Goal: Check status: Check status

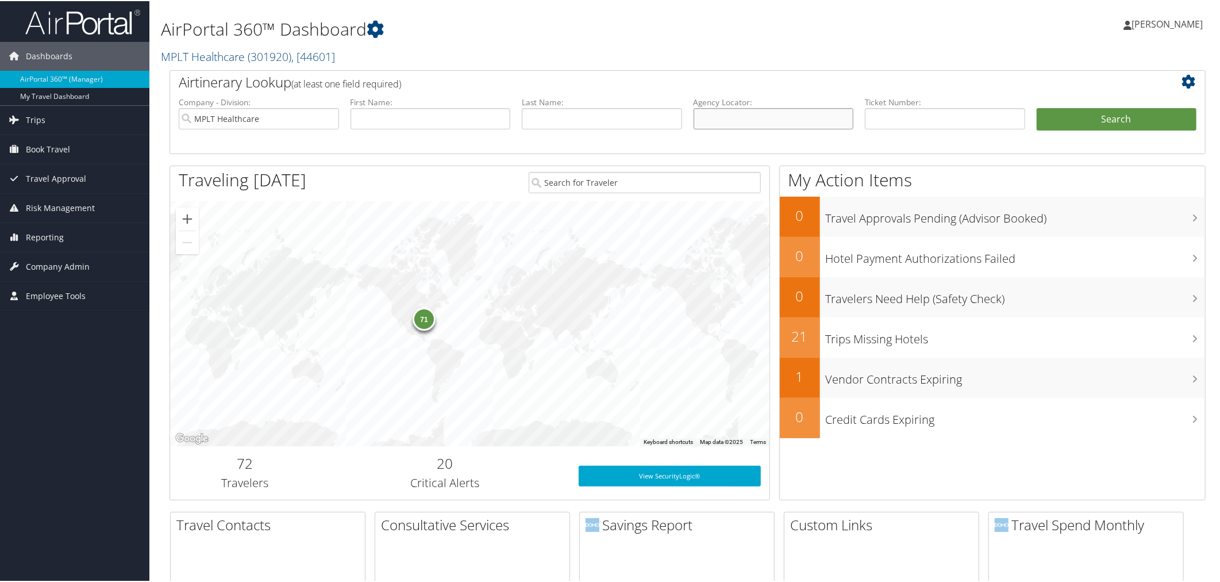
click at [710, 128] on input "text" at bounding box center [774, 117] width 160 height 21
paste input "BZ0V5C"
type input "BZ0V5C"
click at [1037, 107] on button "Search" at bounding box center [1117, 118] width 160 height 23
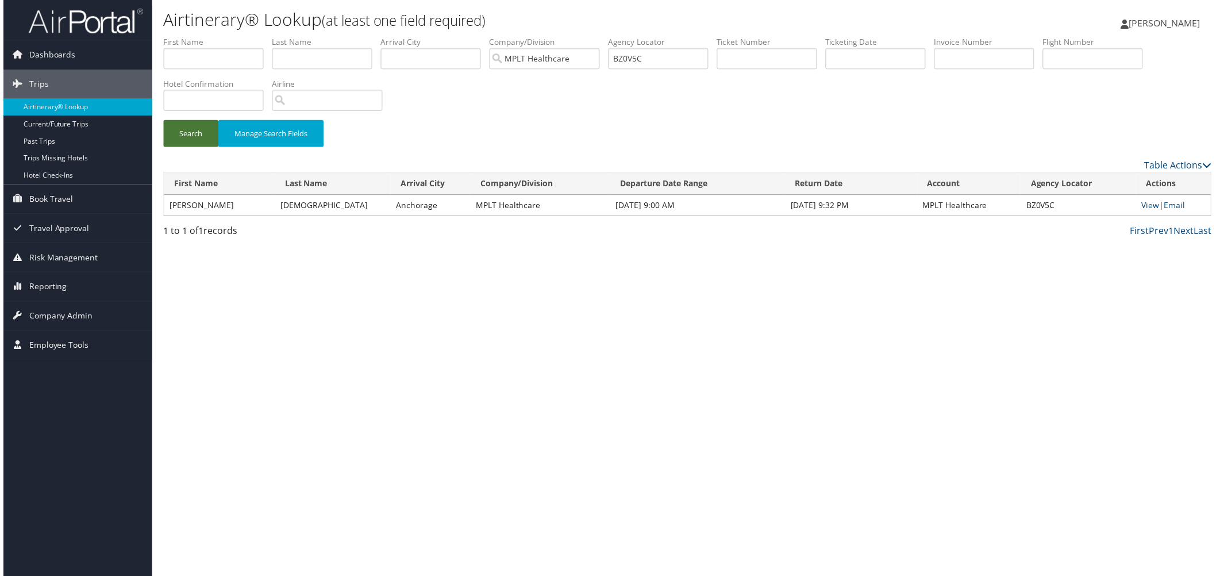
click at [205, 148] on button "Search" at bounding box center [188, 134] width 55 height 27
click at [1144, 211] on link "View" at bounding box center [1153, 206] width 18 height 11
drag, startPoint x: 830, startPoint y: 78, endPoint x: 712, endPoint y: 78, distance: 118.4
click at [712, 36] on ul "First Name Last Name Departure City Arrival City Company/Division MPLT Healthca…" at bounding box center [687, 36] width 1053 height 0
paste input "C08SKJ"
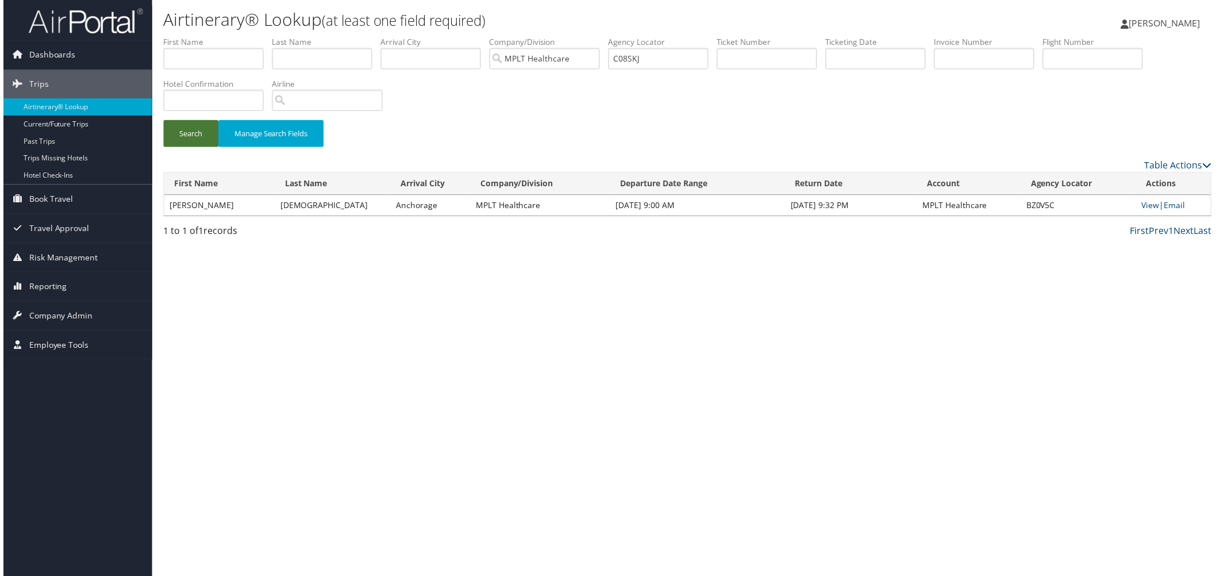
drag, startPoint x: 223, startPoint y: 186, endPoint x: 223, endPoint y: 171, distance: 14.9
click at [216, 148] on button "Search" at bounding box center [188, 134] width 55 height 27
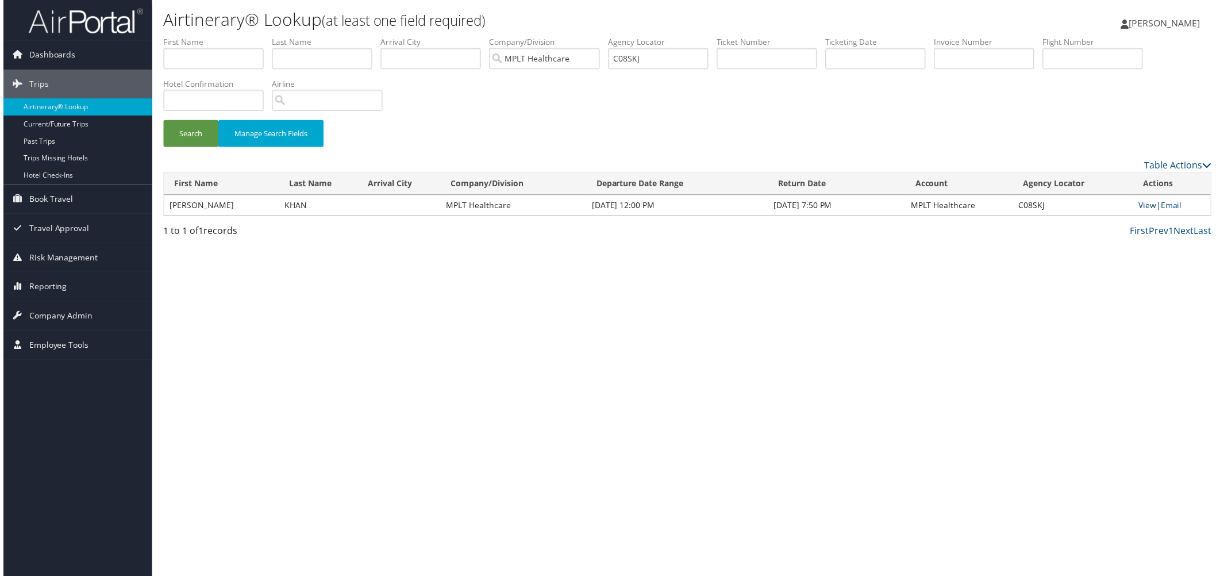
click at [1141, 211] on link "View" at bounding box center [1150, 206] width 18 height 11
click at [702, 36] on ul "First Name Last Name Departure City Arrival City Company/Division MPLT Healthca…" at bounding box center [687, 36] width 1053 height 0
paste input "LLZKQ"
click at [196, 148] on button "Search" at bounding box center [188, 134] width 55 height 27
click at [1143, 211] on link "View" at bounding box center [1152, 206] width 18 height 11
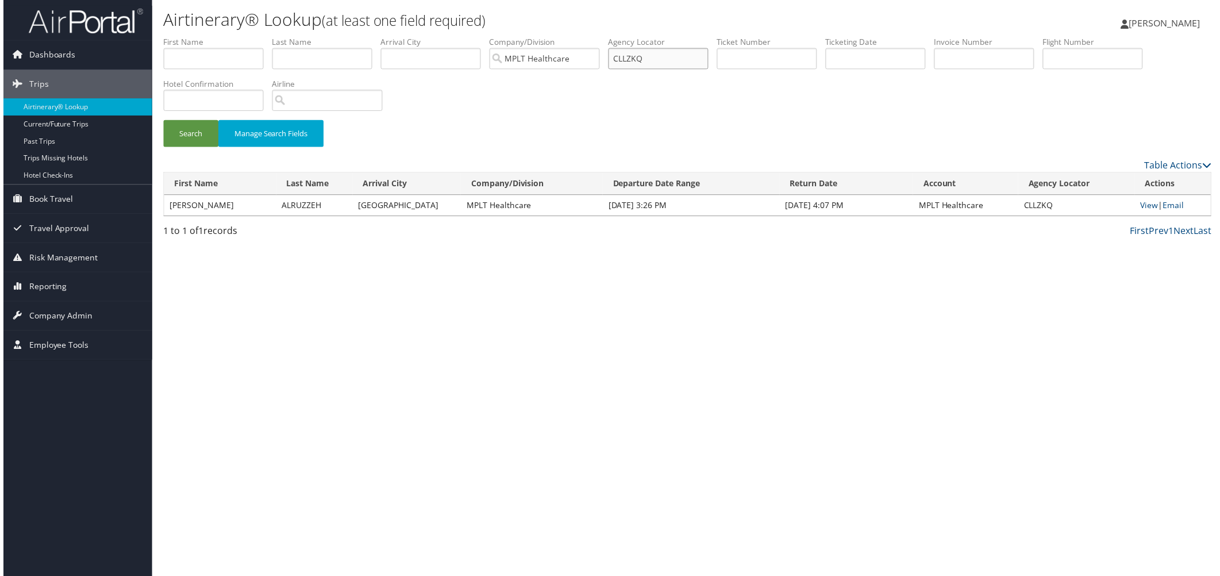
drag, startPoint x: 836, startPoint y: 76, endPoint x: 651, endPoint y: 75, distance: 185.1
click at [651, 36] on ul "First Name Last Name Departure City Arrival City Company/Division MPLT Healthca…" at bounding box center [687, 36] width 1053 height 0
paste input "NKD3P"
drag, startPoint x: 195, startPoint y: 184, endPoint x: 204, endPoint y: 176, distance: 11.8
click at [202, 148] on button "Search" at bounding box center [188, 134] width 55 height 27
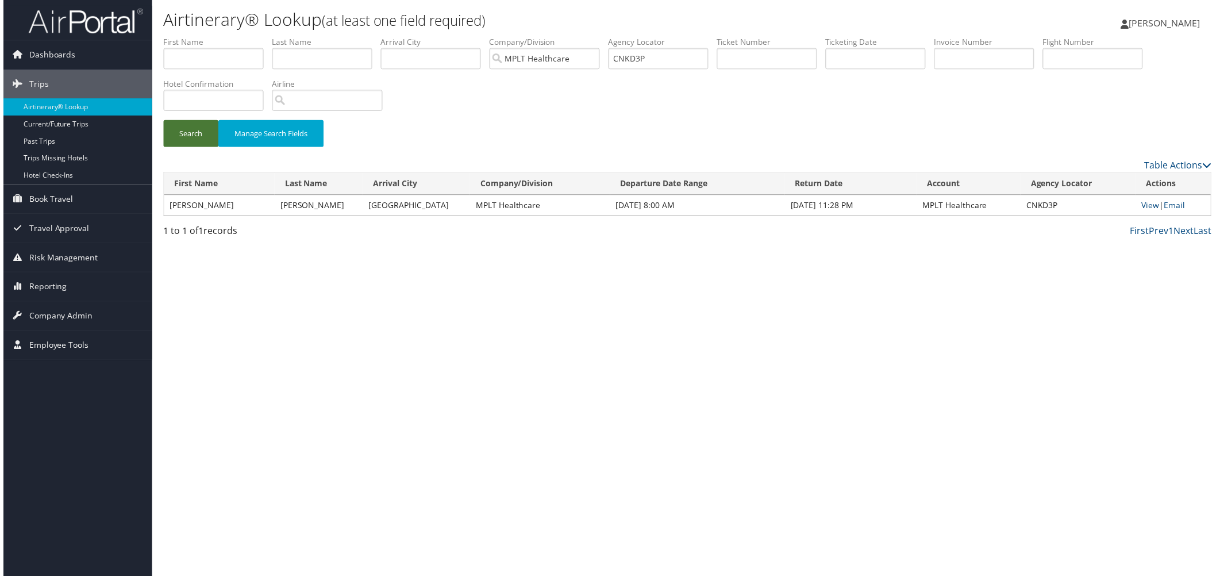
click at [200, 148] on button "Search" at bounding box center [188, 134] width 55 height 27
click at [1144, 211] on link "View" at bounding box center [1153, 206] width 18 height 11
drag, startPoint x: 818, startPoint y: 79, endPoint x: 688, endPoint y: 78, distance: 129.9
click at [688, 36] on ul "First Name Last Name Departure City Arrival City Company/Division MPLT Healthca…" at bounding box center [687, 36] width 1053 height 0
paste input "PWCQ4"
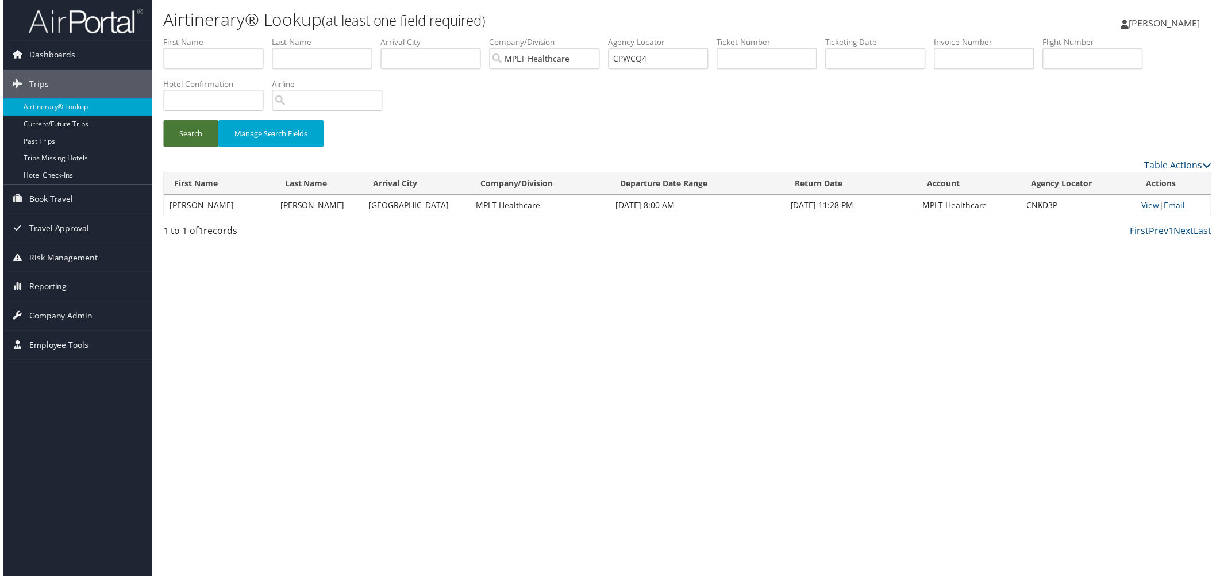
click at [203, 148] on button "Search" at bounding box center [188, 134] width 55 height 27
click at [1142, 211] on link "View" at bounding box center [1151, 206] width 18 height 11
drag, startPoint x: 822, startPoint y: 74, endPoint x: 693, endPoint y: 73, distance: 129.3
click at [693, 36] on ul "First Name Last Name Departure City Arrival City Company/Division MPLT Healthca…" at bounding box center [687, 36] width 1053 height 0
paste input "RMVKT"
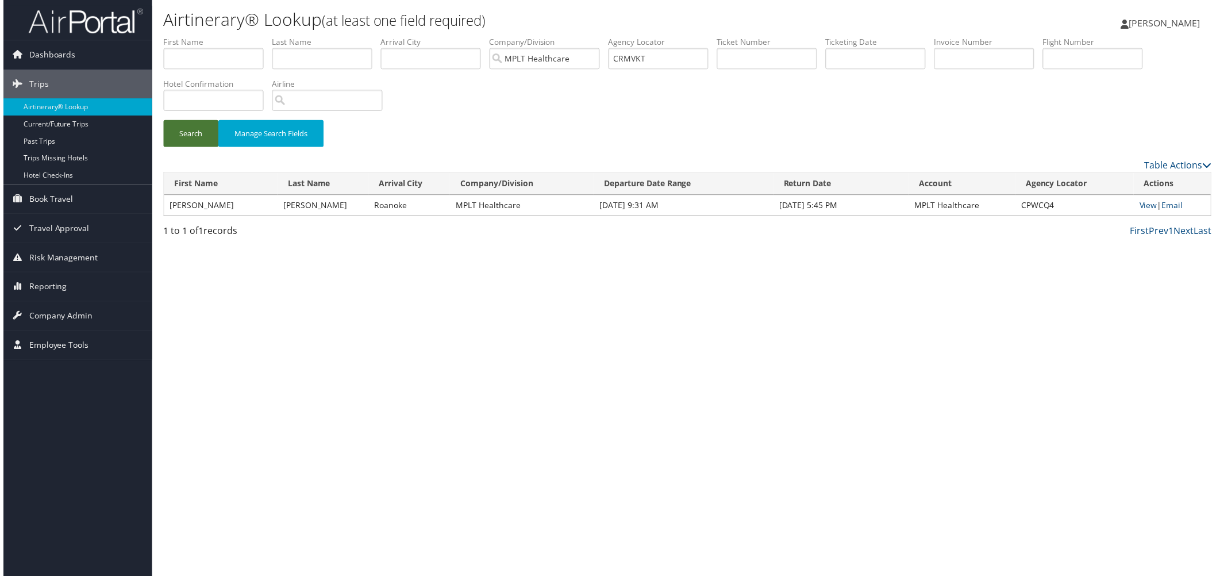
click at [201, 148] on button "Search" at bounding box center [188, 134] width 55 height 27
click at [1145, 211] on link "View" at bounding box center [1153, 206] width 18 height 11
drag, startPoint x: 831, startPoint y: 84, endPoint x: 703, endPoint y: 82, distance: 127.6
click at [703, 36] on ul "First Name Last Name Departure City Arrival City Company/Division MPLT Healthca…" at bounding box center [687, 36] width 1053 height 0
paste input "WZDQ"
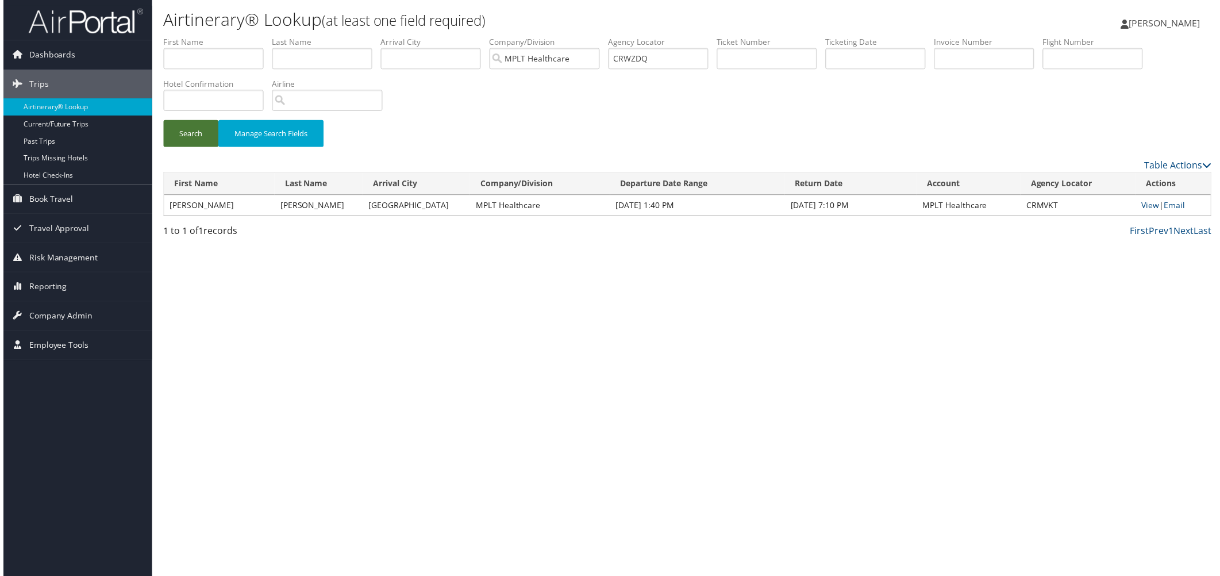
click at [199, 148] on button "Search" at bounding box center [188, 134] width 55 height 27
click at [1144, 211] on link "View" at bounding box center [1153, 206] width 18 height 11
drag, startPoint x: 857, startPoint y: 76, endPoint x: 715, endPoint y: 79, distance: 142.0
click at [715, 36] on ul "First Name Last Name Departure City Arrival City Company/Division MPLT Healthca…" at bounding box center [687, 36] width 1053 height 0
paste input "S7H10"
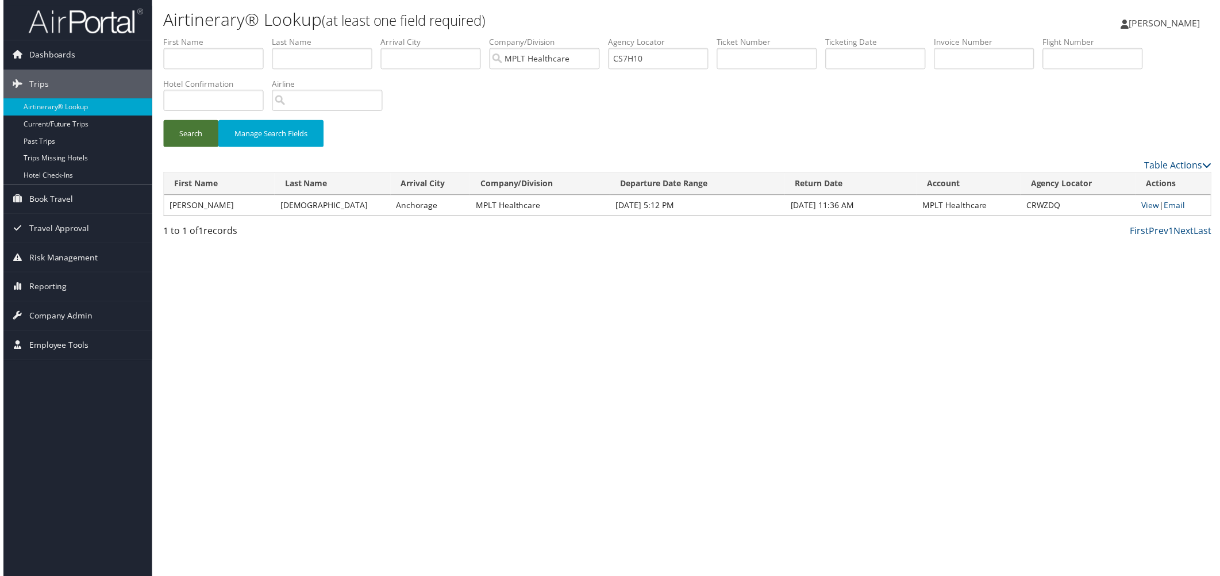
click at [195, 148] on button "Search" at bounding box center [188, 134] width 55 height 27
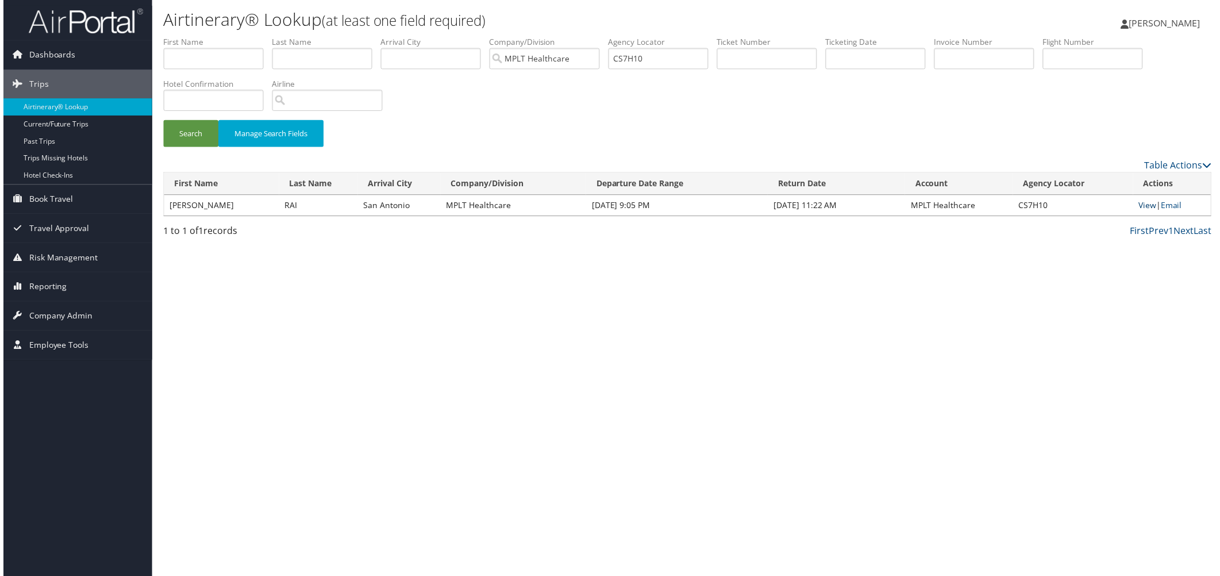
click at [1141, 211] on link "View" at bounding box center [1150, 206] width 18 height 11
drag, startPoint x: 830, startPoint y: 80, endPoint x: 715, endPoint y: 78, distance: 115.5
click at [715, 36] on ul "First Name Last Name Departure City Arrival City Company/Division MPLT Healthca…" at bounding box center [687, 36] width 1053 height 0
paste input "XPVK"
click at [193, 148] on button "Search" at bounding box center [188, 134] width 55 height 27
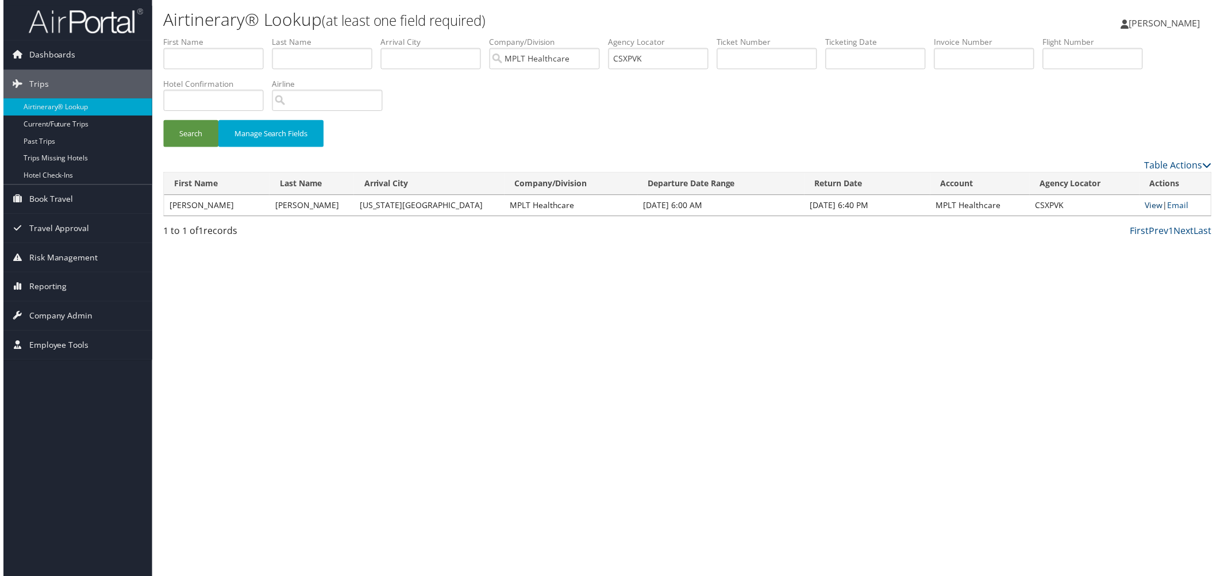
click at [1148, 211] on link "View" at bounding box center [1157, 206] width 18 height 11
drag, startPoint x: 826, startPoint y: 78, endPoint x: 688, endPoint y: 71, distance: 138.7
click at [688, 36] on ul "First Name Last Name Departure City Arrival City Company/Division MPLT Healthca…" at bounding box center [687, 36] width 1053 height 0
paste input "XB5"
click at [175, 148] on button "Search" at bounding box center [188, 134] width 55 height 27
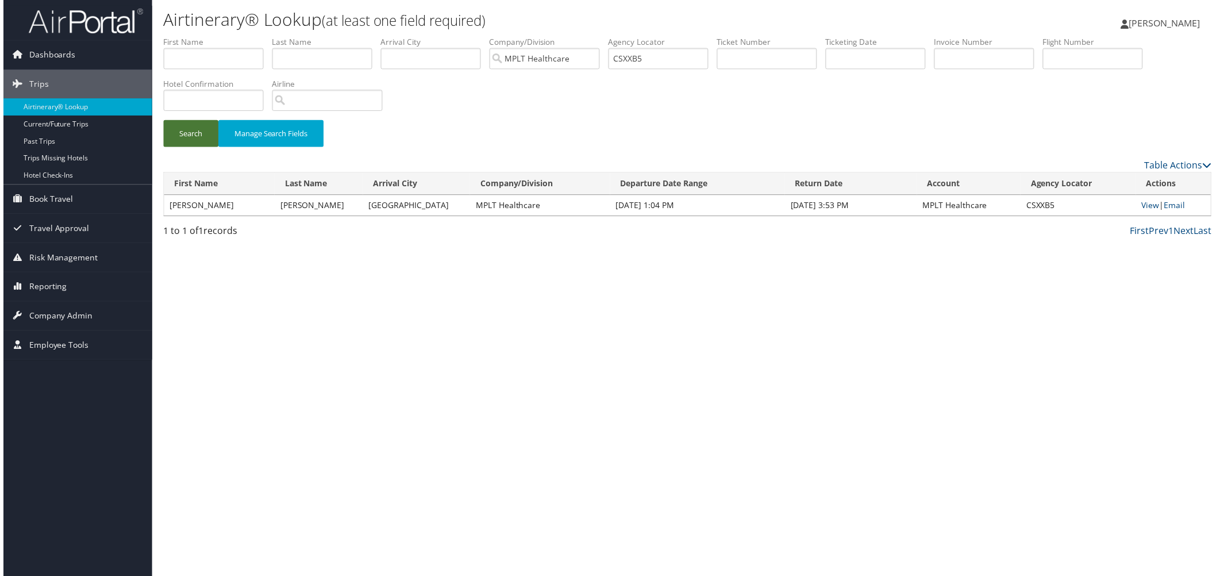
click at [182, 148] on button "Search" at bounding box center [188, 134] width 55 height 27
click at [1144, 211] on link "View" at bounding box center [1153, 206] width 18 height 11
drag, startPoint x: 855, startPoint y: 84, endPoint x: 752, endPoint y: 65, distance: 105.3
click at [752, 36] on ul "First Name Last Name Departure City Arrival City Company/Division MPLT Healthca…" at bounding box center [687, 36] width 1053 height 0
paste input "Z0F"
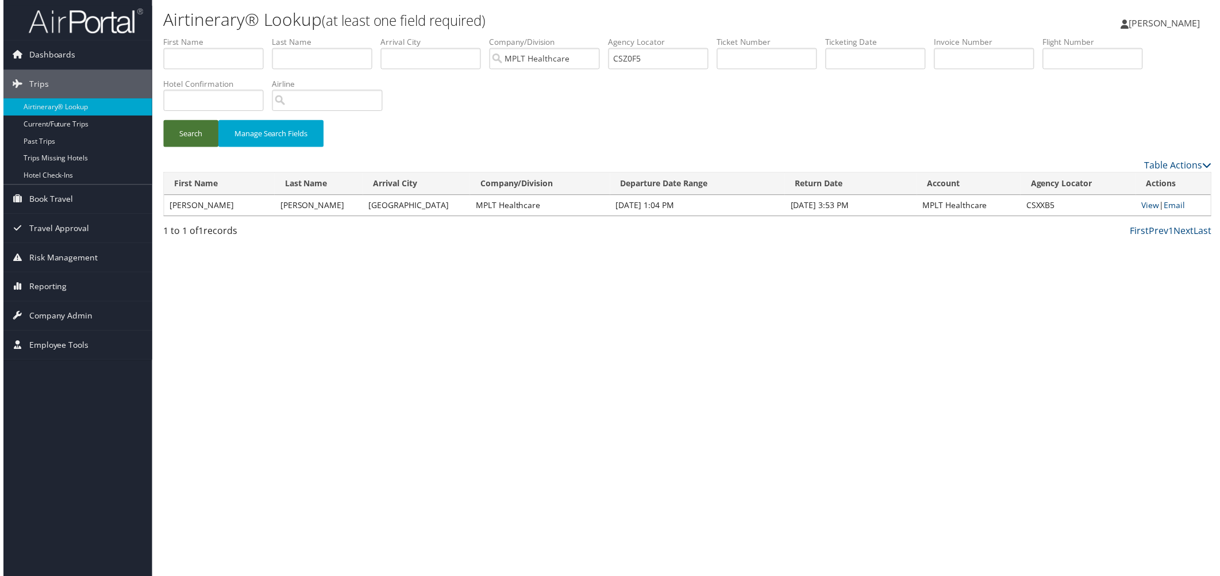
click at [202, 148] on button "Search" at bounding box center [188, 134] width 55 height 27
click at [1143, 211] on link "View" at bounding box center [1152, 206] width 18 height 11
drag, startPoint x: 835, startPoint y: 73, endPoint x: 731, endPoint y: 95, distance: 106.3
click at [731, 36] on ul "First Name Last Name Departure City Arrival City Company/Division MPLT Healthca…" at bounding box center [687, 36] width 1053 height 0
paste input "VZN7R"
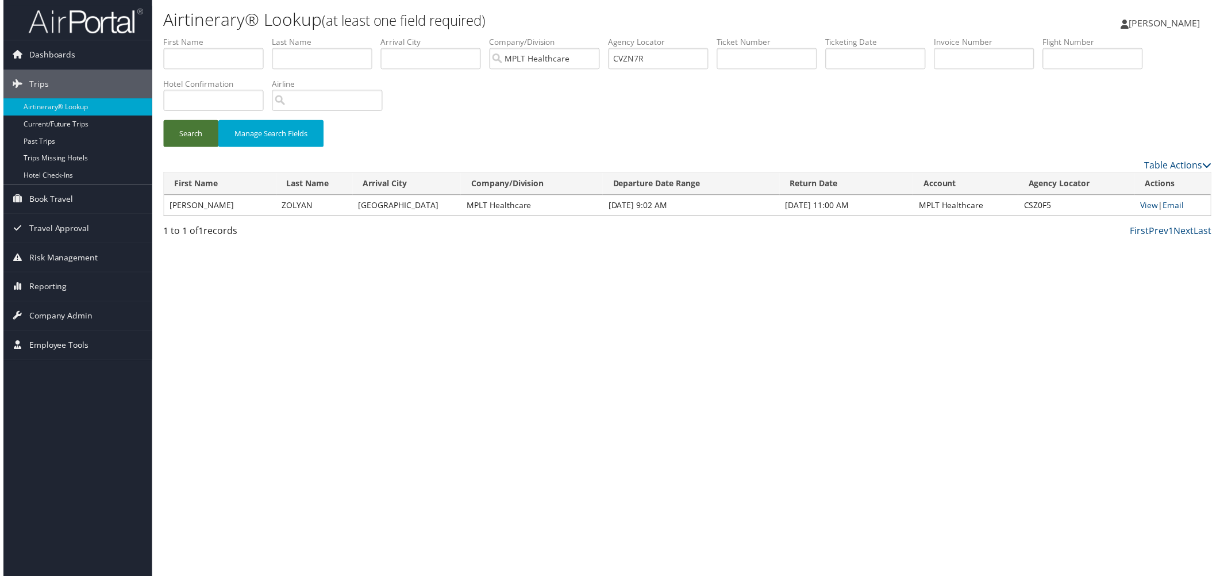
click at [201, 148] on button "Search" at bounding box center [188, 134] width 55 height 27
click at [1141, 211] on link "View" at bounding box center [1150, 206] width 18 height 11
drag, startPoint x: 822, startPoint y: 79, endPoint x: 704, endPoint y: 80, distance: 117.8
click at [704, 36] on ul "First Name Last Name Departure City Arrival City Company/Division MPLT Healthca…" at bounding box center [687, 36] width 1053 height 0
paste input "WNSMW"
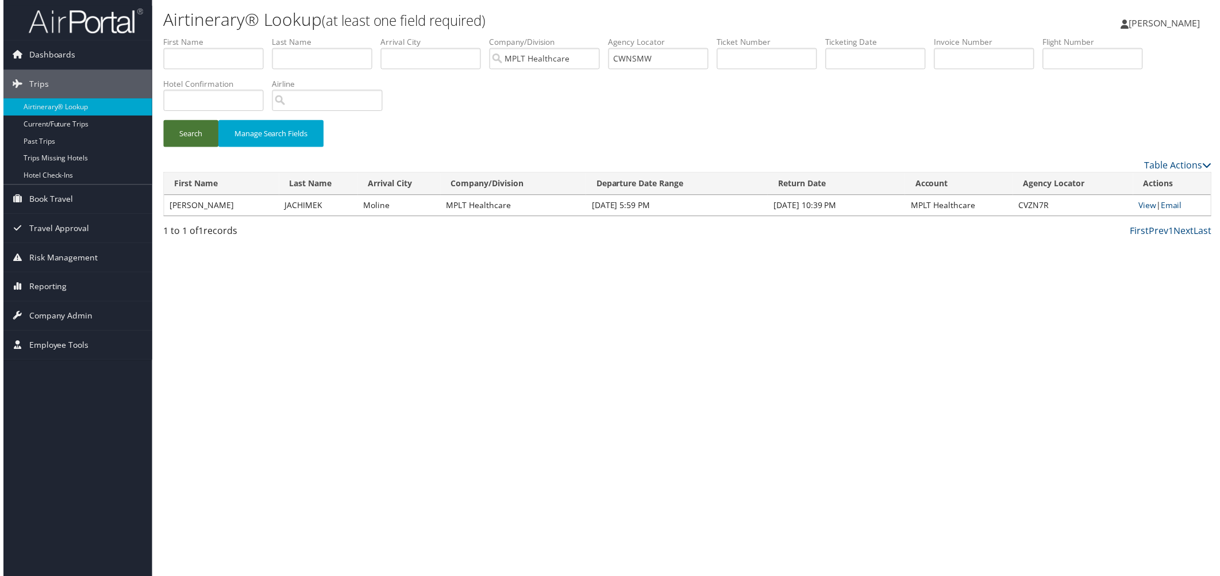
click at [205, 148] on button "Search" at bounding box center [188, 134] width 55 height 27
click at [1143, 211] on link "View" at bounding box center [1152, 206] width 18 height 11
drag, startPoint x: 838, startPoint y: 80, endPoint x: 718, endPoint y: 79, distance: 119.5
click at [718, 36] on ul "First Name Last Name Departure City Arrival City Company/Division MPLT Healthca…" at bounding box center [687, 36] width 1053 height 0
paste input "XWB5Q"
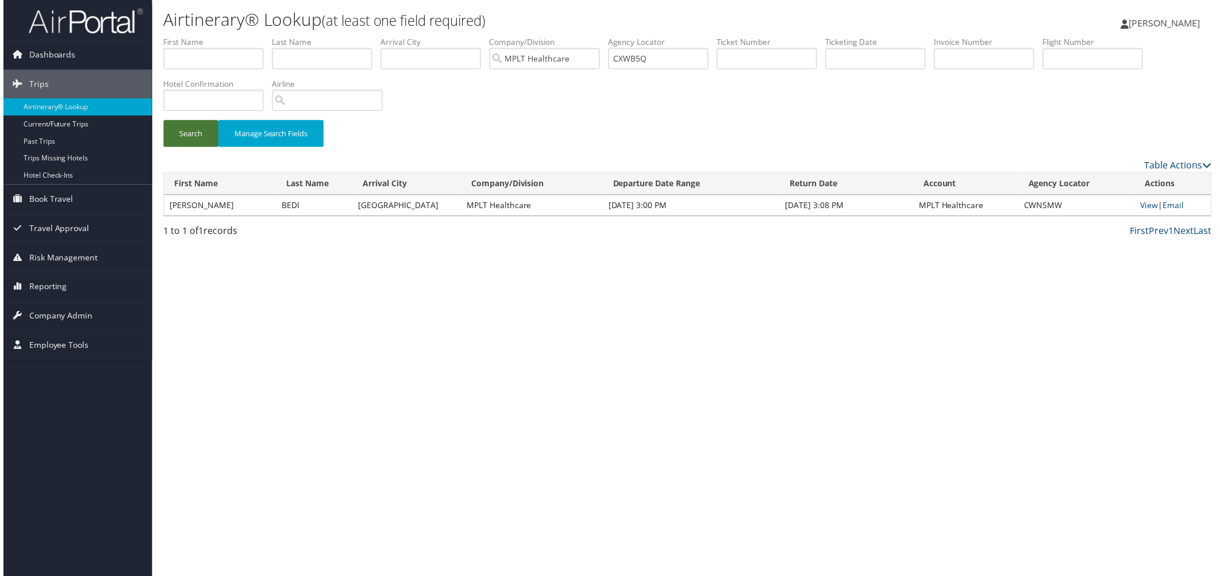
click at [214, 148] on button "Search" at bounding box center [188, 134] width 55 height 27
click at [1144, 211] on link "View" at bounding box center [1153, 206] width 18 height 11
drag, startPoint x: 852, startPoint y: 80, endPoint x: 773, endPoint y: 86, distance: 79.5
click at [709, 70] on input "CXWB5Q" at bounding box center [658, 58] width 101 height 21
paste input "YJT4B"
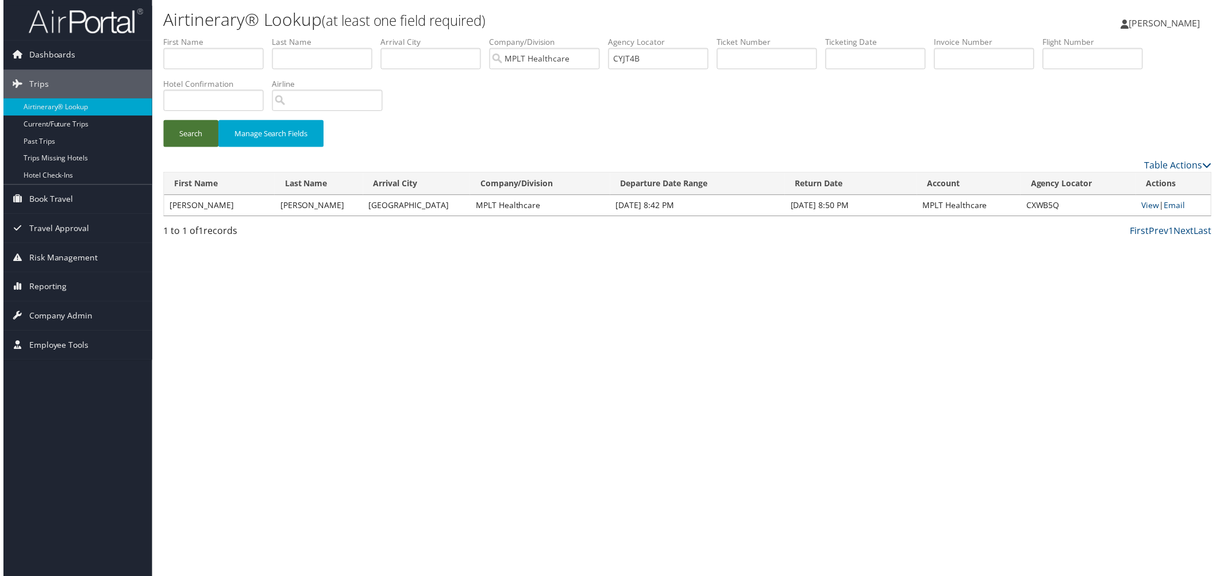
click at [190, 148] on button "Search" at bounding box center [188, 134] width 55 height 27
click at [1147, 211] on link "View" at bounding box center [1151, 206] width 18 height 11
click at [709, 70] on input "CYJT4B" at bounding box center [658, 58] width 101 height 21
drag, startPoint x: 853, startPoint y: 84, endPoint x: 768, endPoint y: 81, distance: 85.7
click at [709, 70] on input "CYJT4B" at bounding box center [658, 58] width 101 height 21
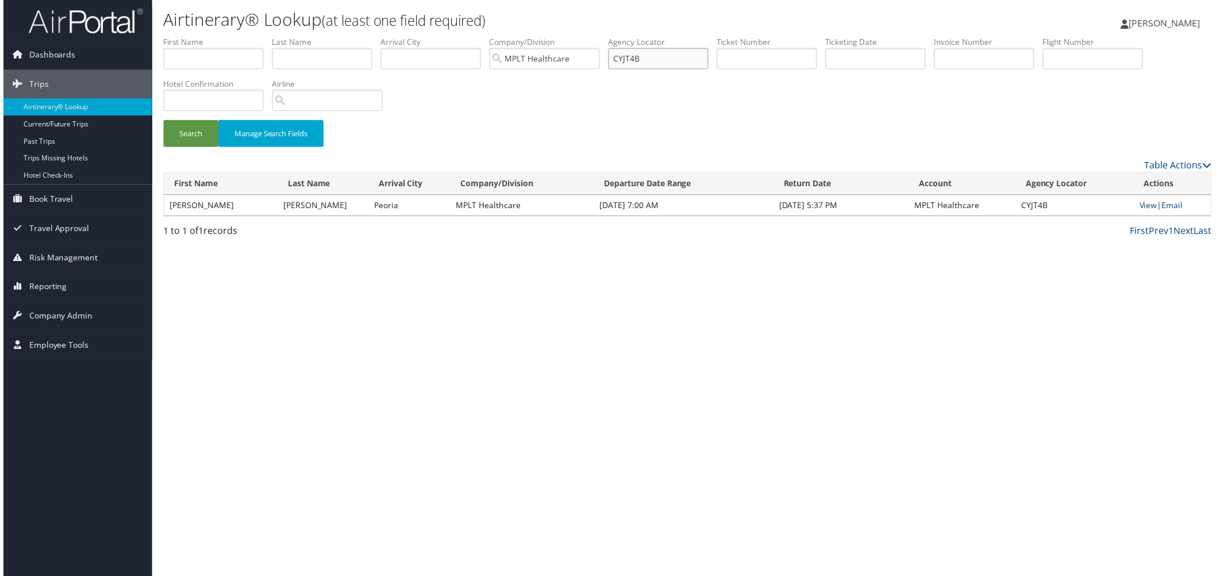
paste input "MMCT"
click at [186, 148] on button "Search" at bounding box center [188, 134] width 55 height 27
click at [190, 148] on button "Search" at bounding box center [188, 134] width 55 height 27
click at [1144, 211] on link "View" at bounding box center [1153, 206] width 18 height 11
drag, startPoint x: 826, startPoint y: 78, endPoint x: 611, endPoint y: 89, distance: 215.8
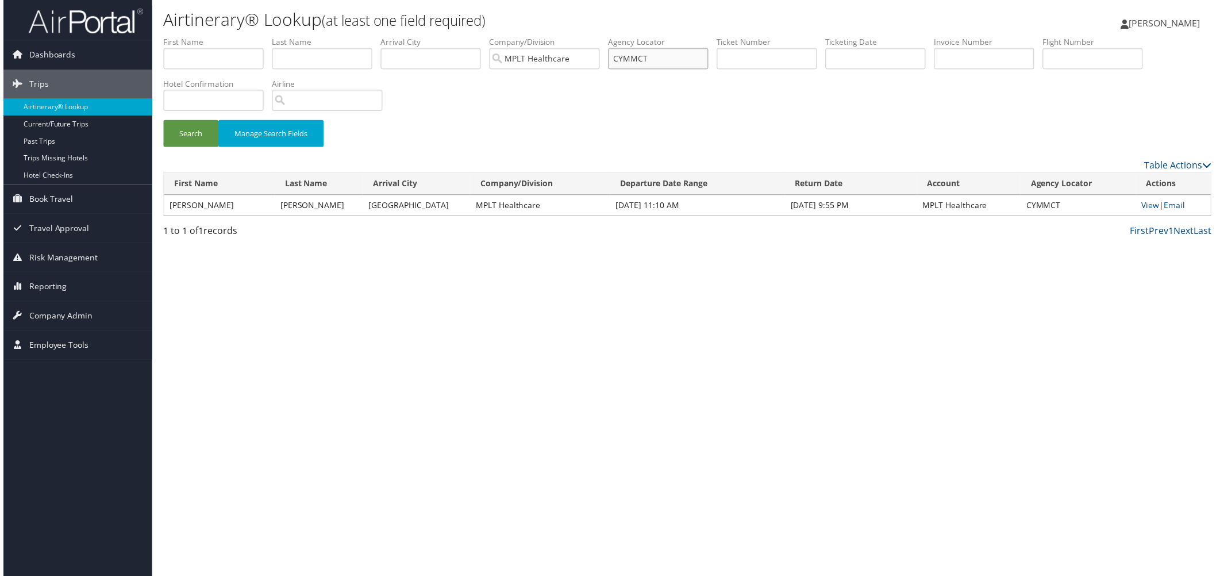
click at [611, 36] on ul "First Name Last Name Departure City Arrival City Company/Division MPLT Healthca…" at bounding box center [687, 36] width 1053 height 0
paste input "WKK5"
click at [178, 148] on button "Search" at bounding box center [188, 134] width 55 height 27
click at [1143, 211] on link "View" at bounding box center [1152, 206] width 18 height 11
drag, startPoint x: 835, startPoint y: 82, endPoint x: 721, endPoint y: 82, distance: 113.2
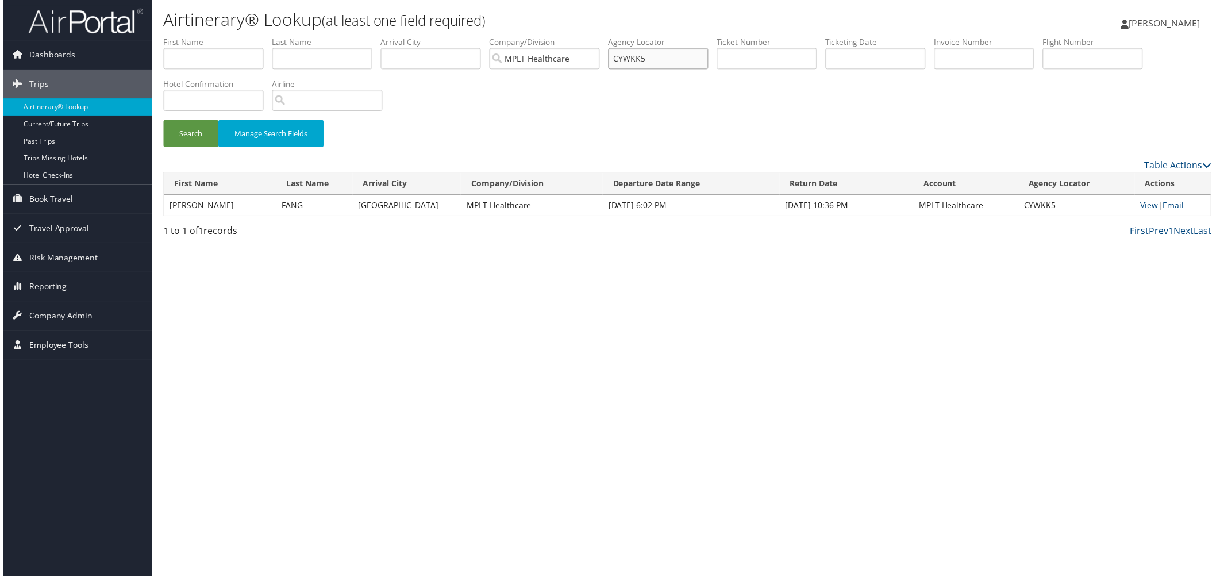
click at [721, 36] on ul "First Name Last Name Departure City Arrival City Company/Division MPLT Healthca…" at bounding box center [687, 36] width 1053 height 0
paste input "YBXJ"
click at [194, 148] on button "Search" at bounding box center [188, 134] width 55 height 27
click at [1144, 211] on link "View" at bounding box center [1153, 206] width 18 height 11
drag, startPoint x: 813, startPoint y: 79, endPoint x: 707, endPoint y: 72, distance: 106.5
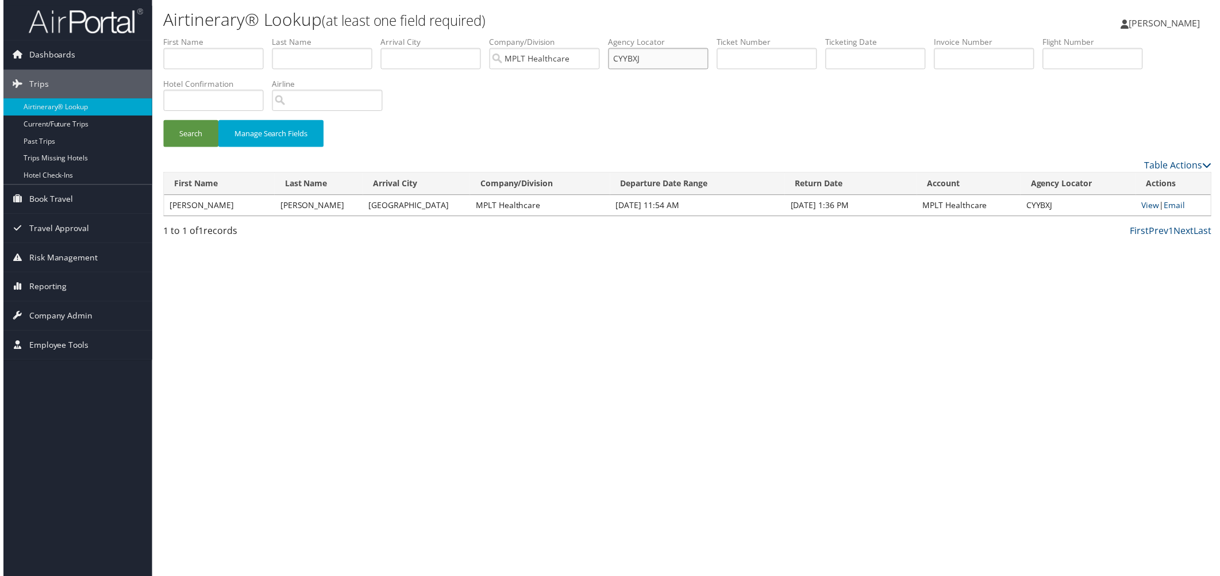
click at [707, 36] on ul "First Name Last Name Departure City Arrival City Company/Division MPLT Healthca…" at bounding box center [687, 36] width 1053 height 0
paste input "Z861N"
drag, startPoint x: 203, startPoint y: 177, endPoint x: 268, endPoint y: 185, distance: 65.4
click at [205, 148] on button "Search" at bounding box center [188, 134] width 55 height 27
click at [1142, 211] on link "View" at bounding box center [1151, 206] width 18 height 11
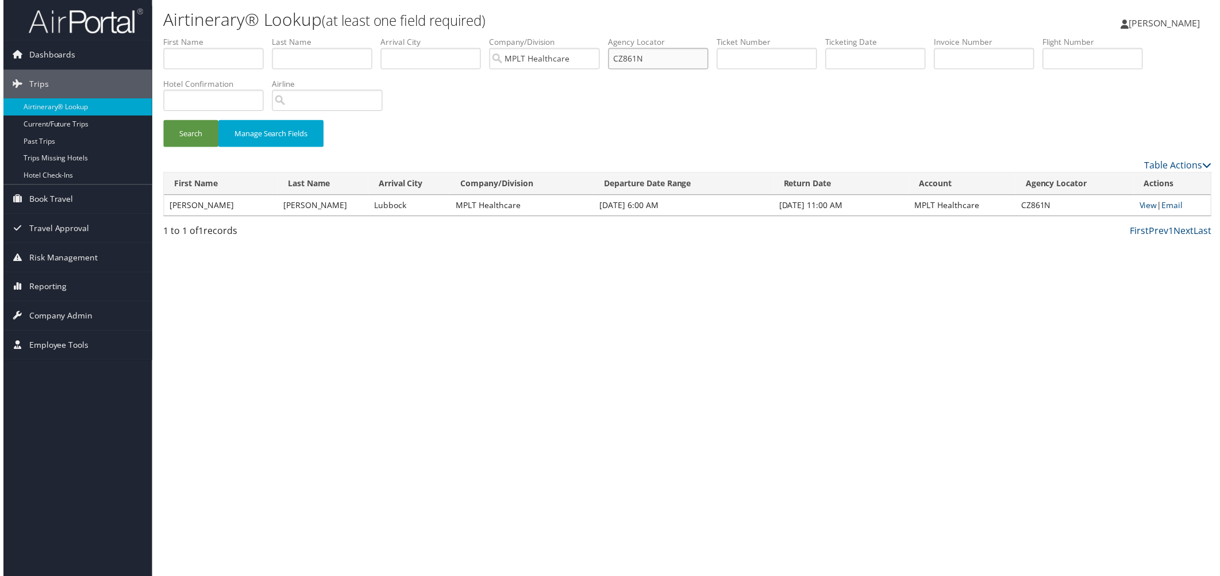
drag, startPoint x: 822, startPoint y: 83, endPoint x: 722, endPoint y: 84, distance: 99.4
click at [722, 36] on ul "First Name Last Name Departure City Arrival City Company/Division MPLT Healthca…" at bounding box center [687, 36] width 1053 height 0
paste input "J5TT"
drag, startPoint x: 214, startPoint y: 194, endPoint x: 214, endPoint y: 186, distance: 7.5
click at [214, 148] on button "Search" at bounding box center [188, 134] width 55 height 27
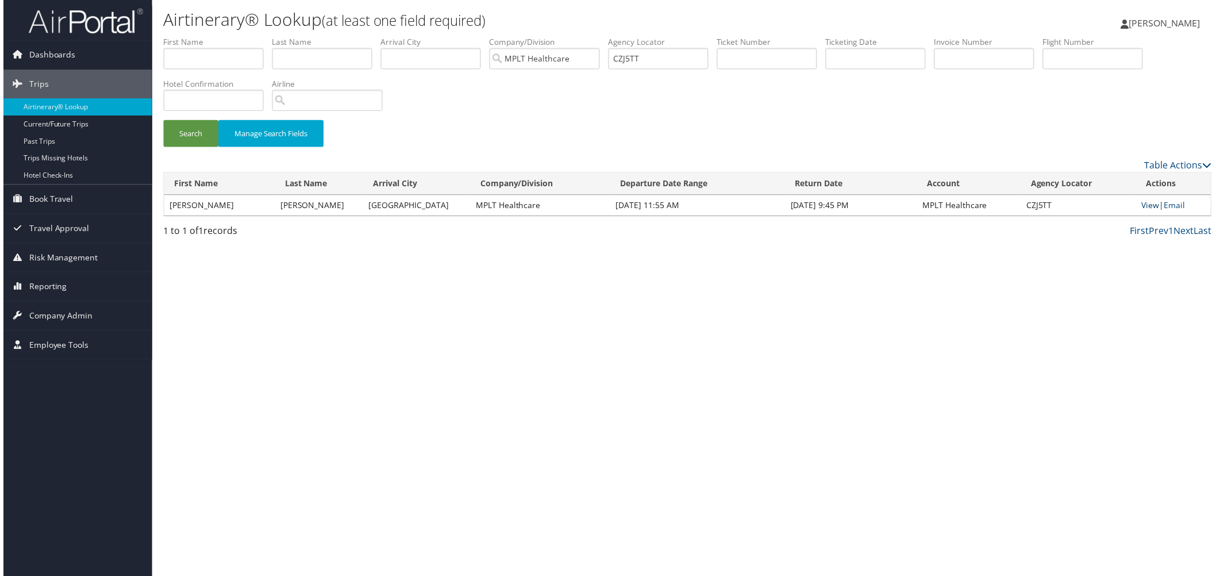
click at [1144, 211] on link "View" at bounding box center [1153, 206] width 18 height 11
drag, startPoint x: 863, startPoint y: 82, endPoint x: 642, endPoint y: 82, distance: 220.7
click at [642, 36] on ul "First Name Last Name Departure City Arrival City Company/Division MPLT Healthca…" at bounding box center [687, 36] width 1053 height 0
paste input "L0WG"
click at [205, 148] on button "Search" at bounding box center [188, 134] width 55 height 27
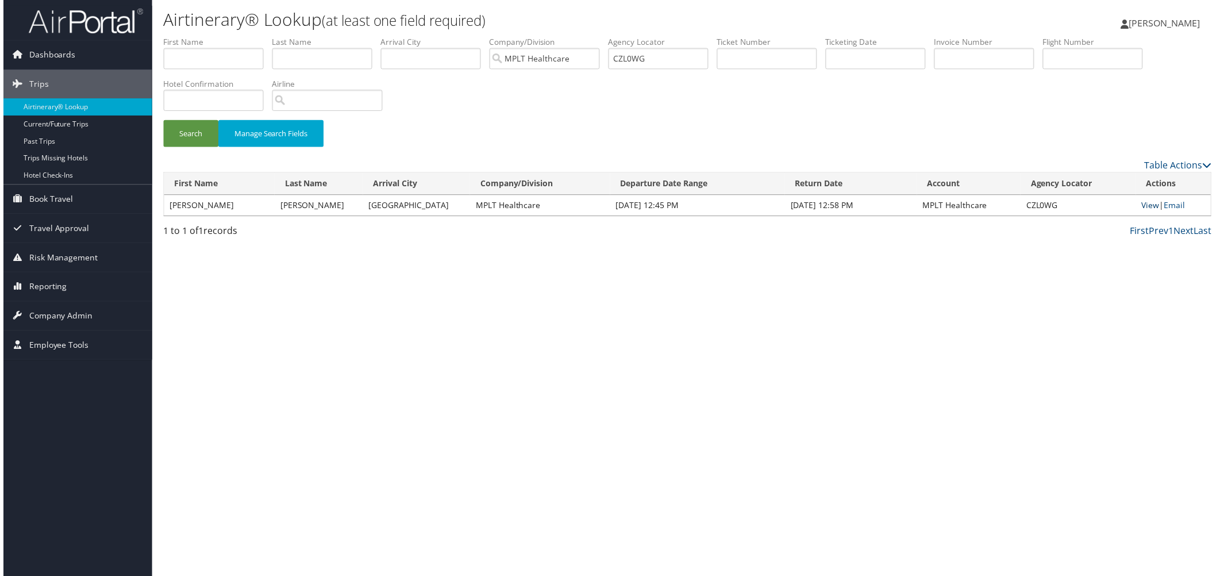
click at [1144, 211] on link "View" at bounding box center [1153, 206] width 18 height 11
drag, startPoint x: 814, startPoint y: 79, endPoint x: 625, endPoint y: 79, distance: 189.1
click at [625, 36] on ul "First Name Last Name Departure City Arrival City Company/Division MPLT Healthca…" at bounding box center [687, 36] width 1053 height 0
paste input "TF64"
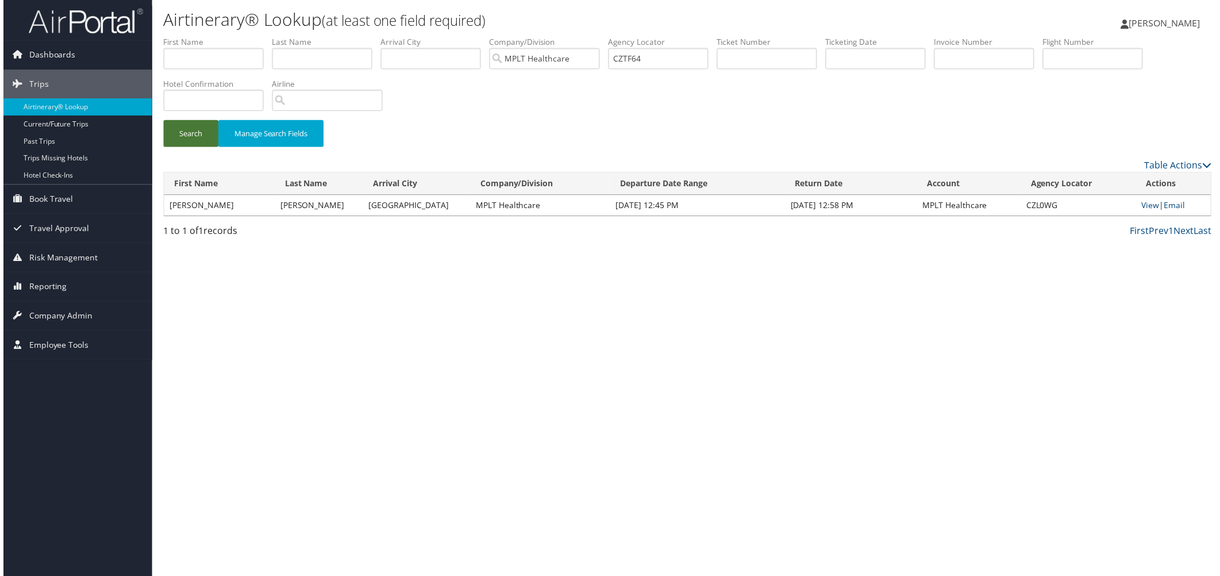
click at [205, 148] on button "Search" at bounding box center [188, 134] width 55 height 27
click at [1146, 211] on link "View" at bounding box center [1150, 206] width 18 height 11
drag, startPoint x: 820, startPoint y: 81, endPoint x: 700, endPoint y: 81, distance: 119.5
click at [700, 36] on ul "First Name Last Name Departure City Arrival City Company/Division MPLT Healthca…" at bounding box center [687, 36] width 1053 height 0
paste input "D0T1YX"
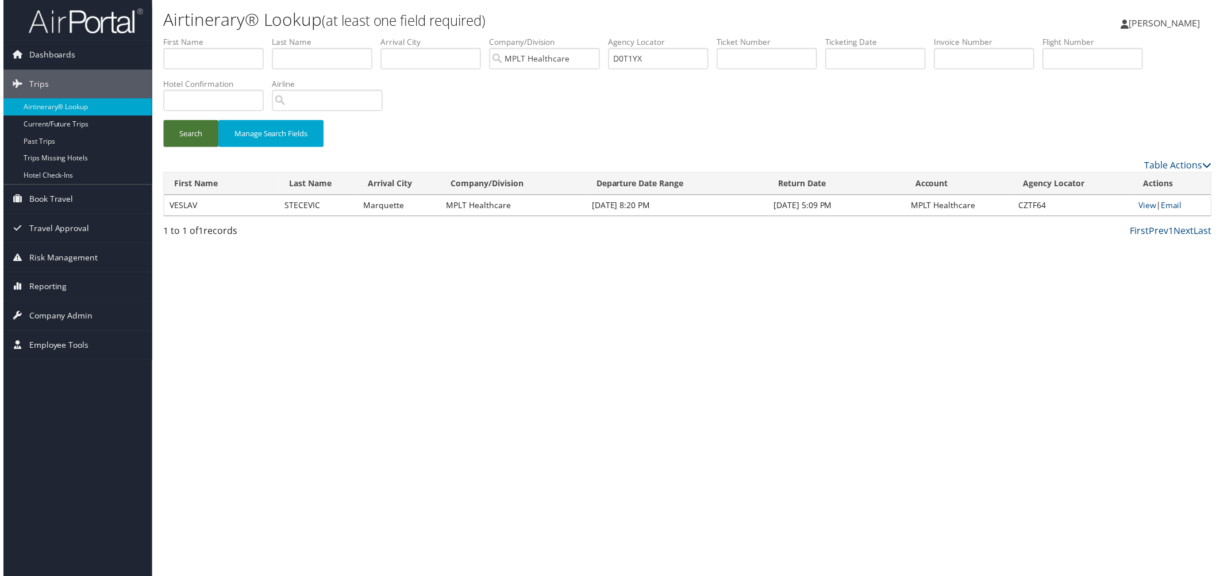
drag, startPoint x: 187, startPoint y: 173, endPoint x: 210, endPoint y: 188, distance: 26.9
click at [193, 148] on button "Search" at bounding box center [188, 134] width 55 height 27
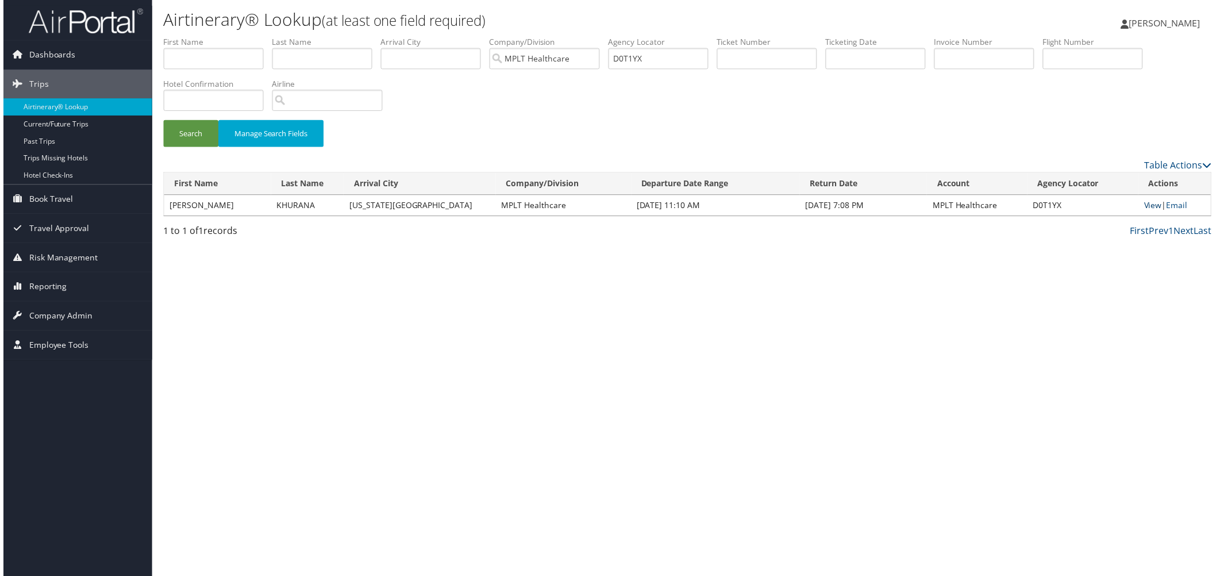
click at [1147, 211] on link "View" at bounding box center [1156, 206] width 18 height 11
drag, startPoint x: 851, startPoint y: 83, endPoint x: 709, endPoint y: 88, distance: 142.1
click at [709, 36] on ul "First Name Last Name Departure City Arrival City Company/Division MPLT Healthca…" at bounding box center [687, 36] width 1053 height 0
paste input "W3R6"
click at [216, 148] on button "Search" at bounding box center [188, 134] width 55 height 27
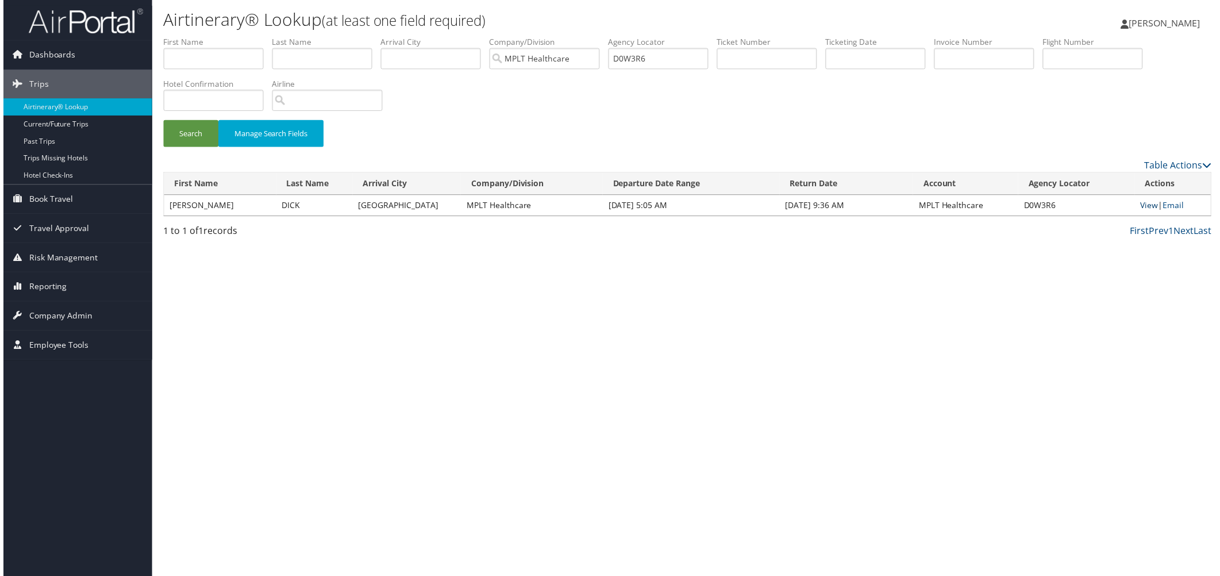
click at [1143, 211] on link "View" at bounding box center [1152, 206] width 18 height 11
drag, startPoint x: 880, startPoint y: 84, endPoint x: 755, endPoint y: 80, distance: 125.9
click at [755, 36] on ul "First Name Last Name Departure City Arrival City Company/Division MPLT Healthca…" at bounding box center [687, 36] width 1053 height 0
paste input "ZDF"
click at [210, 148] on button "Search" at bounding box center [188, 134] width 55 height 27
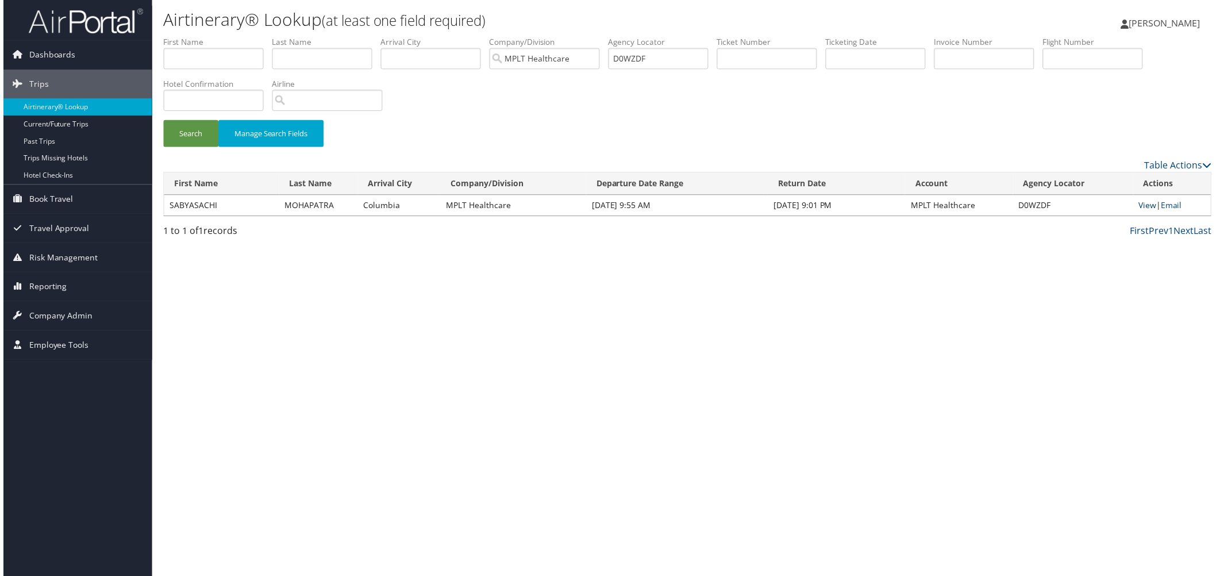
click at [1147, 211] on link "View" at bounding box center [1150, 206] width 18 height 11
drag, startPoint x: 825, startPoint y: 74, endPoint x: 616, endPoint y: 82, distance: 209.4
click at [616, 36] on ul "First Name Last Name Departure City Arrival City Company/Division MPLT Healthca…" at bounding box center [687, 36] width 1053 height 0
paste input "SABYASACHI MOHAPATRA"
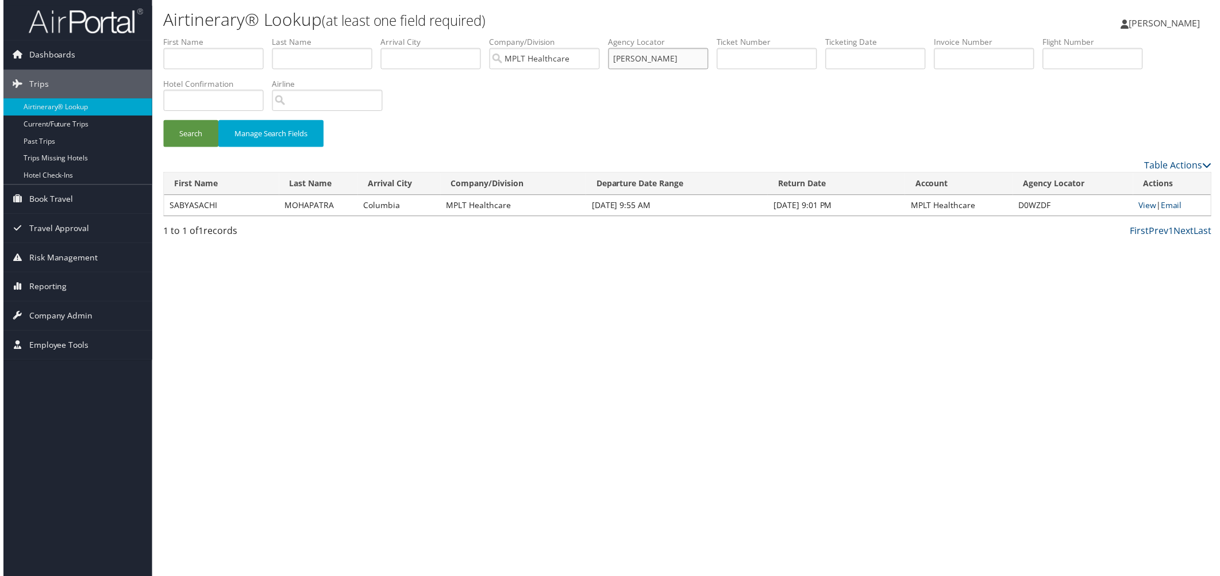
drag, startPoint x: 852, startPoint y: 80, endPoint x: 843, endPoint y: 80, distance: 8.6
type input "D0WZDF"
paste input "D0X4YT"
click at [216, 148] on button "Search" at bounding box center [188, 134] width 55 height 27
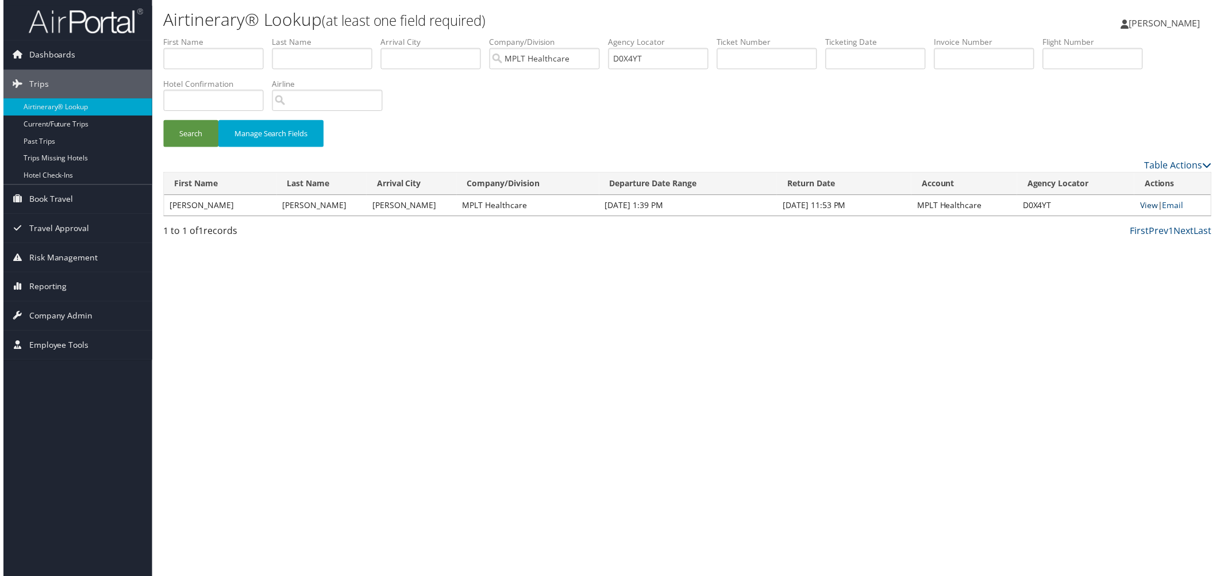
click at [1143, 211] on link "View" at bounding box center [1152, 206] width 18 height 11
drag, startPoint x: 829, startPoint y: 78, endPoint x: 694, endPoint y: 80, distance: 135.1
click at [694, 36] on ul "First Name Last Name Departure City Arrival City Company/Division MPLT Healthca…" at bounding box center [687, 36] width 1053 height 0
paste input "Y40B"
click at [208, 148] on button "Search" at bounding box center [188, 134] width 55 height 27
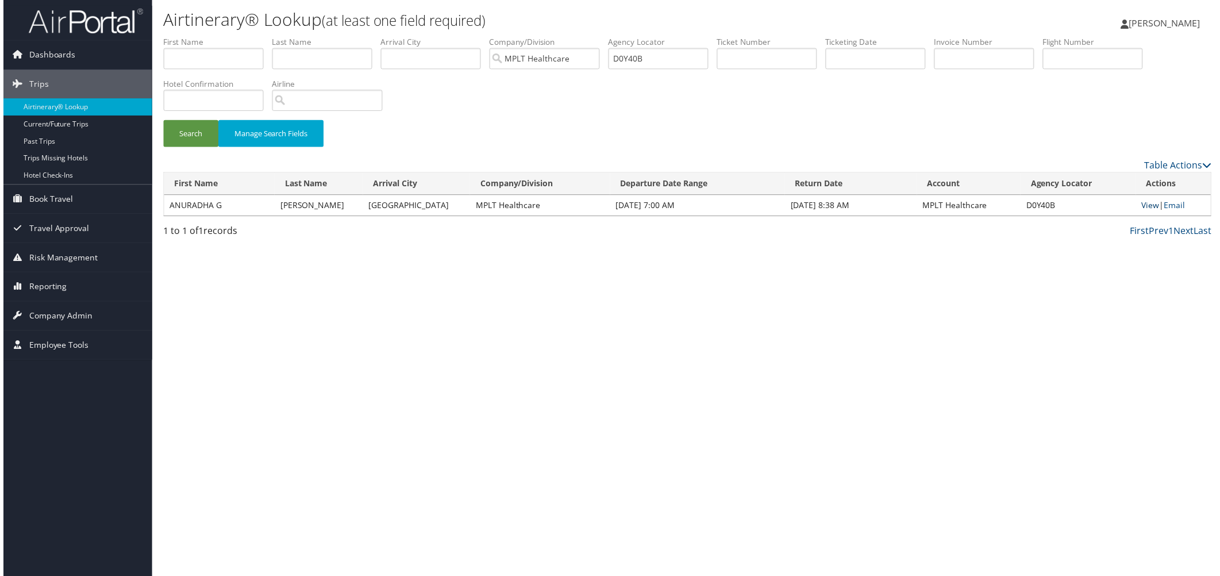
click at [1144, 211] on link "View" at bounding box center [1153, 206] width 18 height 11
drag, startPoint x: 833, startPoint y: 70, endPoint x: 709, endPoint y: 81, distance: 124.6
click at [709, 36] on ul "First Name Last Name Departure City Arrival City Company/Division MPLT Healthca…" at bounding box center [687, 36] width 1053 height 0
paste input "1636N"
click at [214, 148] on button "Search" at bounding box center [188, 134] width 55 height 27
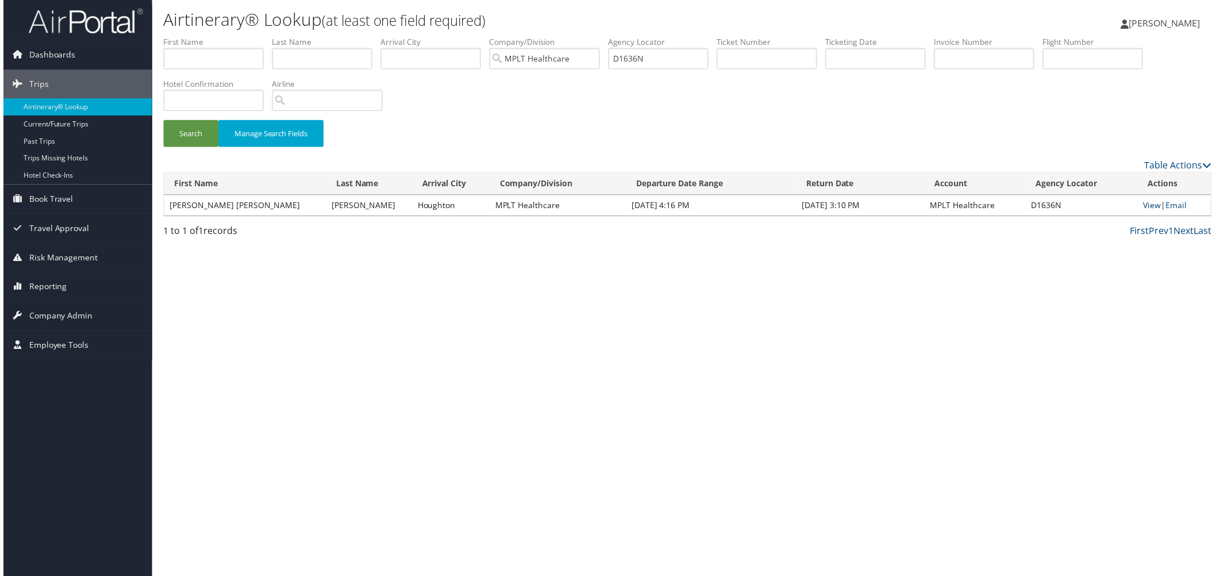
click at [1146, 211] on link "View" at bounding box center [1155, 206] width 18 height 11
drag, startPoint x: 849, startPoint y: 76, endPoint x: 670, endPoint y: 76, distance: 178.7
click at [670, 36] on ul "First Name Last Name Departure City Arrival City Company/Division MPLT Healthca…" at bounding box center [687, 36] width 1053 height 0
paste input "K2GR"
click at [216, 148] on button "Search" at bounding box center [188, 134] width 55 height 27
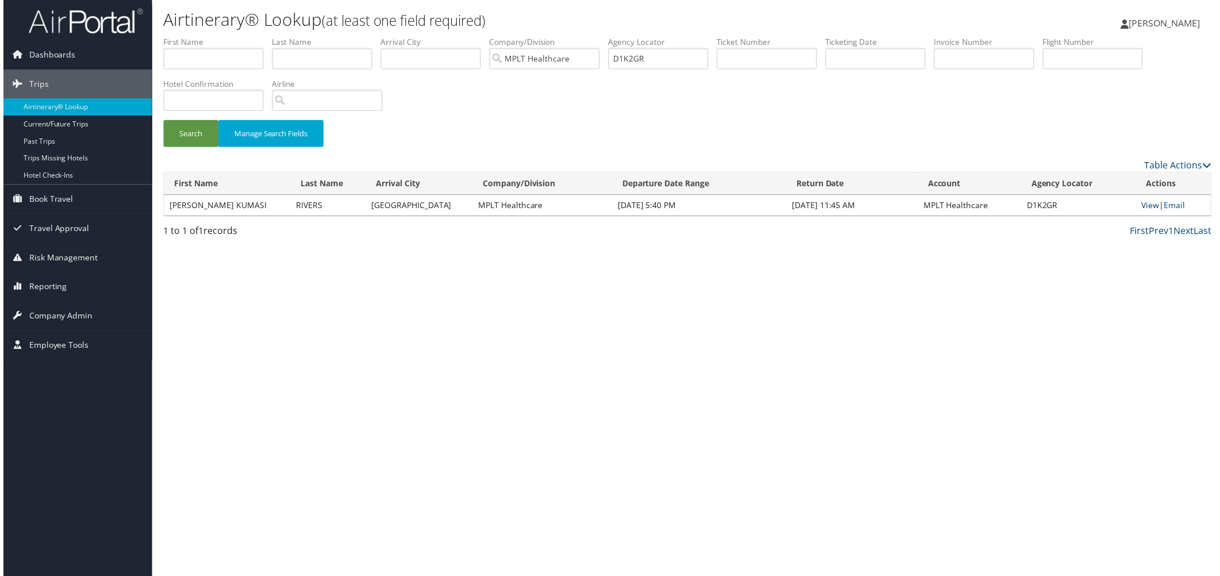
click at [1144, 211] on link "View" at bounding box center [1153, 206] width 18 height 11
drag, startPoint x: 848, startPoint y: 79, endPoint x: 716, endPoint y: 69, distance: 132.5
click at [716, 36] on ul "First Name Last Name Departure City Arrival City Company/Division MPLT Healthca…" at bounding box center [687, 36] width 1053 height 0
paste input "MBC0"
click at [197, 148] on button "Search" at bounding box center [188, 134] width 55 height 27
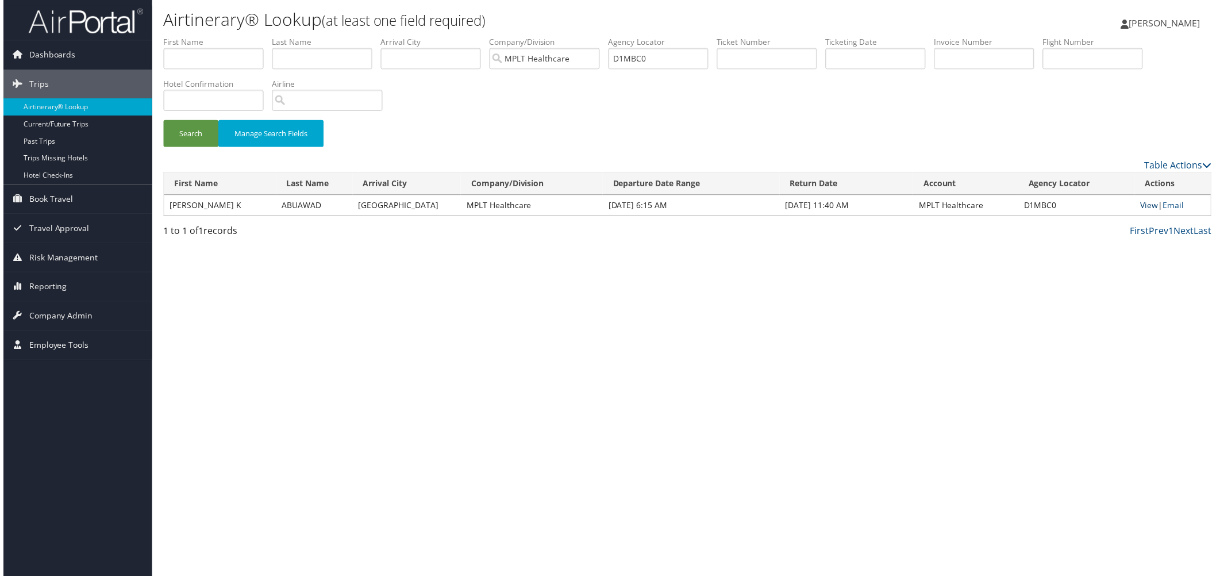
click at [1143, 211] on link "View" at bounding box center [1152, 206] width 18 height 11
drag, startPoint x: 846, startPoint y: 79, endPoint x: 657, endPoint y: 82, distance: 188.5
click at [657, 36] on ul "First Name Last Name Departure City Arrival City Company/Division MPLT Healthca…" at bounding box center [687, 36] width 1053 height 0
paste input "GRB"
drag, startPoint x: 190, startPoint y: 187, endPoint x: 184, endPoint y: 186, distance: 5.8
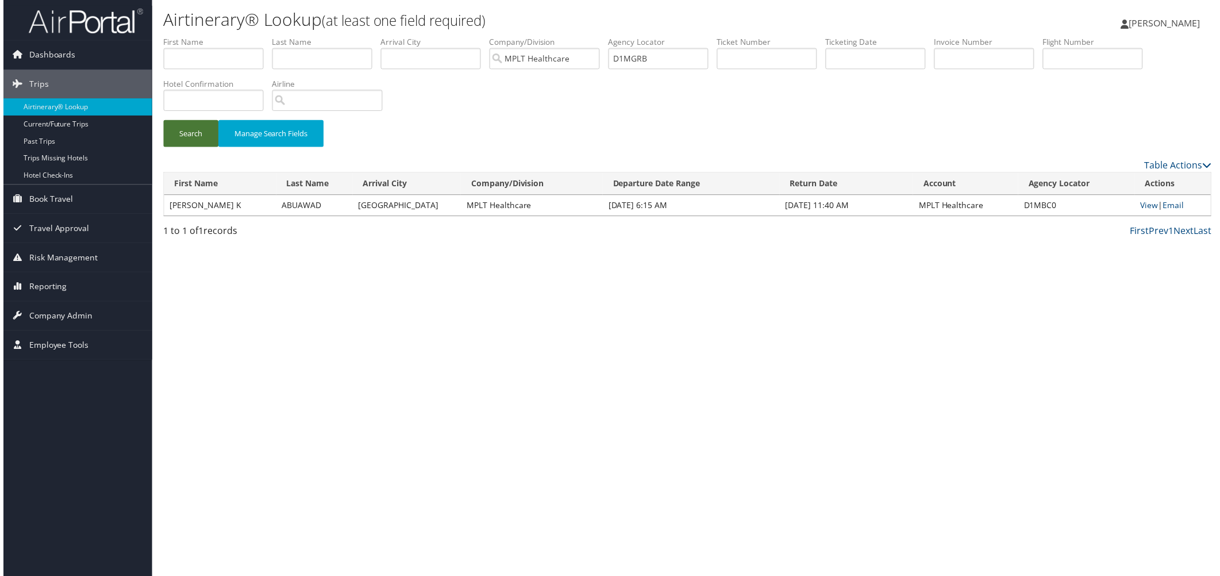
click at [190, 148] on button "Search" at bounding box center [188, 134] width 55 height 27
click at [1142, 211] on link "View" at bounding box center [1151, 206] width 18 height 11
drag, startPoint x: 841, startPoint y: 76, endPoint x: 739, endPoint y: 92, distance: 103.6
click at [739, 36] on ul "First Name Last Name Departure City Arrival City Company/Division MPLT Healthca…" at bounding box center [687, 36] width 1053 height 0
paste input "TRF8"
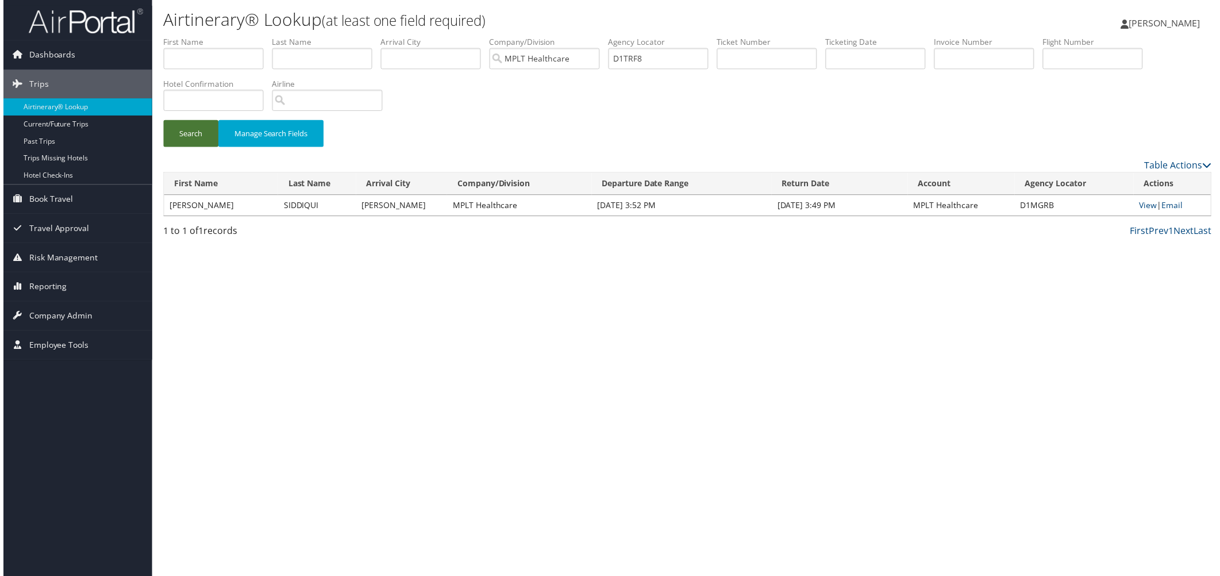
drag, startPoint x: 204, startPoint y: 180, endPoint x: 202, endPoint y: 175, distance: 6.0
click at [204, 148] on button "Search" at bounding box center [188, 134] width 55 height 27
click at [1145, 211] on link "View" at bounding box center [1152, 206] width 18 height 11
drag, startPoint x: 848, startPoint y: 77, endPoint x: 652, endPoint y: 90, distance: 195.8
click at [652, 36] on ul "First Name Last Name Departure City Arrival City Company/Division MPLT Healthca…" at bounding box center [687, 36] width 1053 height 0
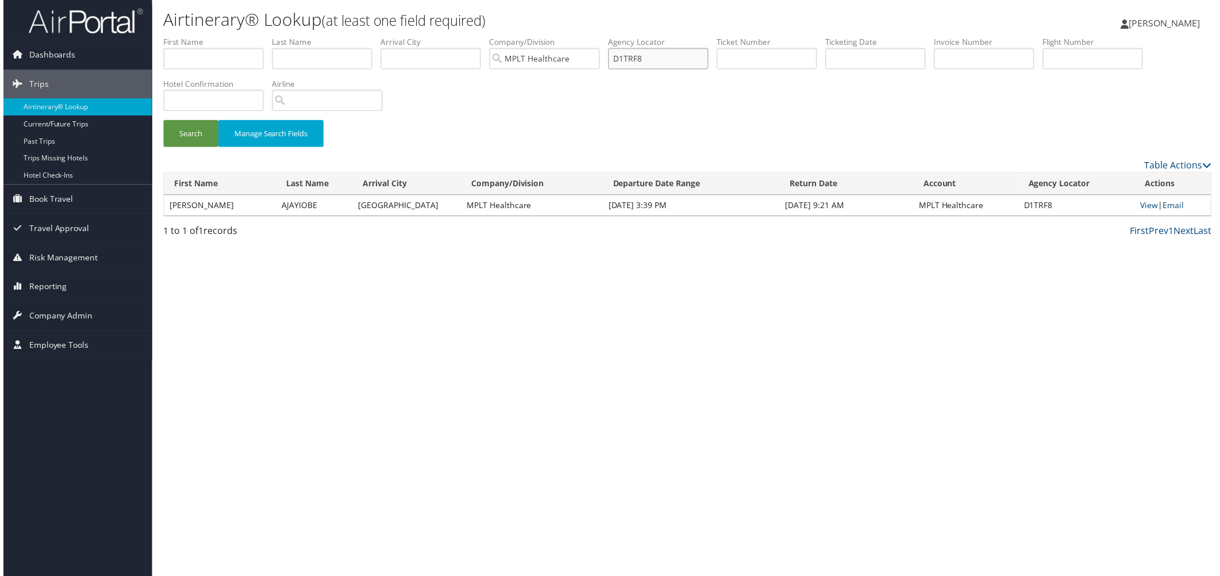
paste input "VWWD"
click at [216, 148] on button "Search" at bounding box center [188, 134] width 55 height 27
click at [1147, 211] on link "View" at bounding box center [1153, 206] width 18 height 11
drag, startPoint x: 849, startPoint y: 79, endPoint x: 699, endPoint y: 79, distance: 149.4
click at [699, 36] on ul "First Name Last Name Departure City Arrival City Company/Division MPLT Healthca…" at bounding box center [687, 36] width 1053 height 0
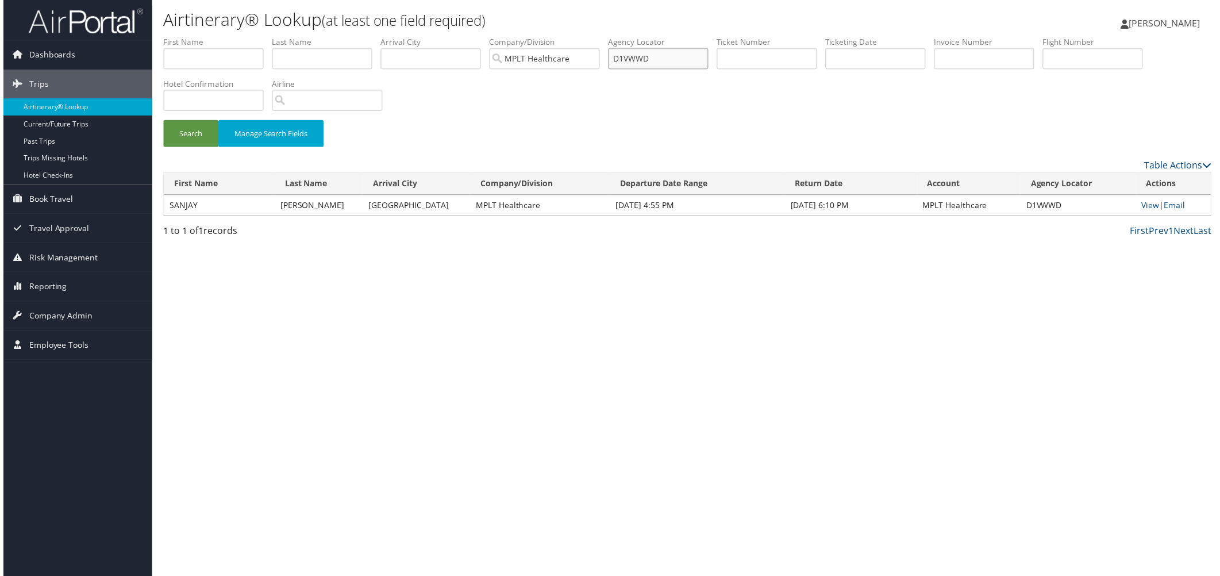
paste input "2HTH0"
click at [190, 148] on button "Search" at bounding box center [188, 134] width 55 height 27
click at [1141, 211] on link "View" at bounding box center [1150, 206] width 18 height 11
drag, startPoint x: 835, startPoint y: 73, endPoint x: 674, endPoint y: 72, distance: 160.9
click at [674, 36] on ul "First Name Last Name Departure City Arrival City Company/Division MPLT Healthca…" at bounding box center [687, 36] width 1053 height 0
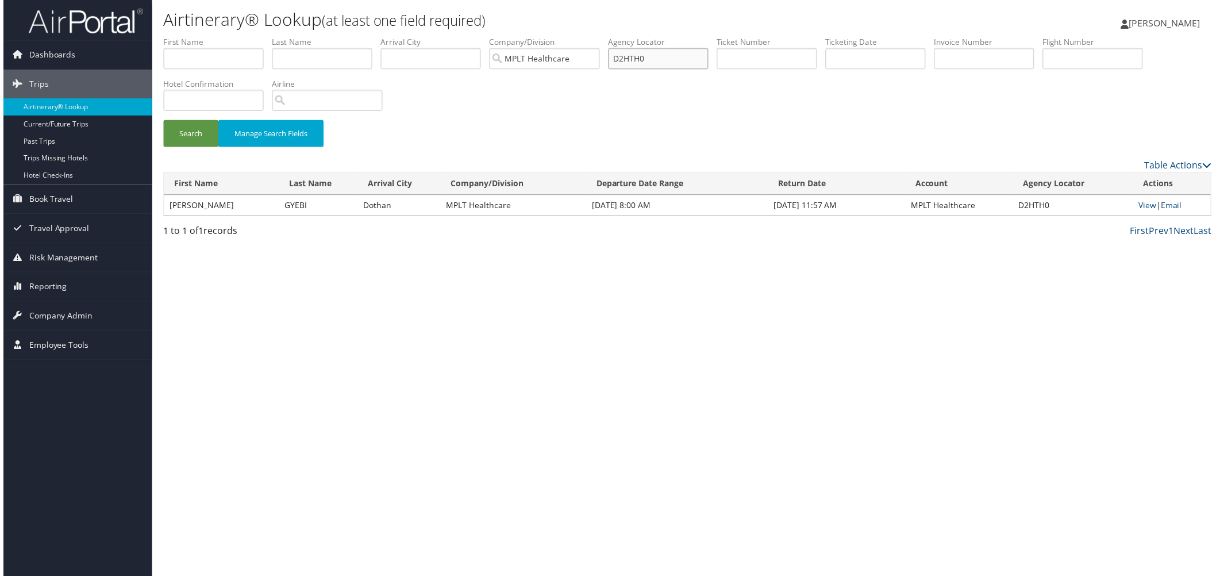
paste input "J0GH"
click at [207, 148] on button "Search" at bounding box center [188, 134] width 55 height 27
click at [1143, 211] on link "View" at bounding box center [1152, 206] width 18 height 11
drag, startPoint x: 817, startPoint y: 76, endPoint x: 746, endPoint y: 76, distance: 70.7
click at [746, 36] on ul "First Name Last Name Departure City Arrival City Company/Division MPLT Healthca…" at bounding box center [687, 36] width 1053 height 0
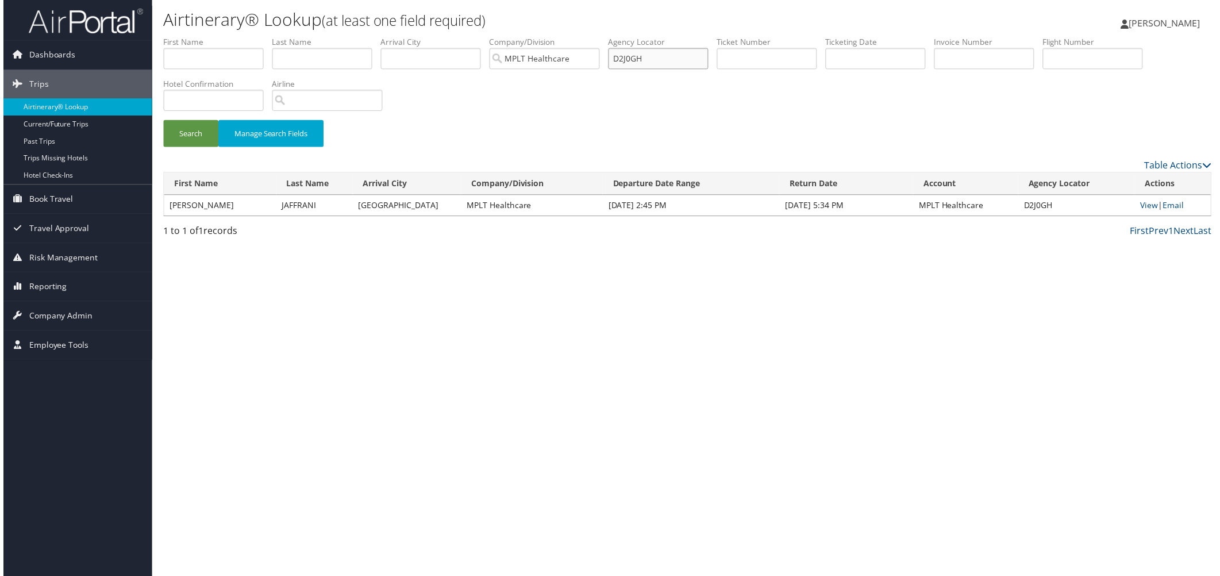
paste input "R79"
click at [209, 148] on button "Search" at bounding box center [188, 134] width 55 height 27
click at [1143, 211] on link "View" at bounding box center [1152, 206] width 18 height 11
click at [627, 339] on div "Airtinerary® Lookup (at least one field required) Jordan Carrasco Jordan Carras…" at bounding box center [687, 291] width 1076 height 582
drag, startPoint x: 830, startPoint y: 71, endPoint x: 680, endPoint y: 71, distance: 150.0
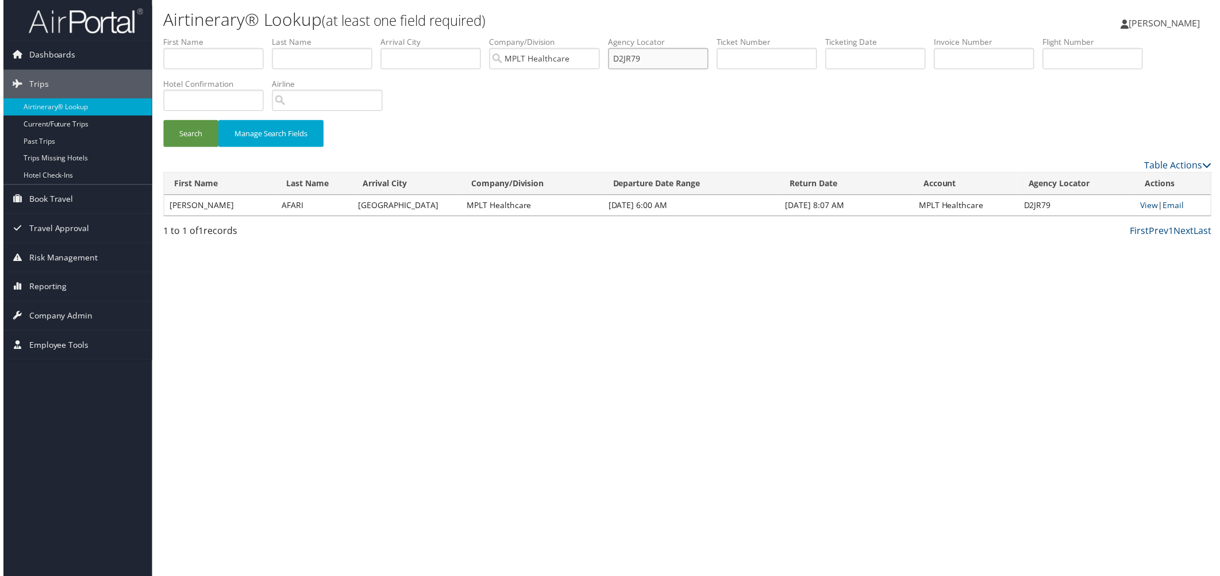
click at [680, 36] on ul "First Name Last Name Departure City Arrival City Company/Division MPLT Healthca…" at bounding box center [687, 36] width 1053 height 0
paste input "M6M6"
drag, startPoint x: 191, startPoint y: 182, endPoint x: 195, endPoint y: 176, distance: 7.0
click at [195, 148] on button "Search" at bounding box center [188, 134] width 55 height 27
click at [1143, 211] on link "View" at bounding box center [1152, 206] width 18 height 11
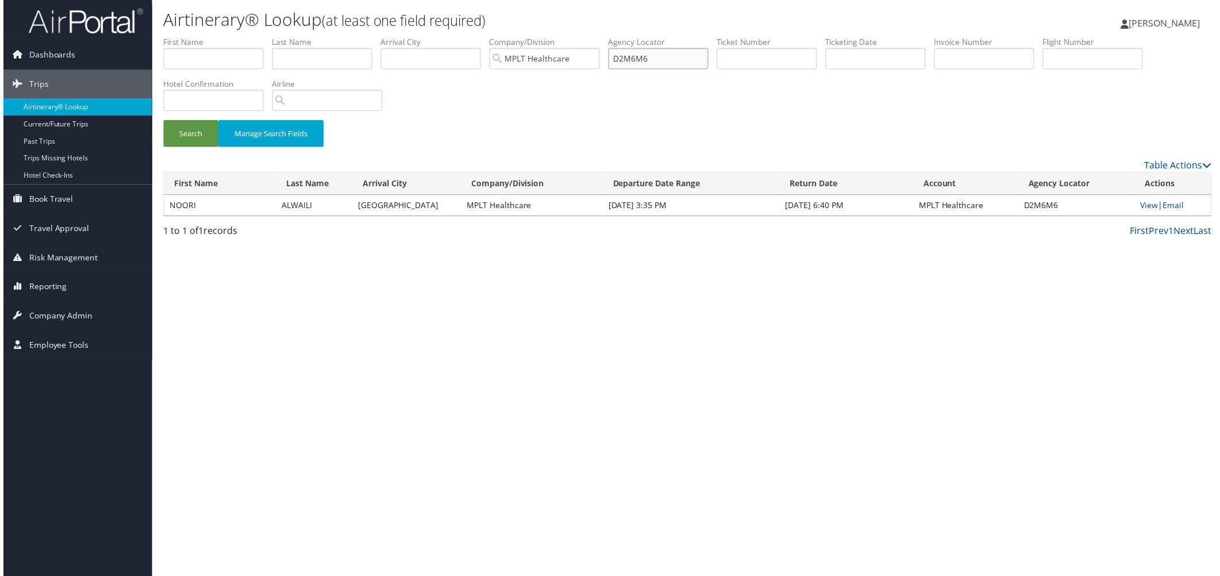
drag, startPoint x: 779, startPoint y: 78, endPoint x: 664, endPoint y: 72, distance: 114.5
click at [664, 36] on ul "First Name Last Name Departure City Arrival City Company/Division MPLT Healthca…" at bounding box center [687, 36] width 1053 height 0
paste input "Y0LF"
click at [181, 148] on button "Search" at bounding box center [188, 134] width 55 height 27
click at [1148, 211] on link "View" at bounding box center [1150, 206] width 18 height 11
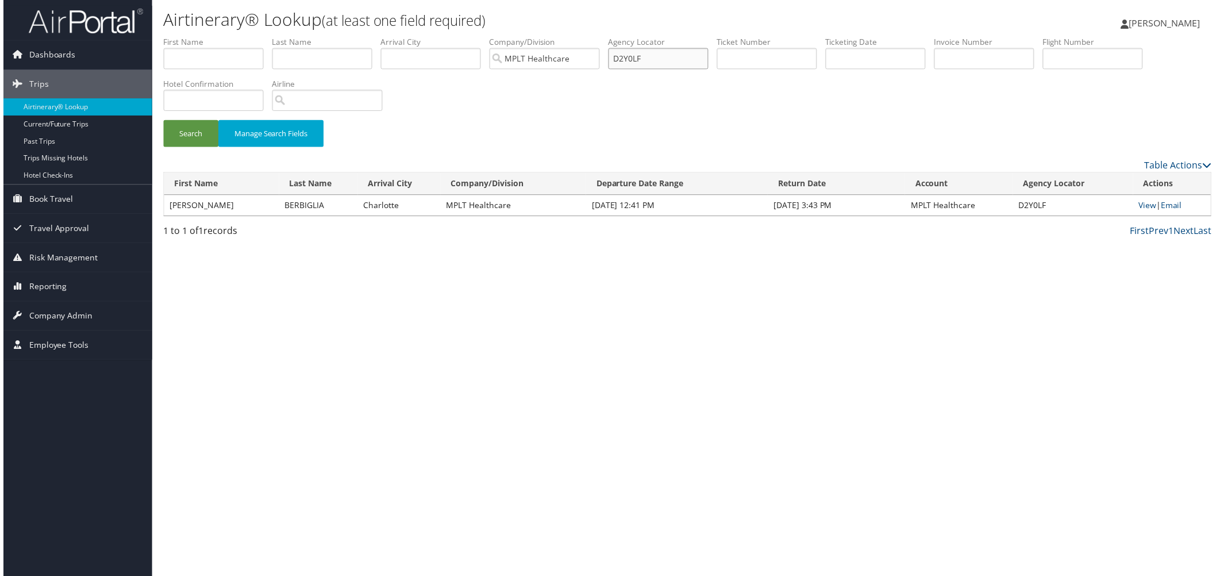
drag, startPoint x: 825, startPoint y: 77, endPoint x: 710, endPoint y: 83, distance: 114.5
click at [710, 36] on ul "First Name Last Name Departure City Arrival City Company/Division MPLT Healthca…" at bounding box center [687, 36] width 1053 height 0
paste input "X9Y"
click at [210, 148] on button "Search" at bounding box center [188, 134] width 55 height 27
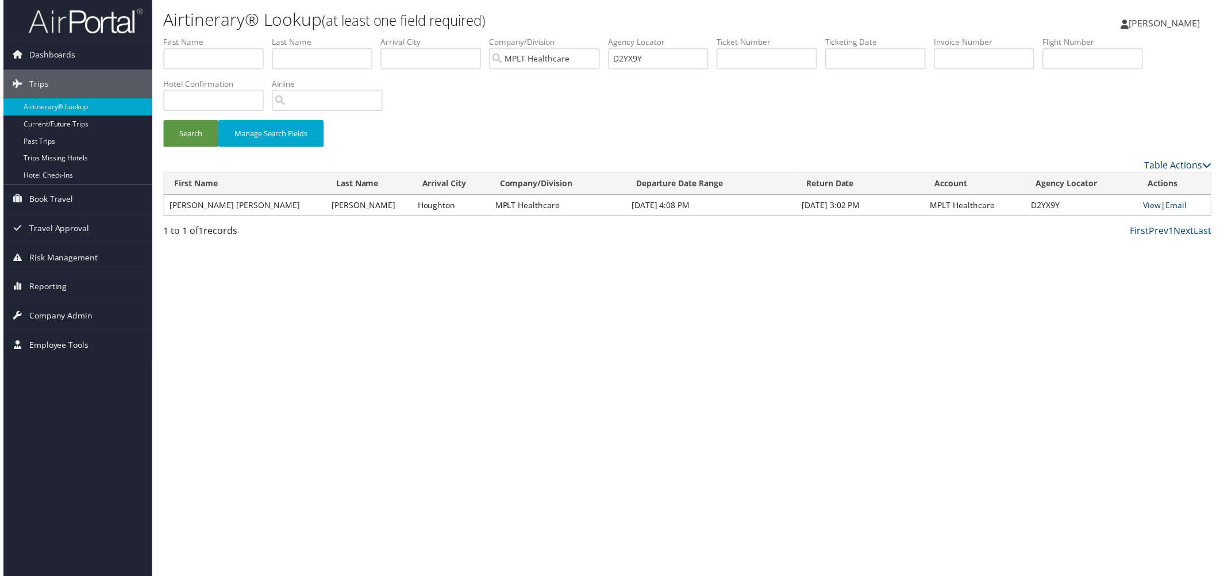
click at [1146, 211] on link "View" at bounding box center [1155, 206] width 18 height 11
drag, startPoint x: 797, startPoint y: 81, endPoint x: 755, endPoint y: 81, distance: 42.0
click at [755, 36] on ul "First Name Last Name Departure City Arrival City Company/Division MPLT Healthca…" at bounding box center [687, 36] width 1053 height 0
paste input "36YL2"
click at [187, 148] on button "Search" at bounding box center [188, 134] width 55 height 27
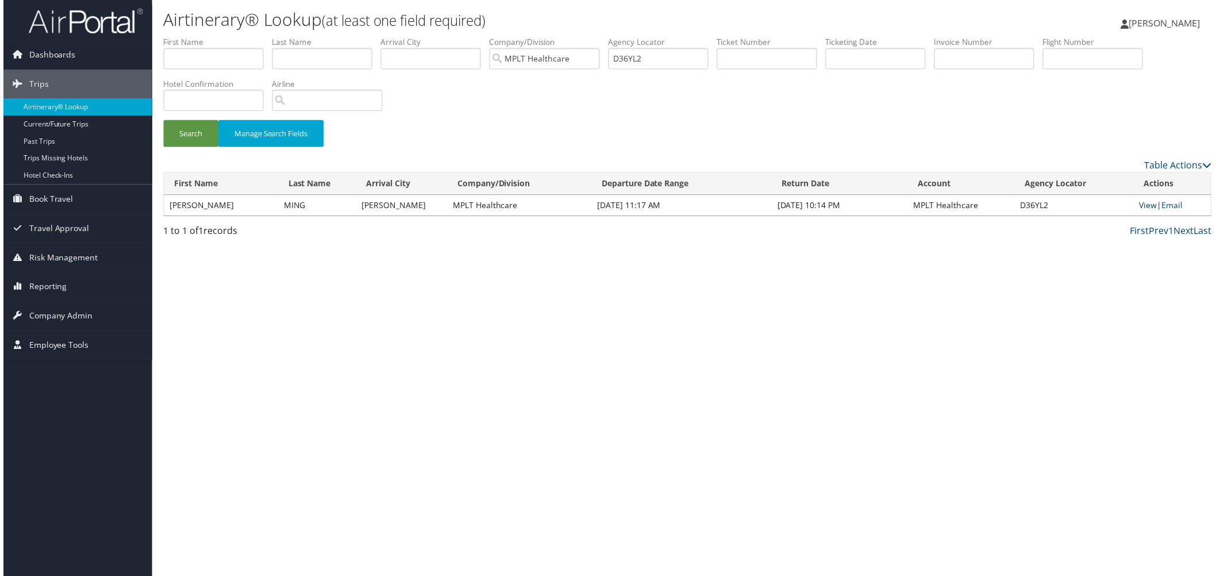
click at [1142, 211] on link "View" at bounding box center [1151, 206] width 18 height 11
drag, startPoint x: 834, startPoint y: 78, endPoint x: 725, endPoint y: 77, distance: 109.2
click at [725, 36] on ul "First Name Last Name Departure City Arrival City Company/Division MPLT Healthca…" at bounding box center [687, 36] width 1053 height 0
paste input "8MH9"
click at [186, 148] on button "Search" at bounding box center [188, 134] width 55 height 27
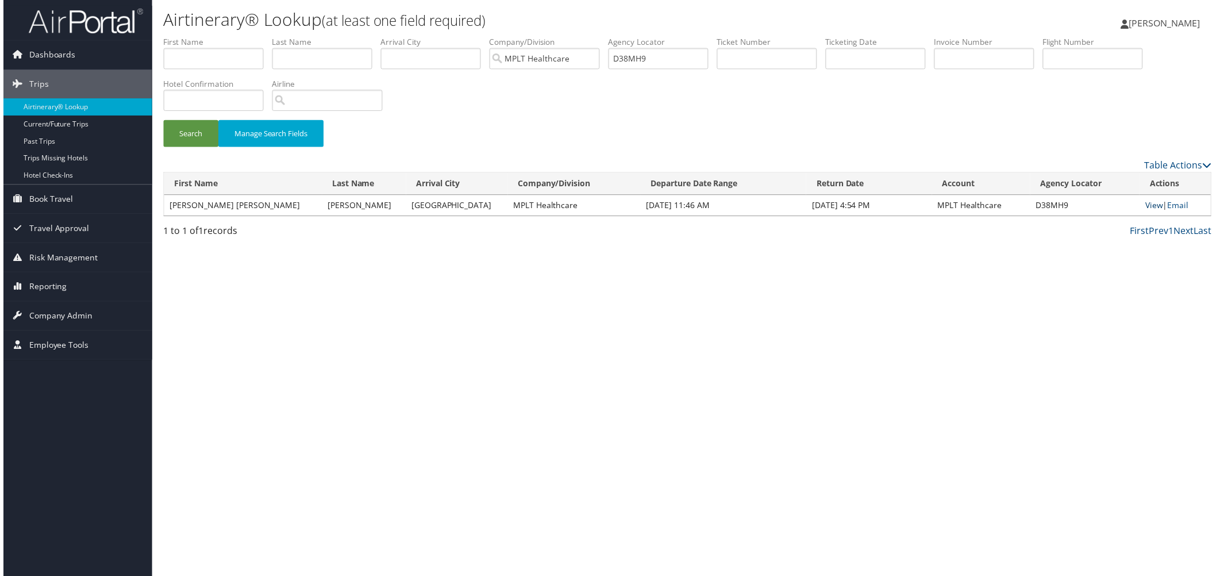
click at [1148, 211] on link "View" at bounding box center [1157, 206] width 18 height 11
drag, startPoint x: 825, startPoint y: 78, endPoint x: 643, endPoint y: 76, distance: 182.8
click at [643, 36] on ul "First Name Last Name Departure City Arrival City Company/Division MPLT Healthca…" at bounding box center [687, 36] width 1053 height 0
paste input "97ZC"
click at [195, 148] on button "Search" at bounding box center [188, 134] width 55 height 27
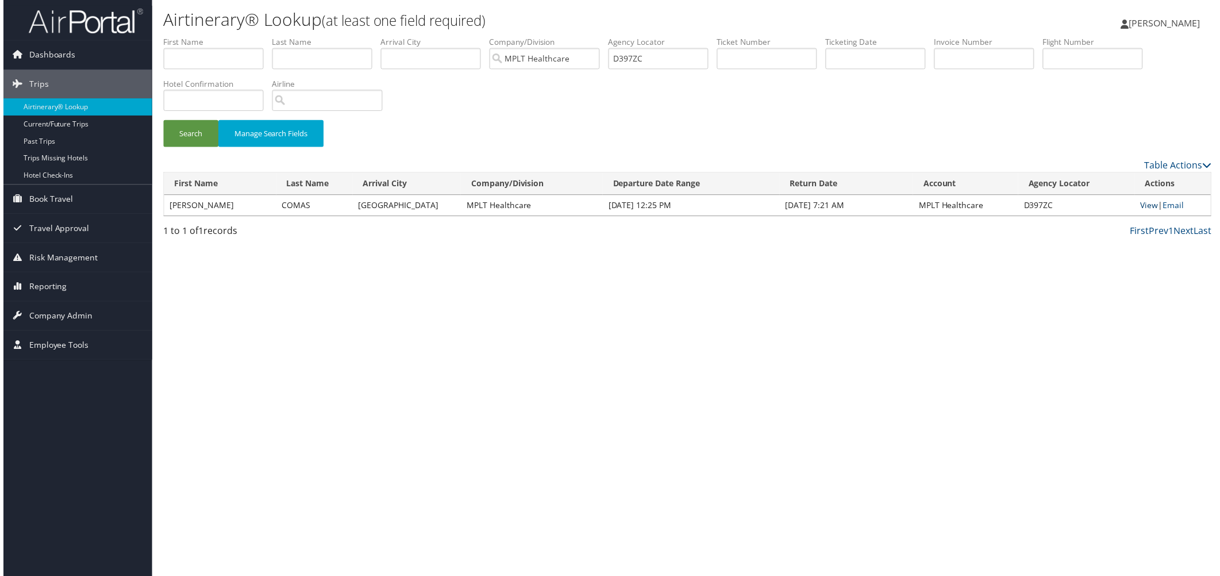
click at [1143, 211] on link "View" at bounding box center [1152, 206] width 18 height 11
drag, startPoint x: 824, startPoint y: 86, endPoint x: 717, endPoint y: 83, distance: 106.9
click at [717, 36] on ul "First Name Last Name Departure City Arrival City Company/Division MPLT Healthca…" at bounding box center [687, 36] width 1053 height 0
paste input "J2SJ"
click at [171, 148] on button "Search" at bounding box center [188, 134] width 55 height 27
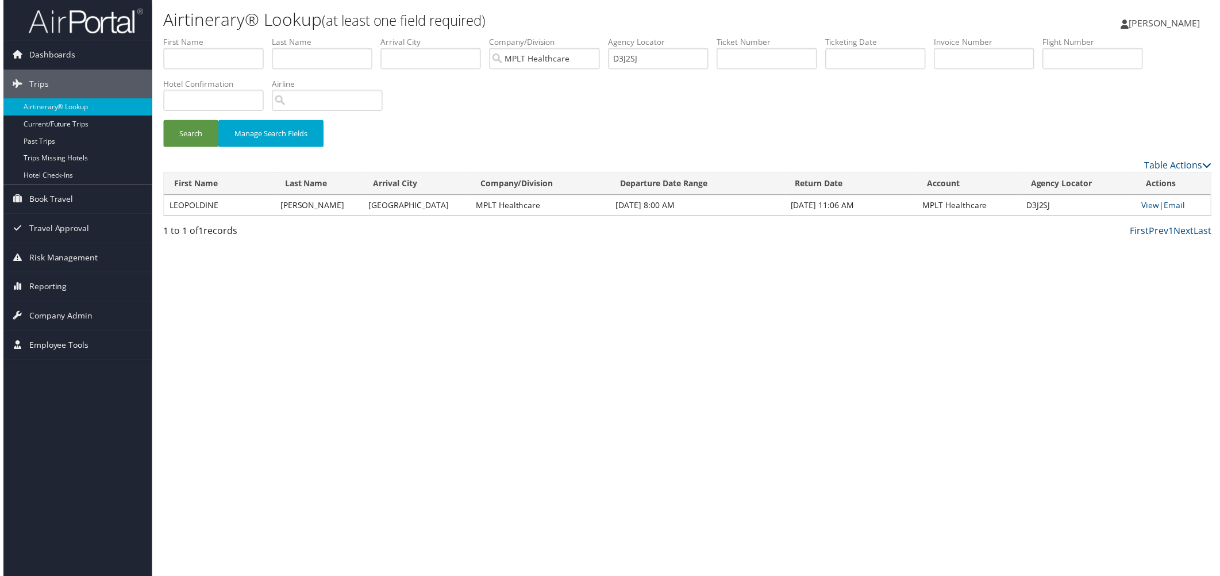
click at [1139, 217] on td "View | Email" at bounding box center [1176, 206] width 75 height 21
click at [1144, 211] on link "View" at bounding box center [1153, 206] width 18 height 11
drag, startPoint x: 812, startPoint y: 79, endPoint x: 640, endPoint y: 79, distance: 171.3
click at [640, 36] on ul "First Name Last Name Departure City Arrival City Company/Division MPLT Healthca…" at bounding box center [687, 36] width 1053 height 0
paste input "X4X"
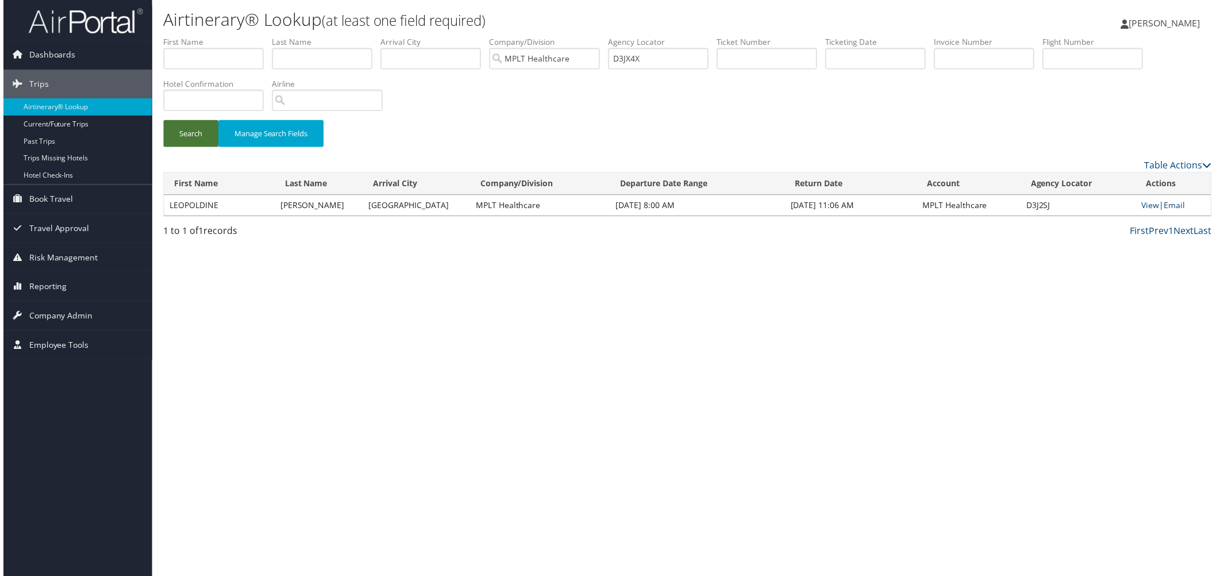
click at [178, 148] on button "Search" at bounding box center [188, 134] width 55 height 27
click at [1142, 211] on link "View" at bounding box center [1151, 206] width 18 height 11
drag, startPoint x: 812, startPoint y: 79, endPoint x: 682, endPoint y: 64, distance: 130.8
click at [682, 36] on ul "First Name Last Name Departure City Arrival City Company/Division MPLT Healthca…" at bounding box center [687, 36] width 1053 height 0
paste input "ZXH"
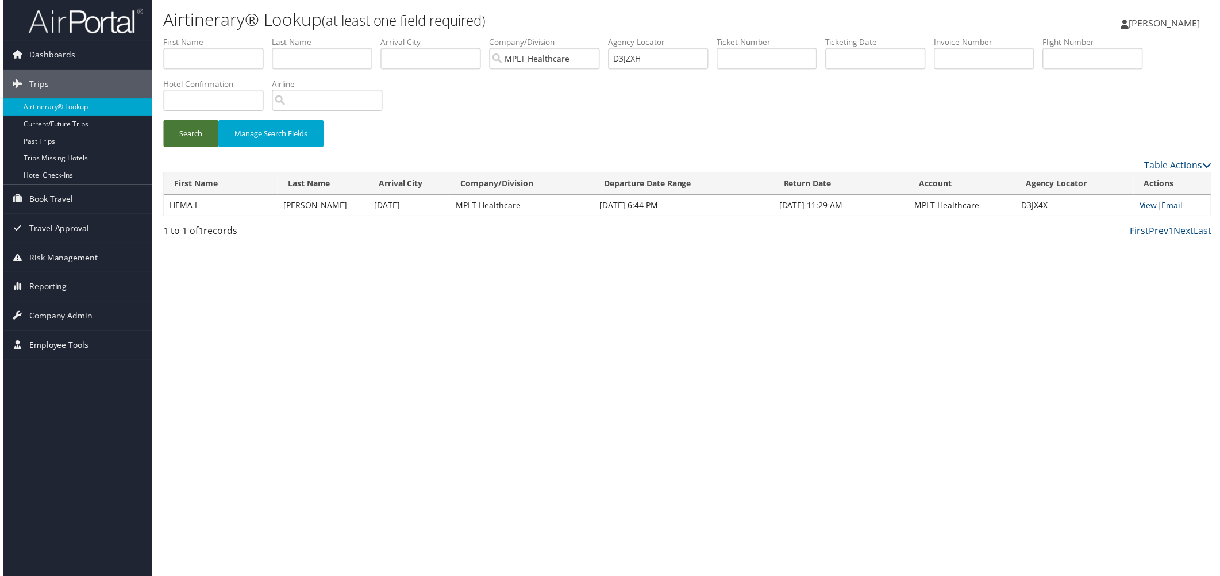
click at [214, 148] on button "Search" at bounding box center [188, 134] width 55 height 27
click at [1143, 211] on link "View" at bounding box center [1152, 206] width 18 height 11
drag, startPoint x: 829, startPoint y: 77, endPoint x: 698, endPoint y: 80, distance: 131.7
click at [698, 36] on ul "First Name Last Name Departure City Arrival City Company/Division MPLT Healthca…" at bounding box center [687, 36] width 1053 height 0
paste input "LQ20"
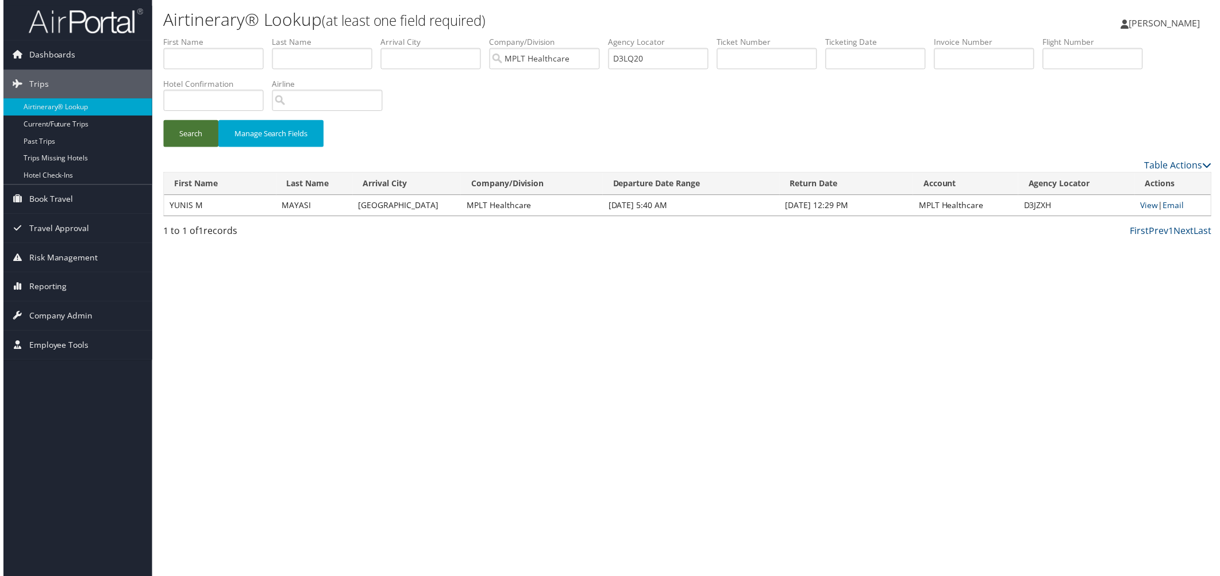
click at [185, 148] on button "Search" at bounding box center [188, 134] width 55 height 27
click at [1144, 211] on link "View" at bounding box center [1153, 206] width 18 height 11
drag, startPoint x: 808, startPoint y: 82, endPoint x: 694, endPoint y: 77, distance: 113.9
click at [694, 36] on ul "First Name Last Name Departure City Arrival City Company/Division MPLT Healthca…" at bounding box center [687, 36] width 1053 height 0
paste input "SCMX"
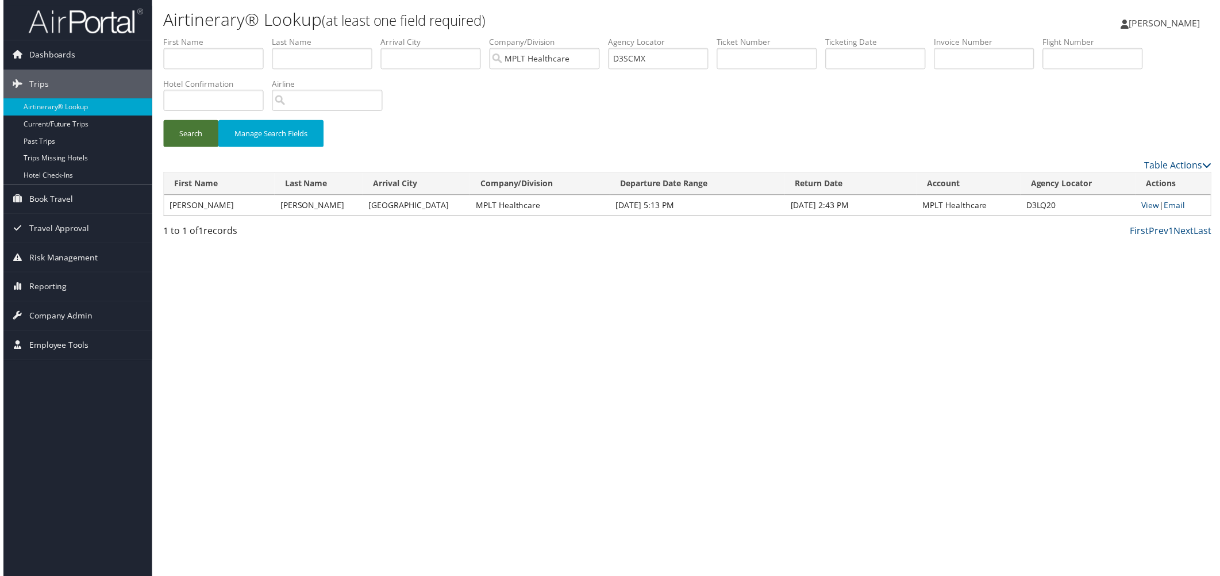
click at [209, 148] on button "Search" at bounding box center [188, 134] width 55 height 27
click at [1144, 211] on link "View" at bounding box center [1153, 206] width 18 height 11
drag, startPoint x: 849, startPoint y: 79, endPoint x: 657, endPoint y: 70, distance: 192.2
click at [657, 36] on ul "First Name Last Name Departure City Arrival City Company/Division MPLT Healthca…" at bounding box center [687, 36] width 1053 height 0
paste input "T8NL"
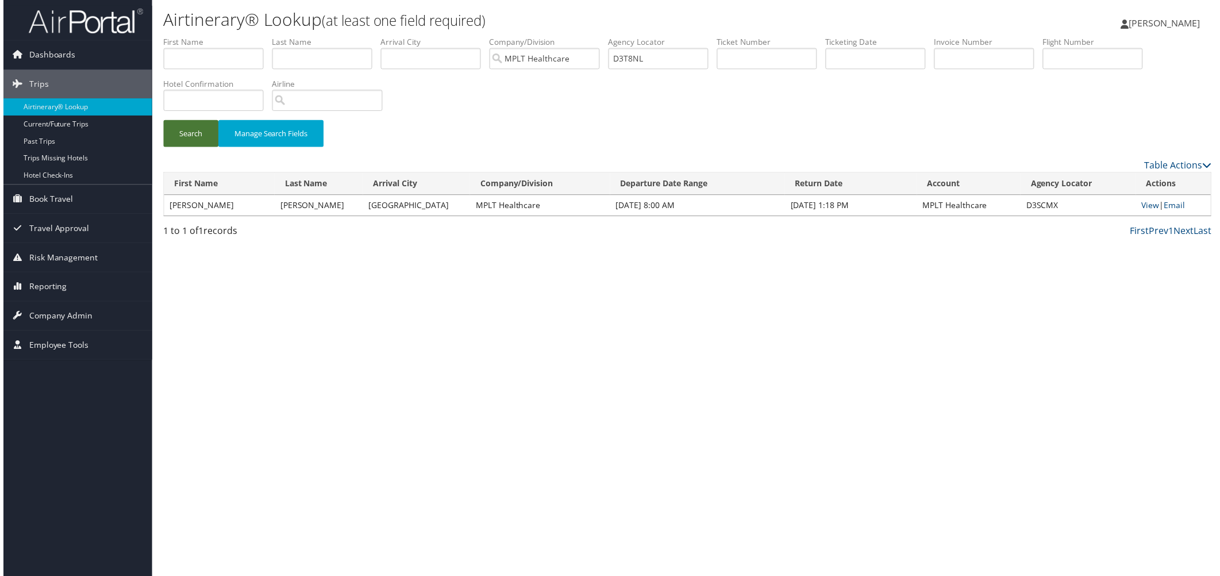
click at [171, 148] on button "Search" at bounding box center [188, 134] width 55 height 27
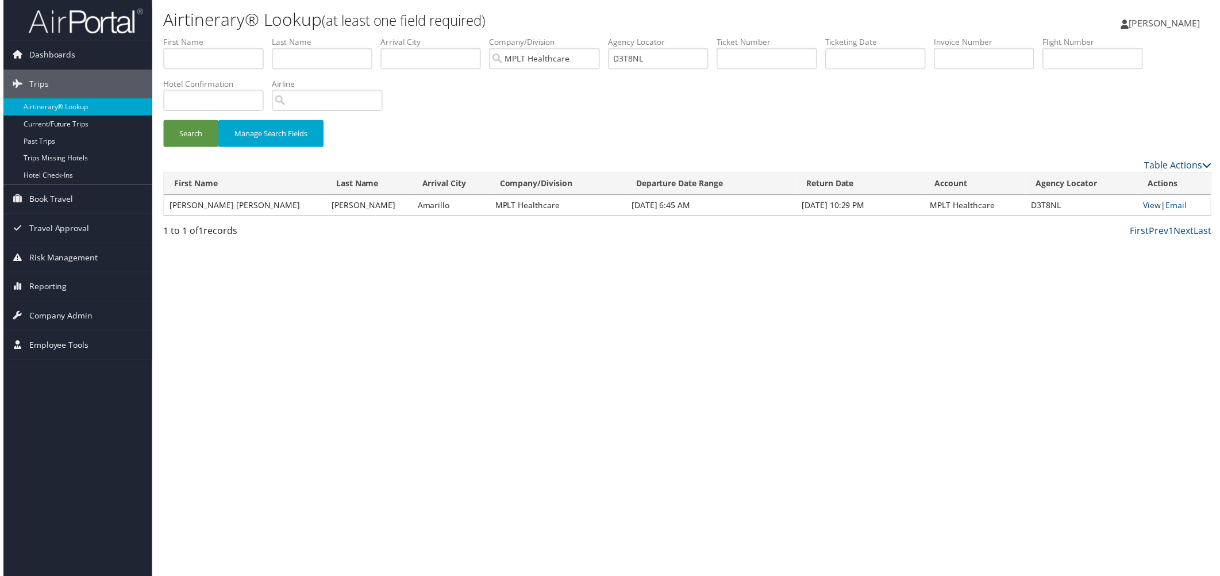
click at [1146, 211] on link "View" at bounding box center [1155, 206] width 18 height 11
drag, startPoint x: 825, startPoint y: 78, endPoint x: 622, endPoint y: 64, distance: 203.9
click at [624, 36] on ul "First Name Last Name Departure City Arrival City Company/Division MPLT Healthca…" at bounding box center [687, 36] width 1053 height 0
paste input "KL7"
click at [195, 148] on button "Search" at bounding box center [188, 134] width 55 height 27
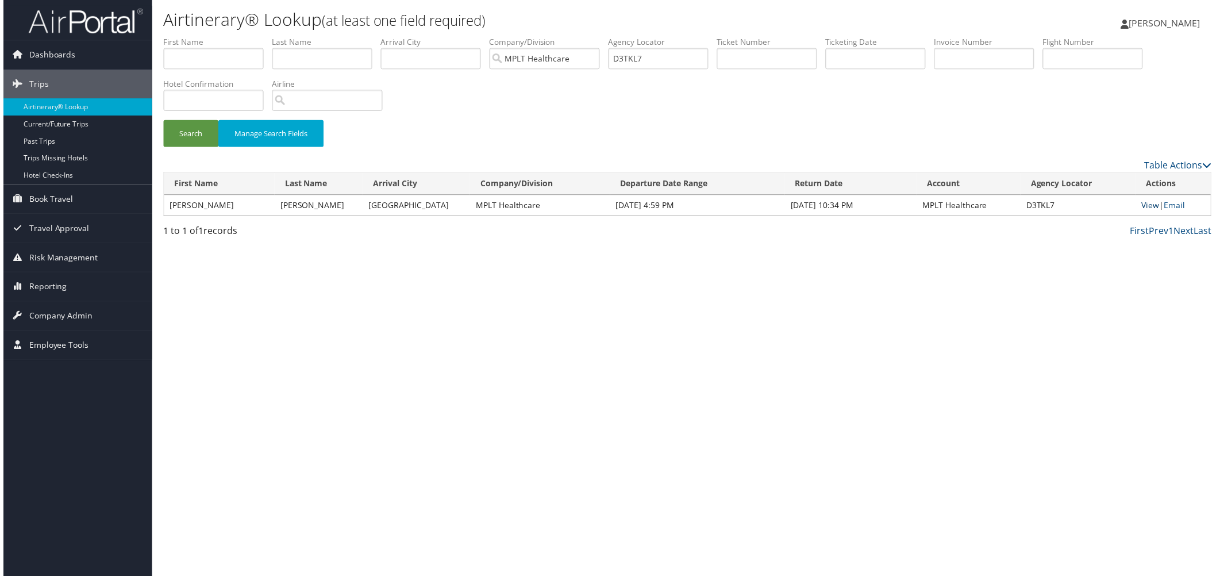
click at [1144, 211] on link "View" at bounding box center [1153, 206] width 18 height 11
drag, startPoint x: 731, startPoint y: 78, endPoint x: 678, endPoint y: 82, distance: 53.0
click at [682, 36] on ul "First Name Last Name Departure City Arrival City Company/Division MPLT Healthca…" at bounding box center [687, 36] width 1053 height 0
paste input "422X2"
click at [216, 148] on button "Search" at bounding box center [188, 134] width 55 height 27
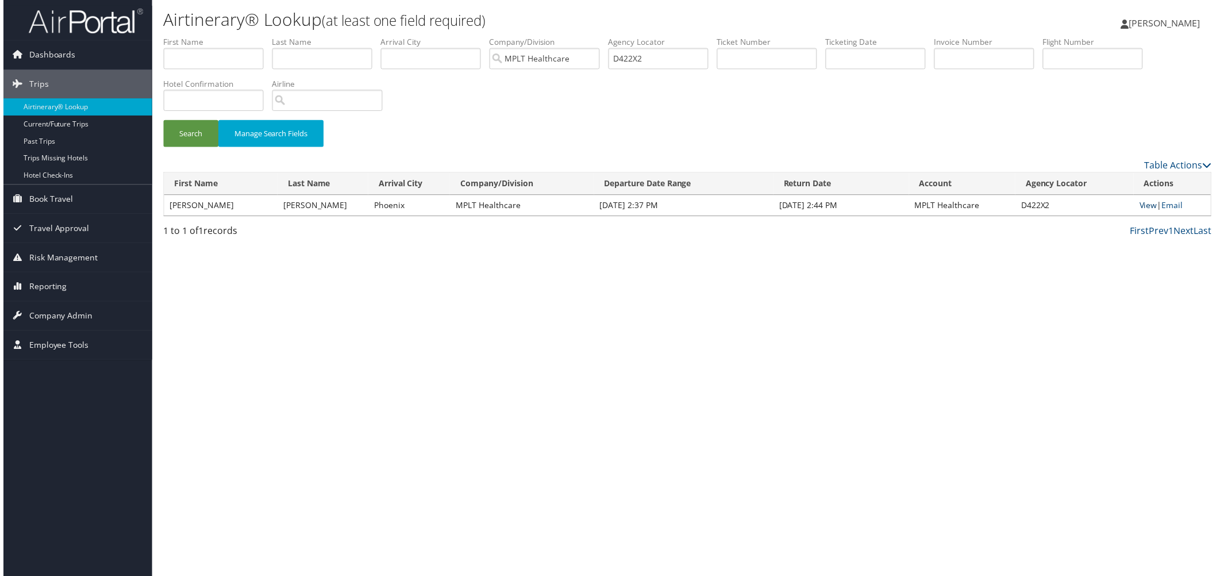
click at [1142, 211] on link "View" at bounding box center [1151, 206] width 18 height 11
drag, startPoint x: 760, startPoint y: 62, endPoint x: 693, endPoint y: 53, distance: 68.4
click at [693, 36] on ul "First Name Last Name Departure City Arrival City Company/Division MPLT Healthca…" at bounding box center [687, 36] width 1053 height 0
paste input "YQ96"
click at [204, 148] on button "Search" at bounding box center [188, 134] width 55 height 27
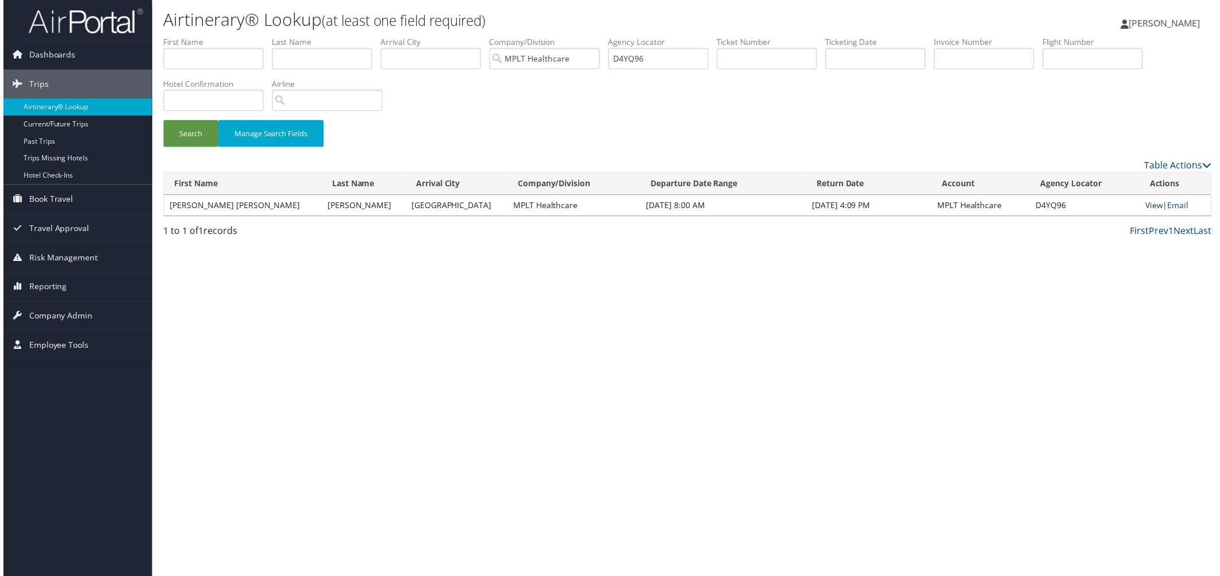
click at [1148, 211] on link "View" at bounding box center [1157, 206] width 18 height 11
drag, startPoint x: 840, startPoint y: 84, endPoint x: 647, endPoint y: 78, distance: 193.2
click at [647, 36] on ul "First Name Last Name Departure City Arrival City Company/Division MPLT Healthca…" at bounding box center [687, 36] width 1053 height 0
paste input "577Y9"
click at [193, 148] on button "Search" at bounding box center [188, 134] width 55 height 27
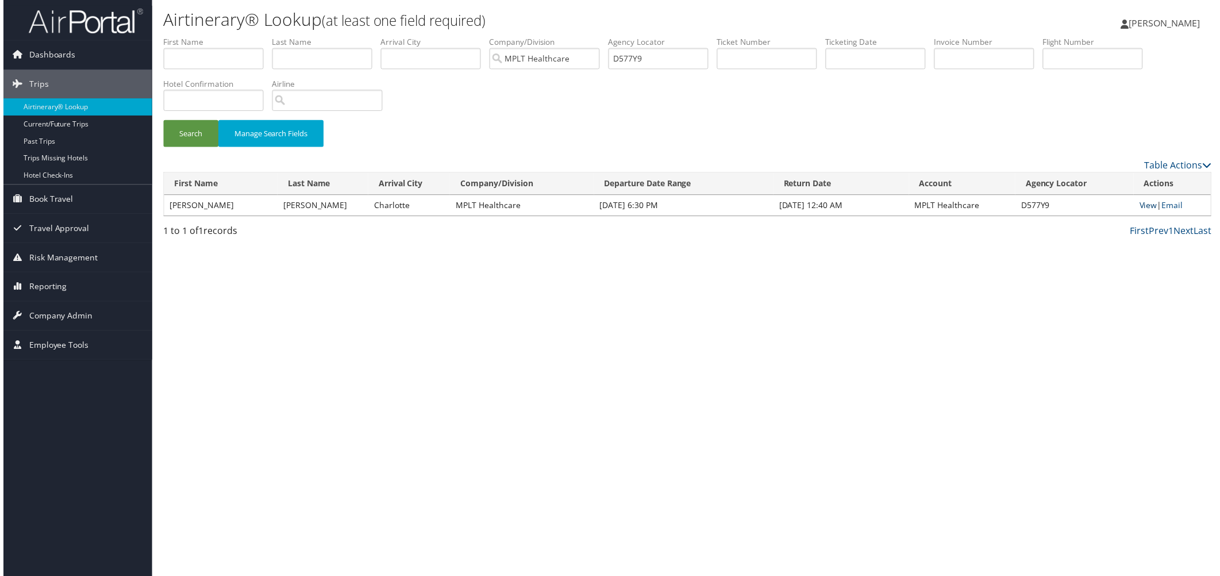
click at [1146, 211] on link "View" at bounding box center [1151, 206] width 18 height 11
drag, startPoint x: 836, startPoint y: 79, endPoint x: 672, endPoint y: 81, distance: 163.2
click at [672, 36] on ul "First Name Last Name Departure City Arrival City Company/Division MPLT Healthca…" at bounding box center [687, 36] width 1053 height 0
paste input "9KS"
drag, startPoint x: 187, startPoint y: 175, endPoint x: 194, endPoint y: 170, distance: 8.2
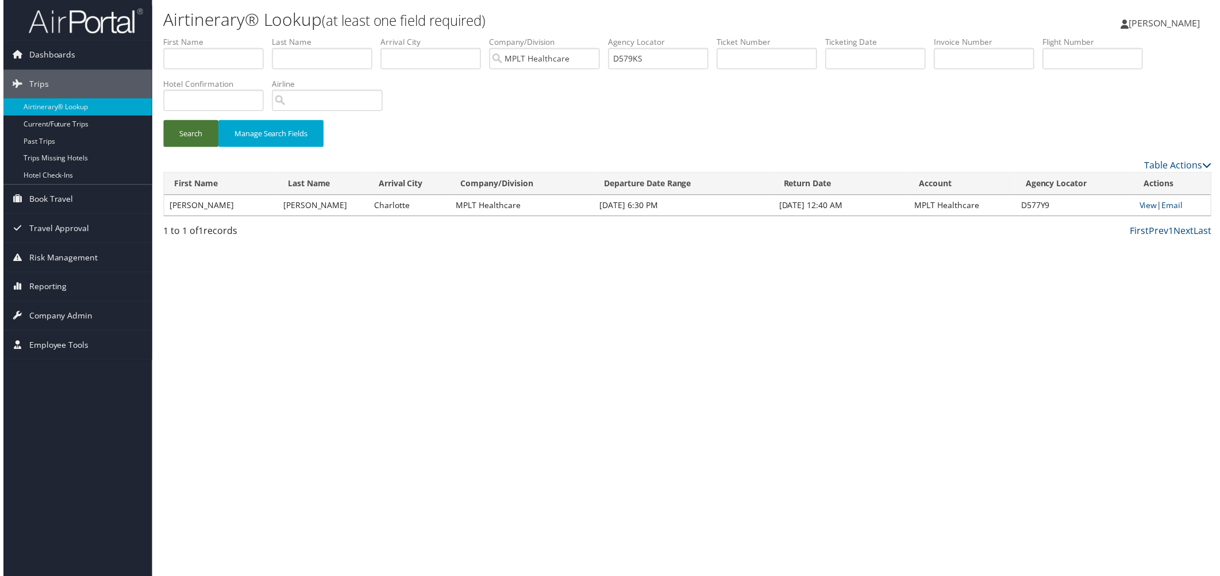
click at [187, 148] on button "Search" at bounding box center [188, 134] width 55 height 27
click at [1143, 211] on link "View" at bounding box center [1152, 206] width 18 height 11
drag, startPoint x: 826, startPoint y: 80, endPoint x: 763, endPoint y: 63, distance: 65.0
click at [763, 36] on ul "First Name Last Name Departure City Arrival City Company/Division MPLT Healthca…" at bounding box center [687, 36] width 1053 height 0
paste input "KQZW"
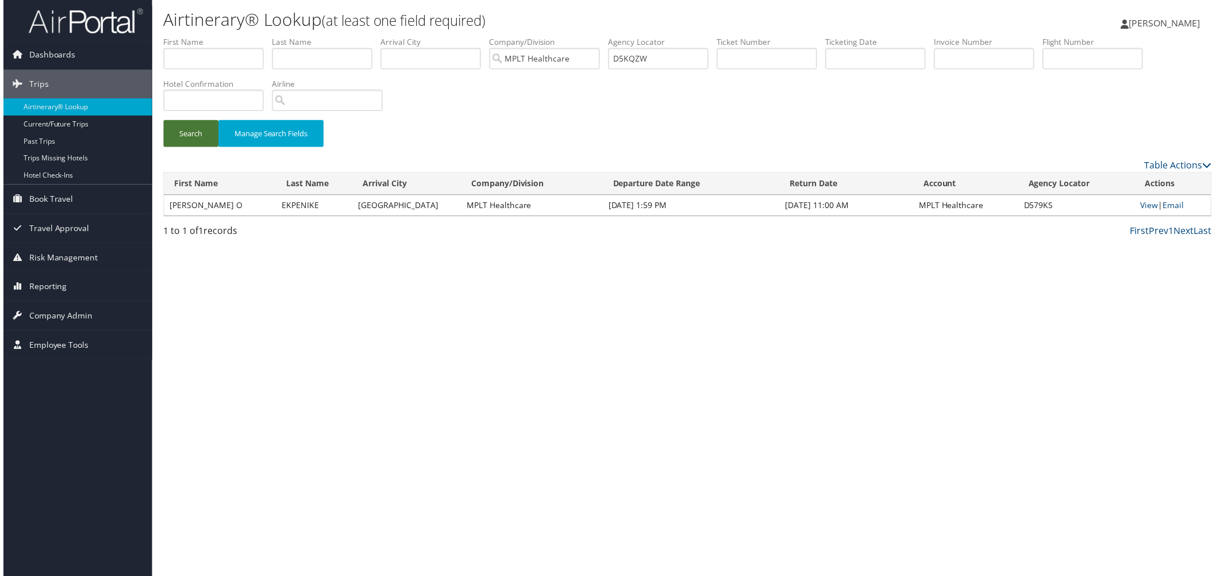
click at [213, 148] on button "Search" at bounding box center [188, 134] width 55 height 27
click at [1143, 211] on link "View" at bounding box center [1152, 206] width 18 height 11
drag, startPoint x: 845, startPoint y: 79, endPoint x: 694, endPoint y: 82, distance: 150.6
click at [694, 36] on ul "First Name Last Name Departure City Arrival City Company/Division MPLT Healthca…" at bounding box center [687, 36] width 1053 height 0
paste input "P2D2"
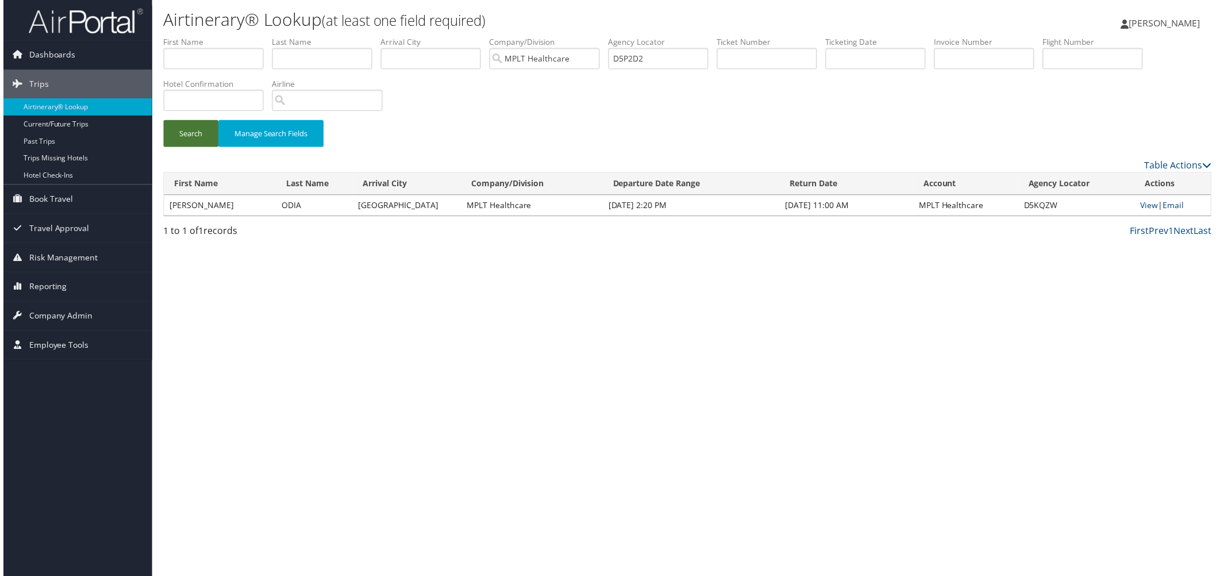
click at [209, 148] on button "Search" at bounding box center [188, 134] width 55 height 27
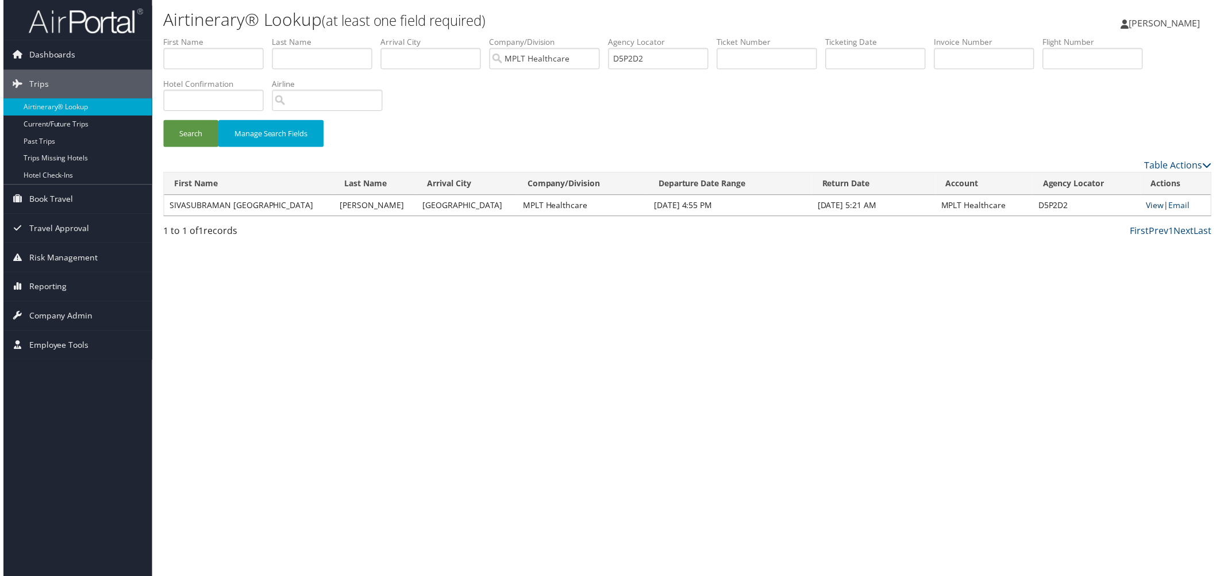
click at [1149, 211] on link "View" at bounding box center [1158, 206] width 18 height 11
drag, startPoint x: 818, startPoint y: 76, endPoint x: 689, endPoint y: 75, distance: 129.3
click at [689, 36] on ul "First Name Last Name Departure City Arrival City Company/Division MPLT Healthca…" at bounding box center [687, 36] width 1053 height 0
paste input "6N8ZL"
click at [216, 148] on button "Search" at bounding box center [188, 134] width 55 height 27
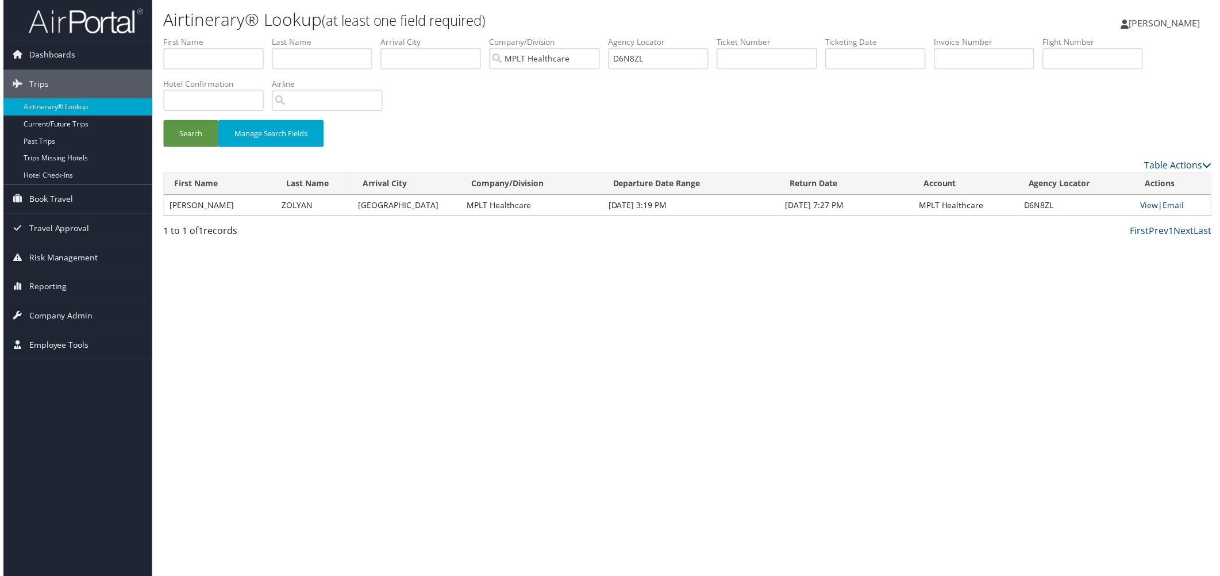
click at [1143, 211] on link "View" at bounding box center [1152, 206] width 18 height 11
drag, startPoint x: 835, startPoint y: 78, endPoint x: 690, endPoint y: 89, distance: 145.8
click at [690, 36] on ul "First Name Last Name Departure City Arrival City Company/Division MPLT Healthca…" at bounding box center [687, 36] width 1053 height 0
paste input "Z0FM"
click at [216, 148] on button "Search" at bounding box center [188, 134] width 55 height 27
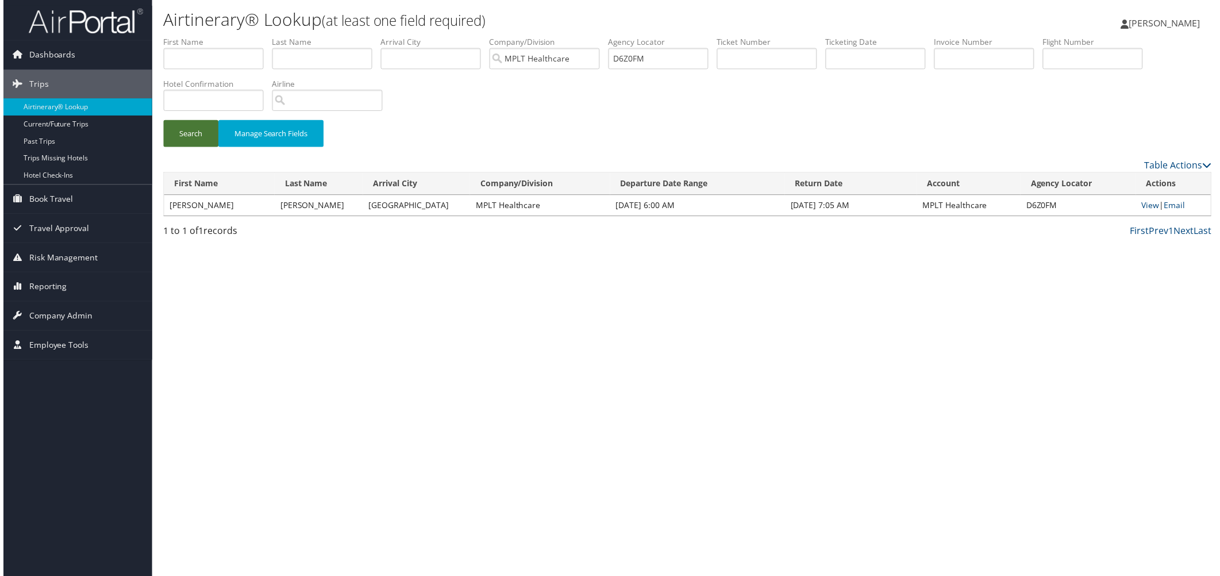
click at [203, 148] on button "Search" at bounding box center [188, 134] width 55 height 27
click at [1147, 211] on link "View" at bounding box center [1153, 206] width 18 height 11
drag, startPoint x: 828, startPoint y: 82, endPoint x: 684, endPoint y: 81, distance: 144.3
click at [684, 36] on ul "First Name Last Name Departure City Arrival City Company/Division MPLT Healthca…" at bounding box center [687, 36] width 1053 height 0
paste input "728W1"
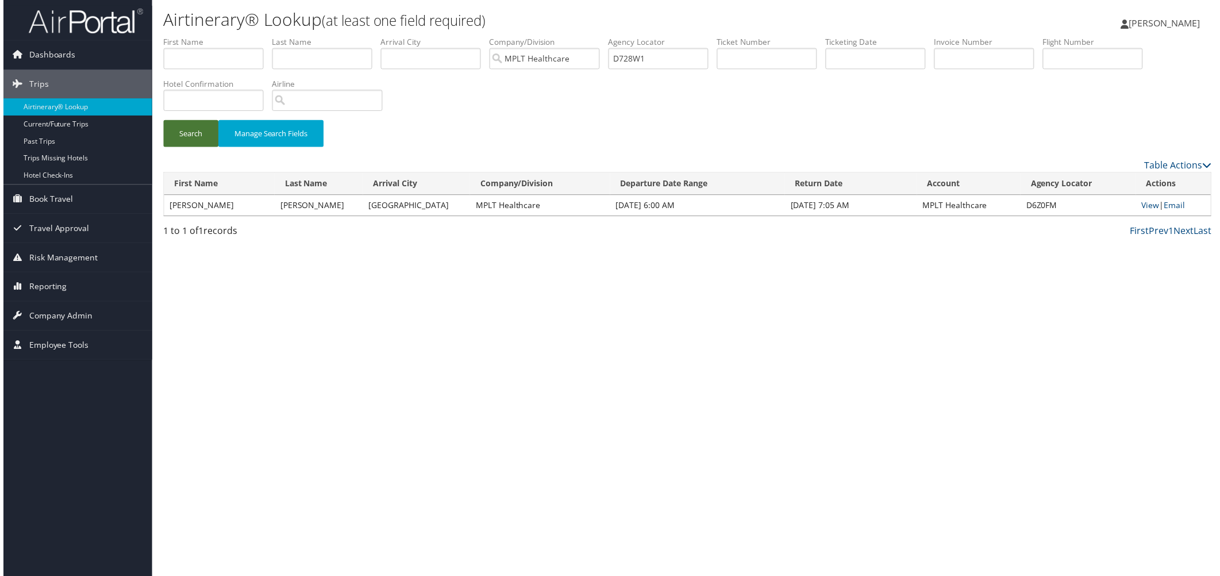
click at [210, 148] on button "Search" at bounding box center [188, 134] width 55 height 27
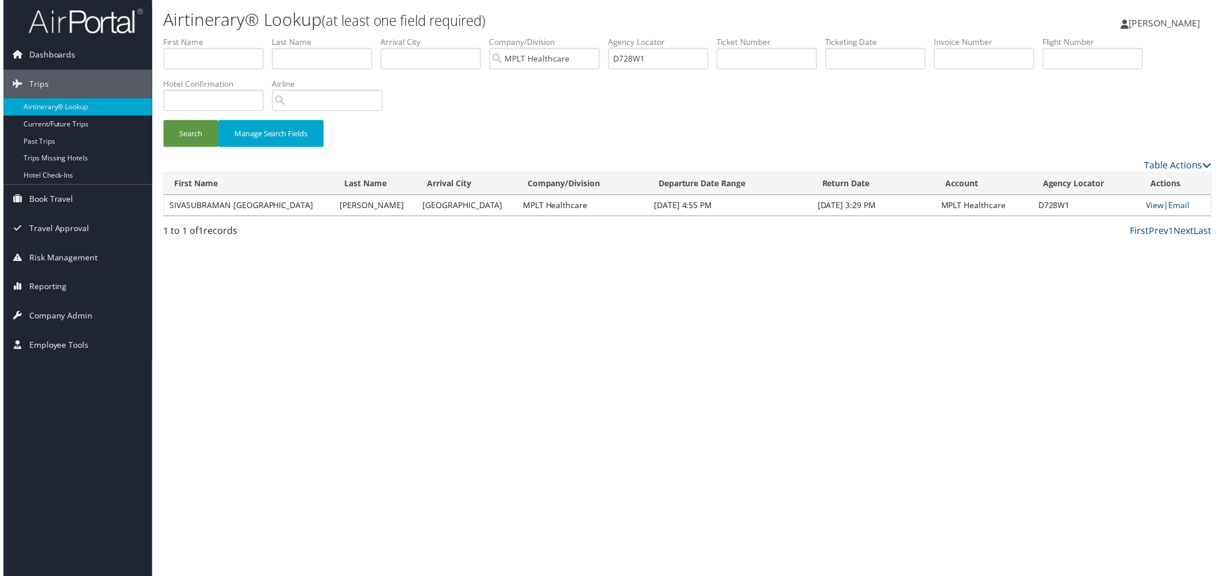
click at [1149, 211] on link "View" at bounding box center [1158, 206] width 18 height 11
drag, startPoint x: 852, startPoint y: 78, endPoint x: 710, endPoint y: 78, distance: 141.4
click at [710, 36] on ul "First Name Last Name Departure City Arrival City Company/Division MPLT Healthca…" at bounding box center [687, 36] width 1053 height 0
paste input "D9CY"
click at [205, 148] on button "Search" at bounding box center [188, 134] width 55 height 27
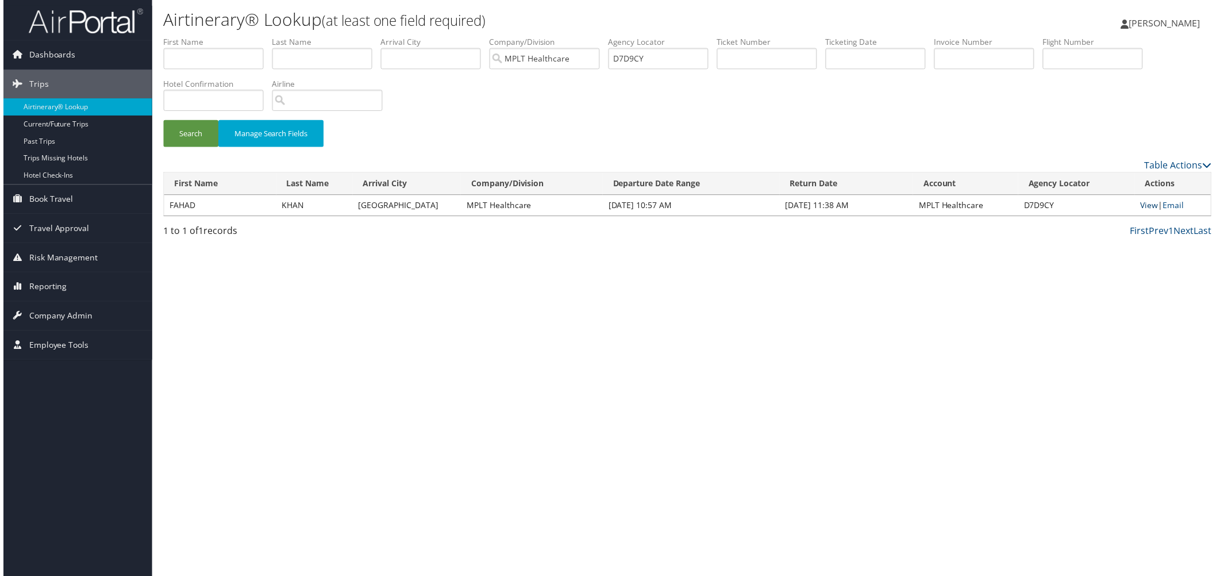
click at [1143, 211] on link "View" at bounding box center [1152, 206] width 18 height 11
drag, startPoint x: 840, startPoint y: 75, endPoint x: 680, endPoint y: 77, distance: 160.4
click at [680, 36] on ul "First Name Last Name Departure City Arrival City Company/Division MPLT Healthca…" at bounding box center [687, 36] width 1053 height 0
paste input "MWV4"
click at [213, 148] on button "Search" at bounding box center [188, 134] width 55 height 27
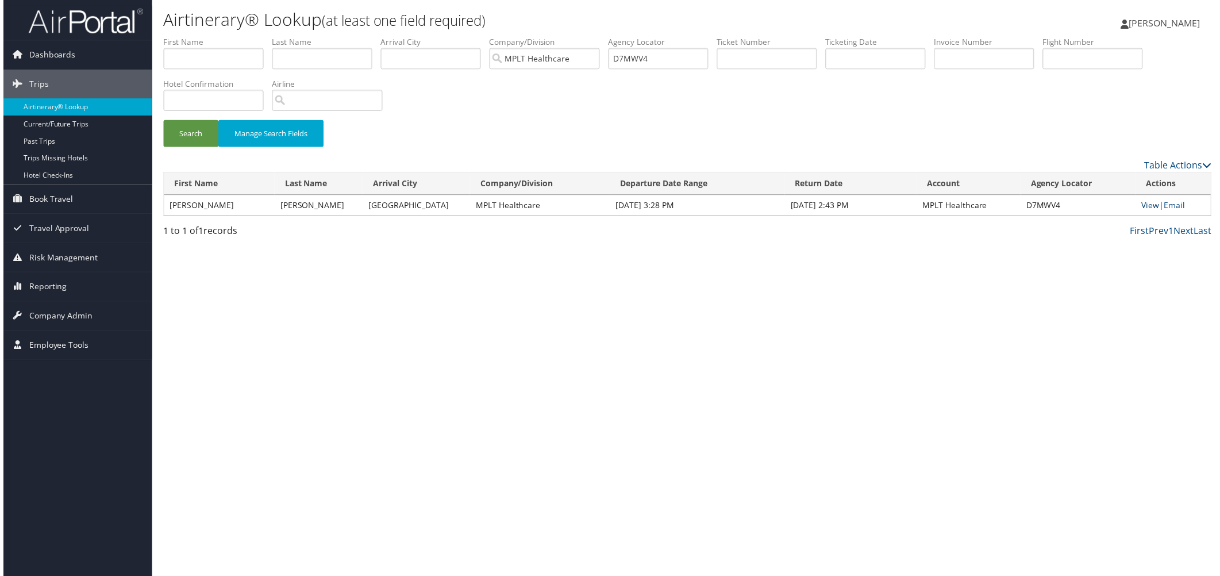
click at [1144, 211] on link "View" at bounding box center [1153, 206] width 18 height 11
drag, startPoint x: 840, startPoint y: 82, endPoint x: 682, endPoint y: 84, distance: 158.6
click at [682, 36] on ul "First Name Last Name Departure City Arrival City Company/Division MPLT Healthca…" at bounding box center [687, 36] width 1053 height 0
paste input "R4RP"
type input "D7R4RP"
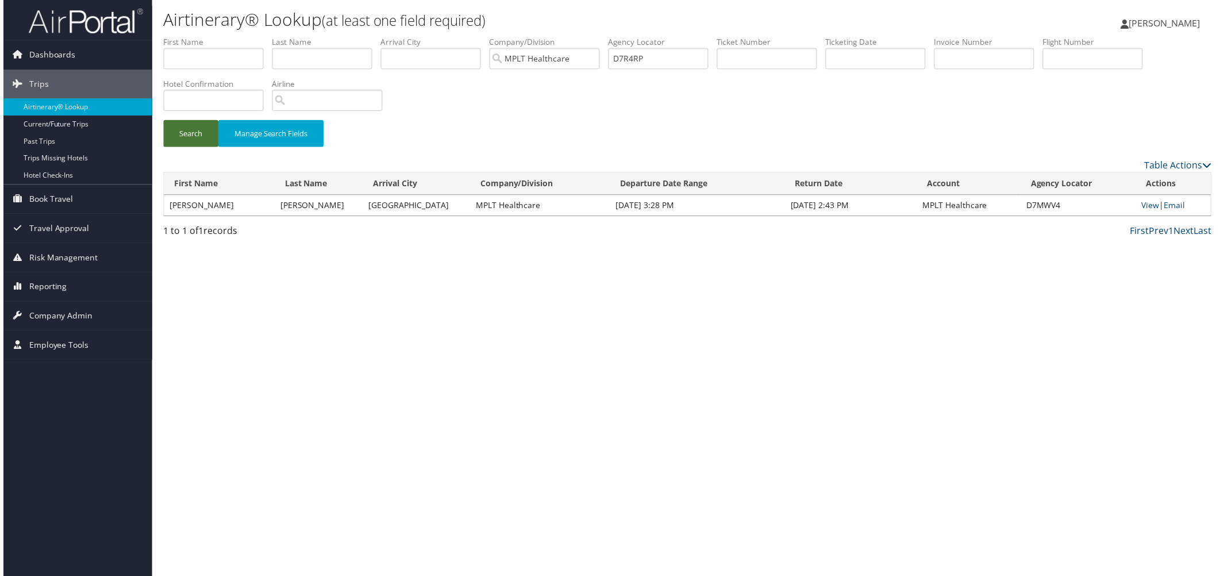
click at [207, 148] on button "Search" at bounding box center [188, 134] width 55 height 27
click at [1142, 211] on link "View" at bounding box center [1151, 206] width 18 height 11
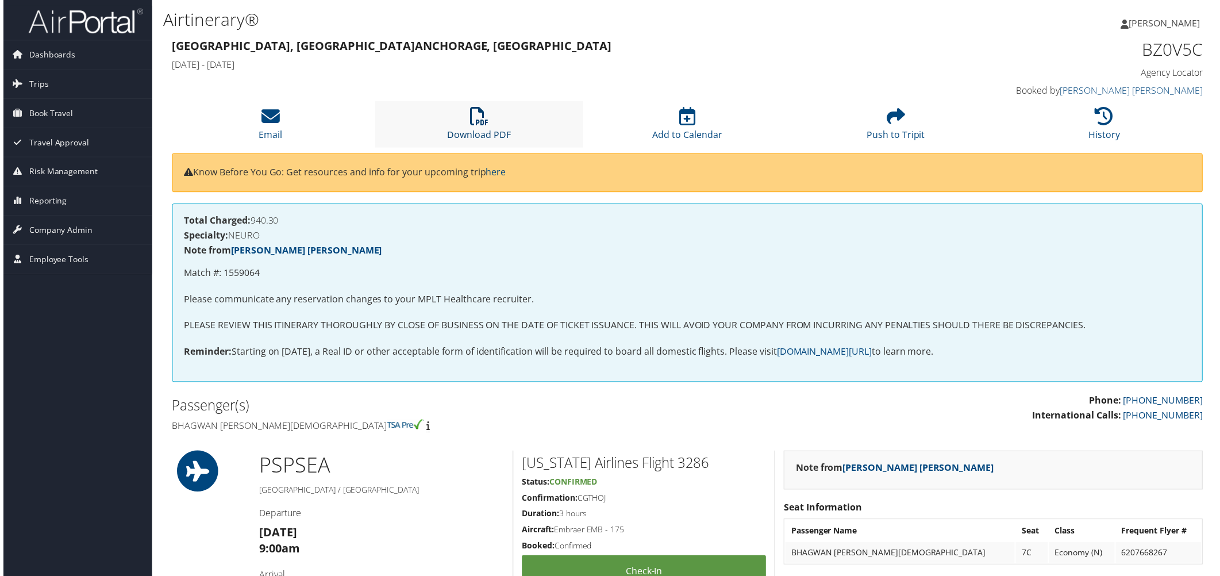
click at [473, 126] on icon at bounding box center [478, 116] width 18 height 18
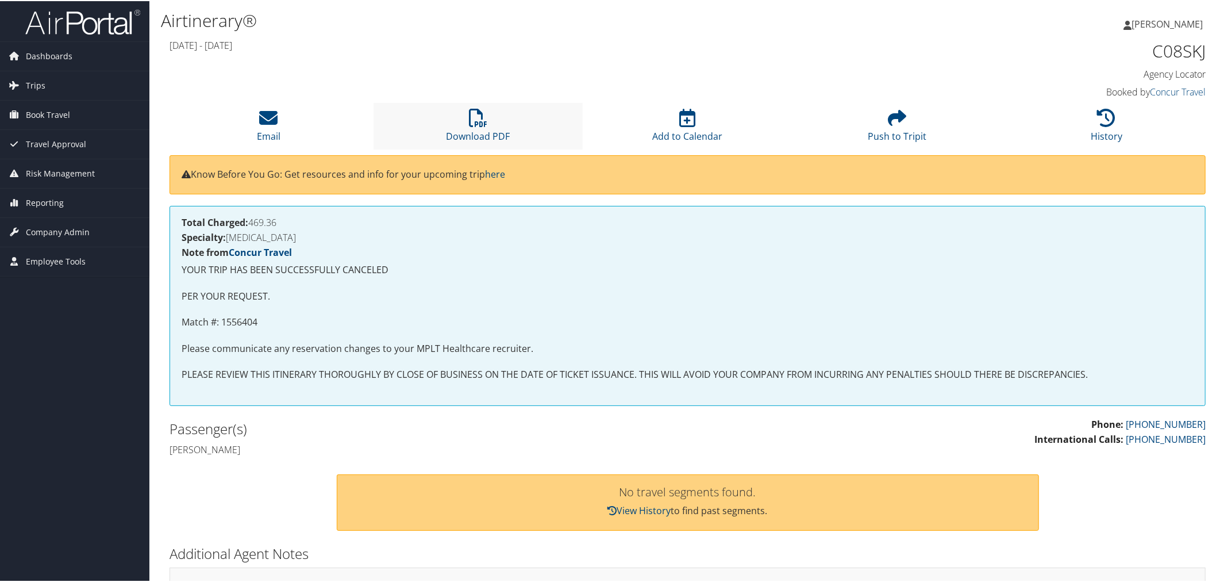
click at [462, 148] on li "Download PDF" at bounding box center [479, 125] width 210 height 47
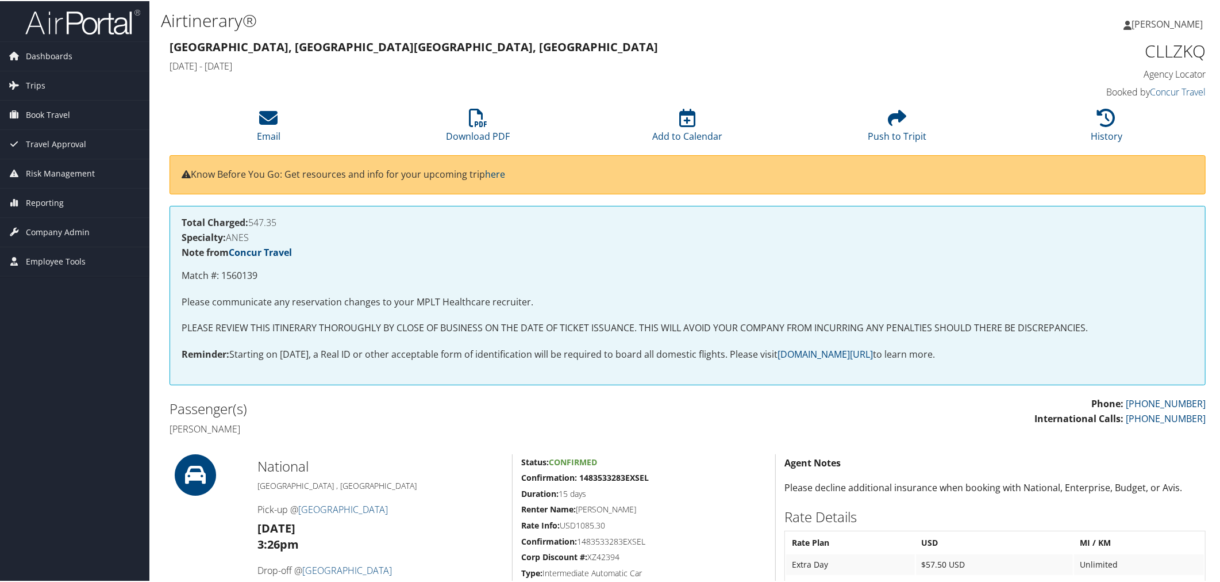
click at [477, 126] on icon at bounding box center [478, 116] width 18 height 18
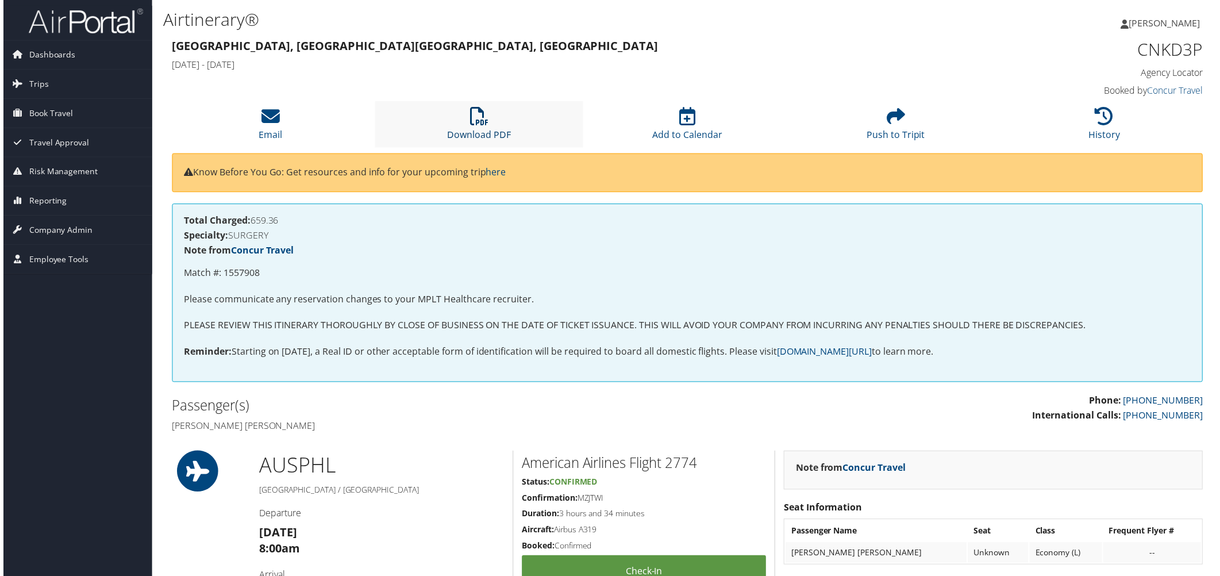
click at [480, 126] on icon at bounding box center [478, 116] width 18 height 18
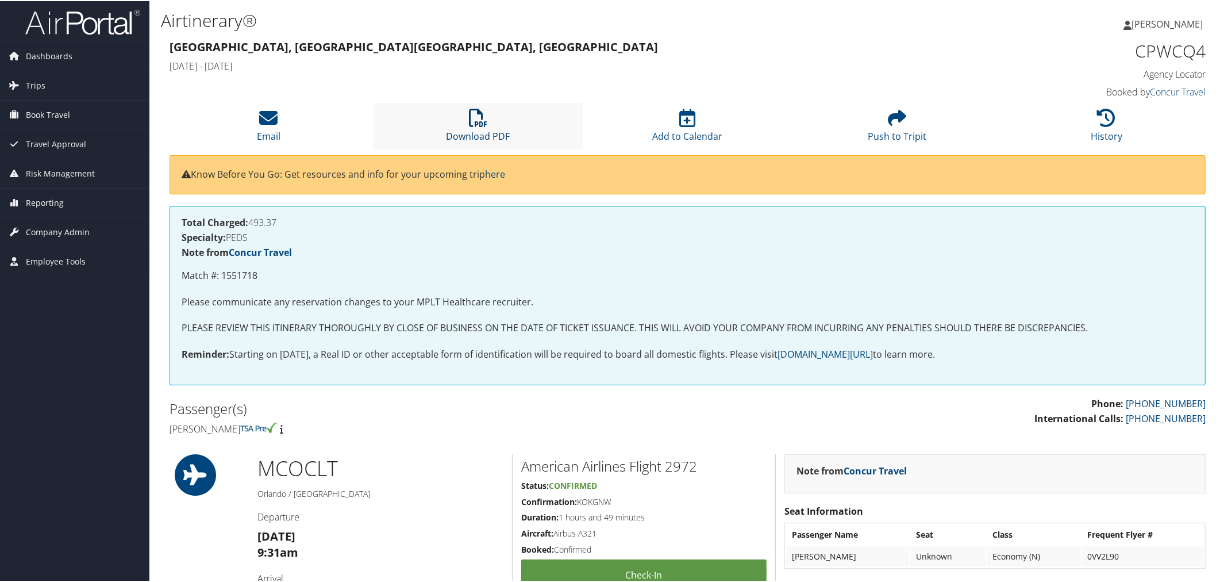
click at [469, 126] on icon at bounding box center [478, 116] width 18 height 18
click at [466, 148] on li "Download PDF" at bounding box center [479, 125] width 210 height 47
click at [470, 126] on icon at bounding box center [478, 116] width 18 height 18
click at [471, 126] on icon at bounding box center [478, 116] width 18 height 18
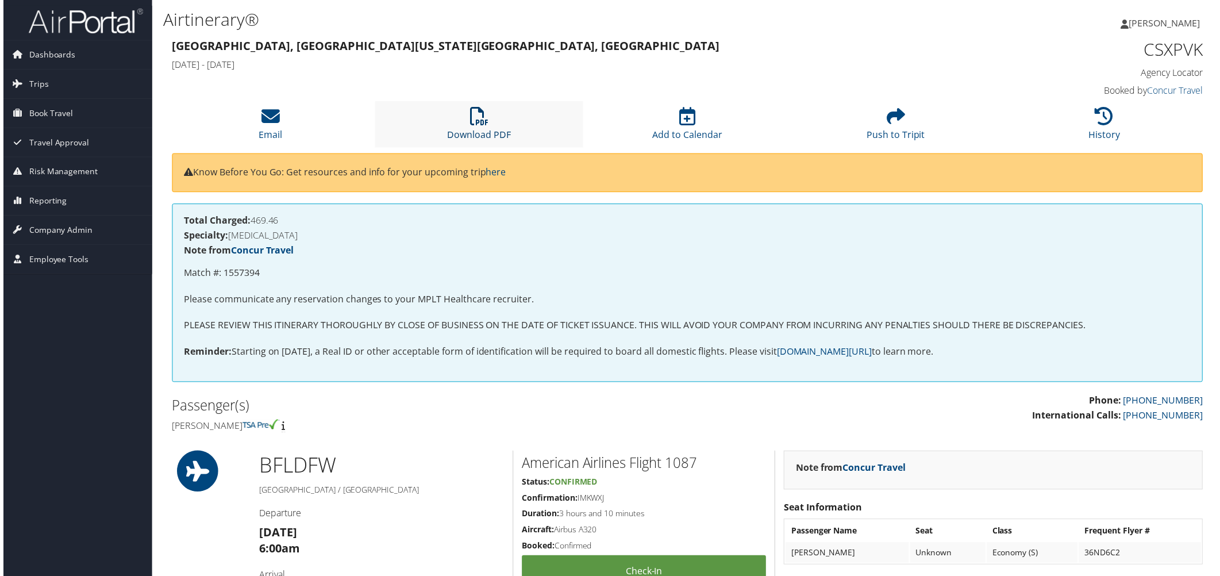
click at [478, 141] on link "Download PDF" at bounding box center [478, 128] width 64 height 28
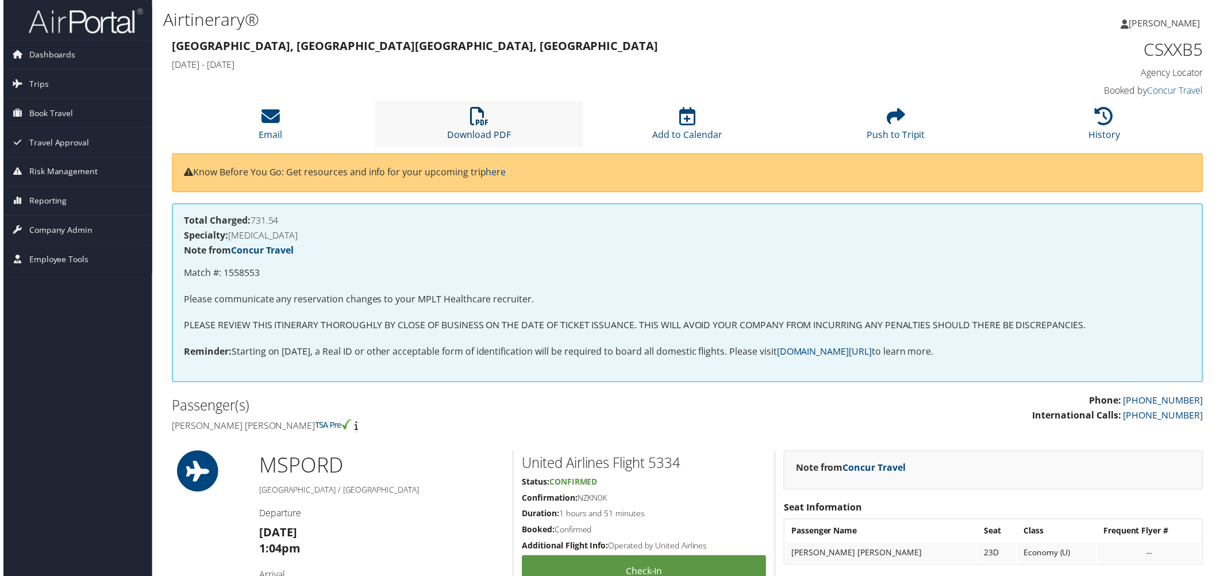
drag, startPoint x: 472, startPoint y: 151, endPoint x: 470, endPoint y: 158, distance: 7.1
click at [472, 126] on icon at bounding box center [478, 116] width 18 height 18
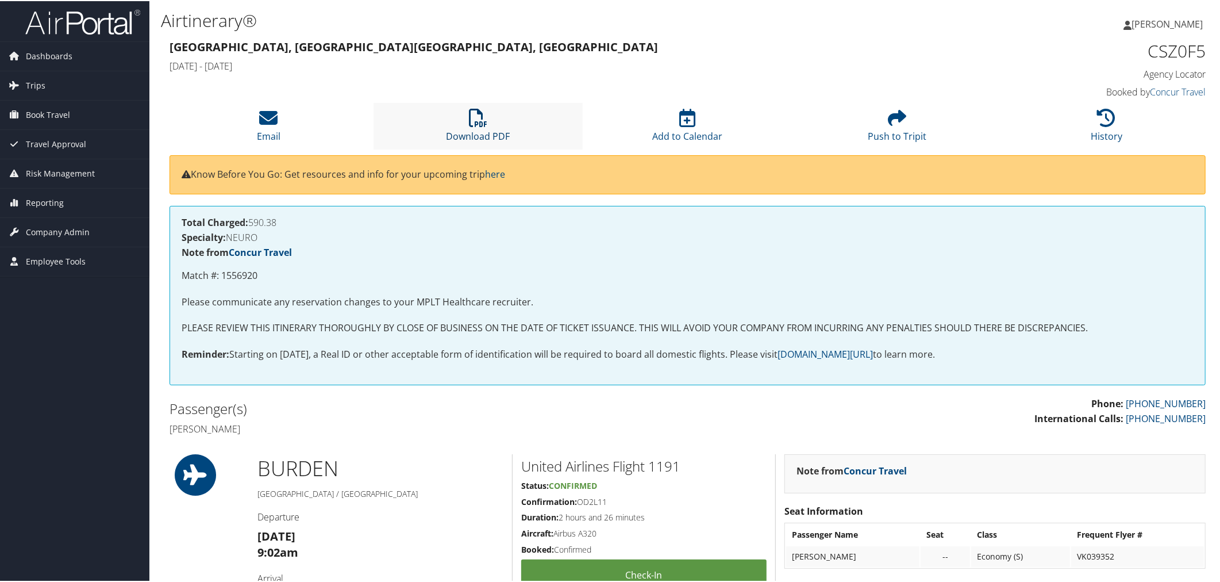
click at [472, 126] on icon at bounding box center [478, 116] width 18 height 18
click at [469, 126] on icon at bounding box center [478, 116] width 18 height 18
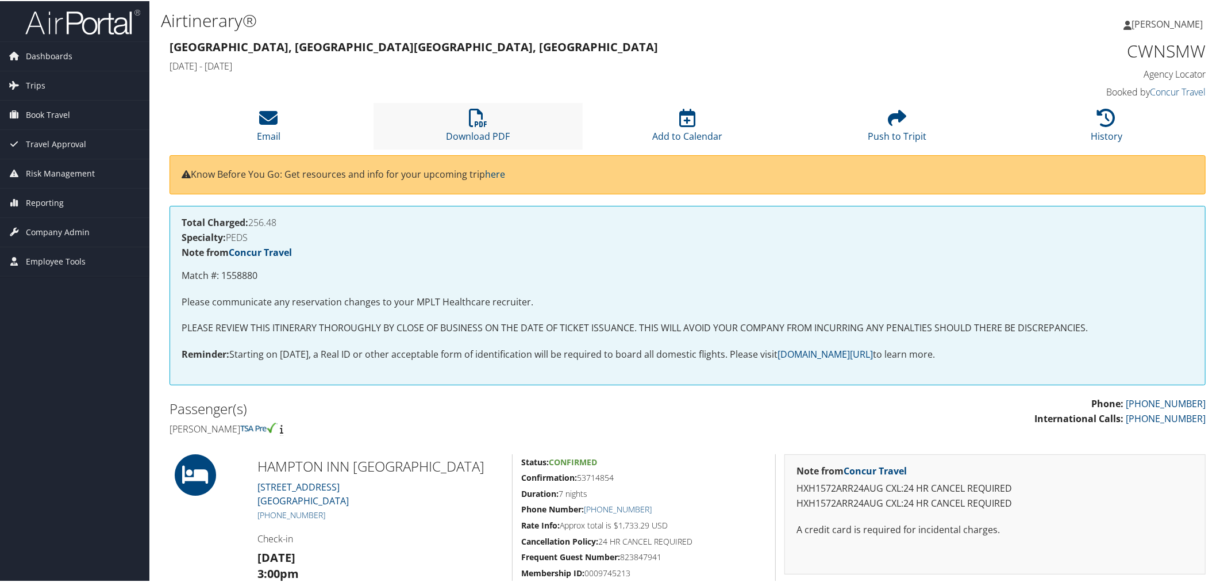
click at [469, 148] on li "Download PDF" at bounding box center [479, 125] width 210 height 47
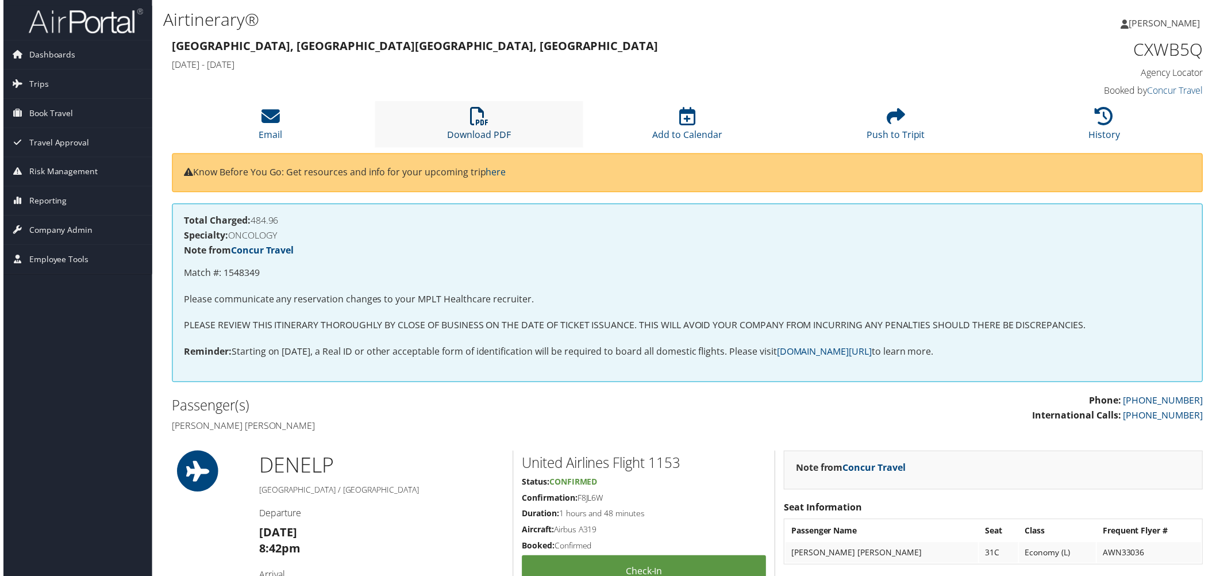
click at [472, 126] on icon at bounding box center [478, 116] width 18 height 18
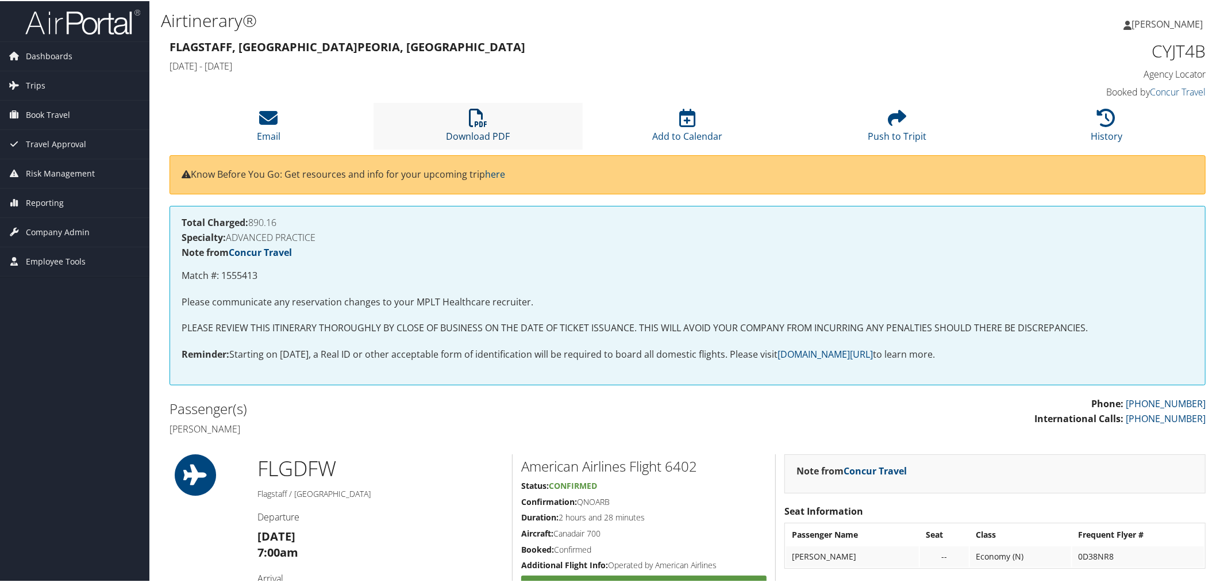
click at [481, 126] on icon at bounding box center [478, 116] width 18 height 18
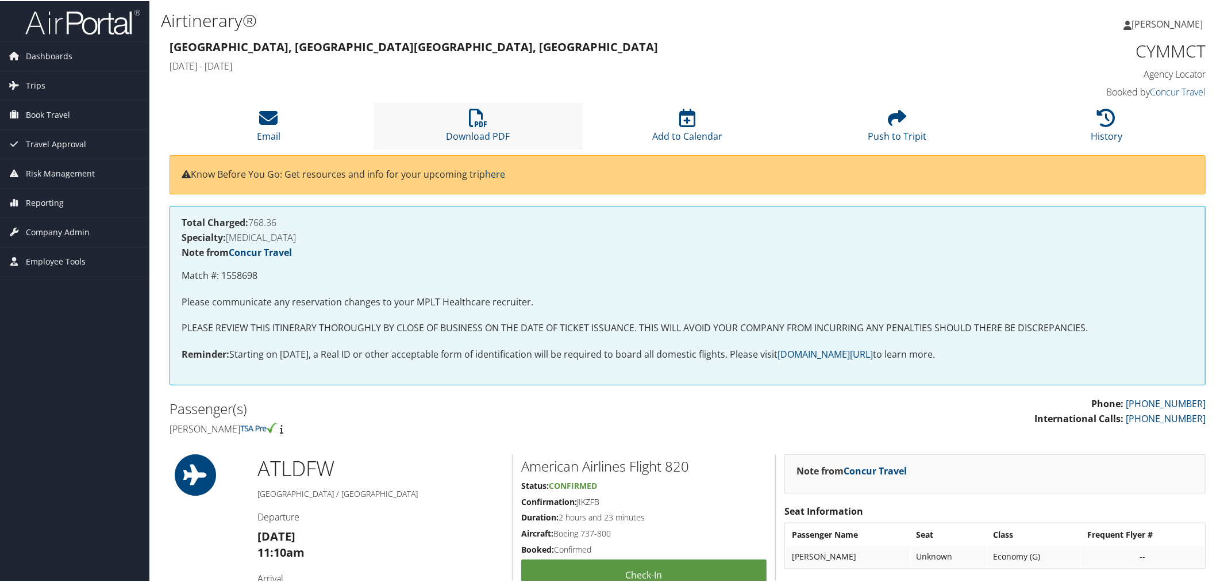
click at [472, 148] on li "Download PDF" at bounding box center [479, 125] width 210 height 47
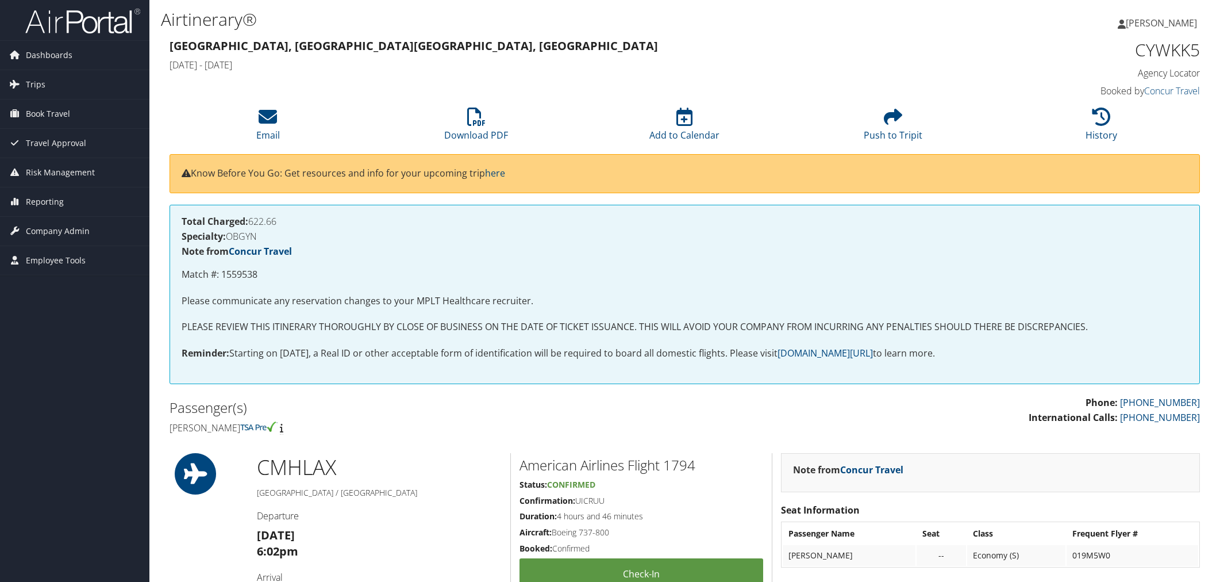
click at [473, 126] on icon at bounding box center [476, 116] width 18 height 18
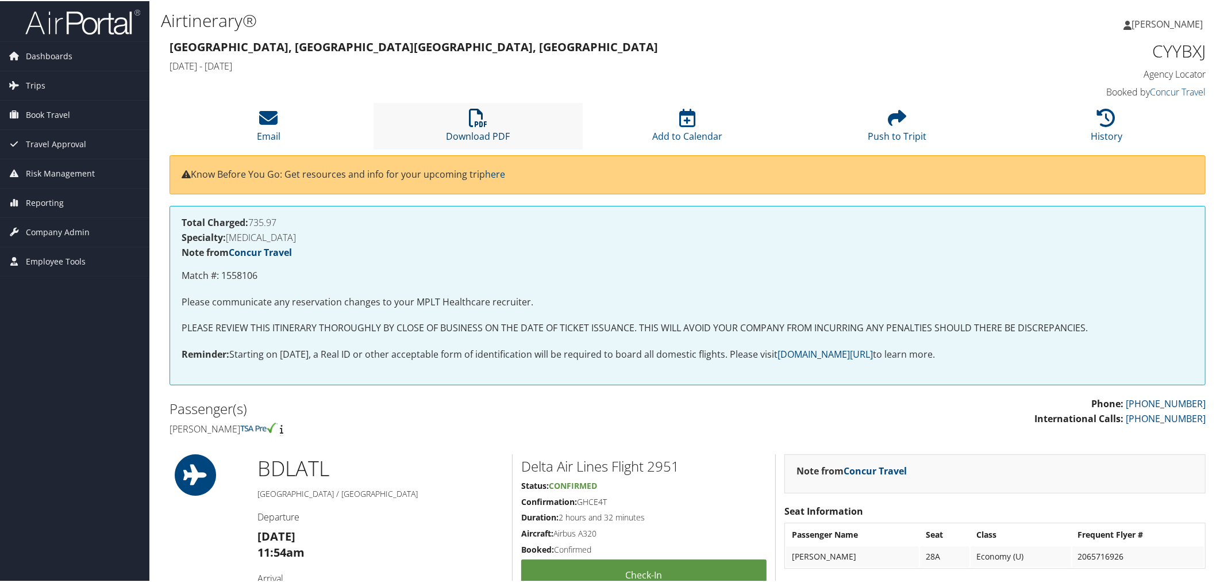
click at [473, 126] on icon at bounding box center [478, 116] width 18 height 18
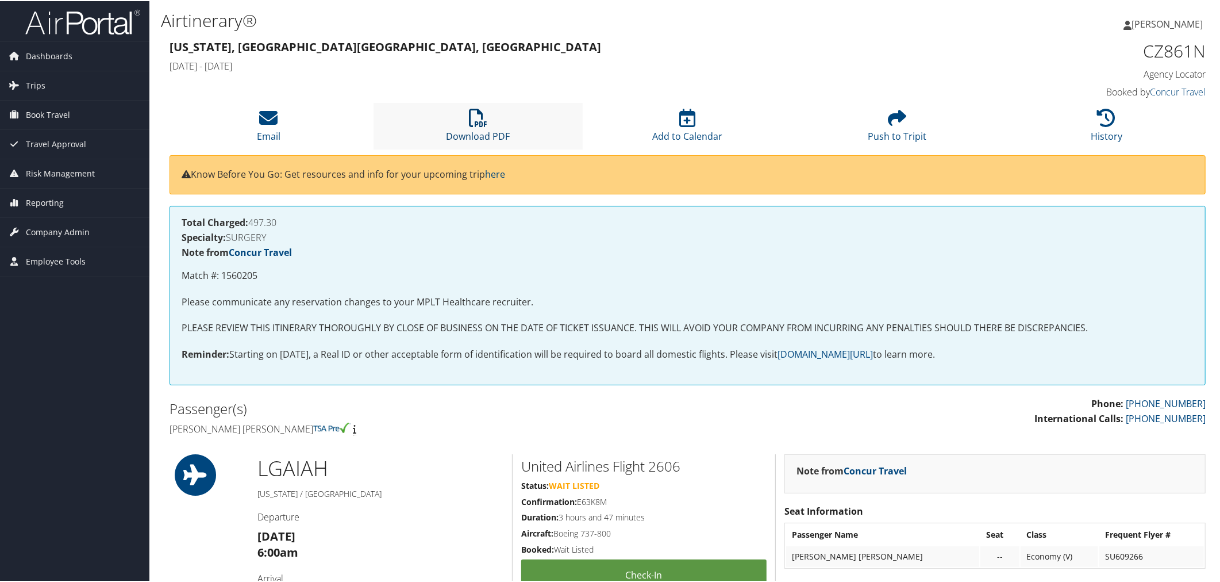
click at [469, 126] on icon at bounding box center [478, 116] width 18 height 18
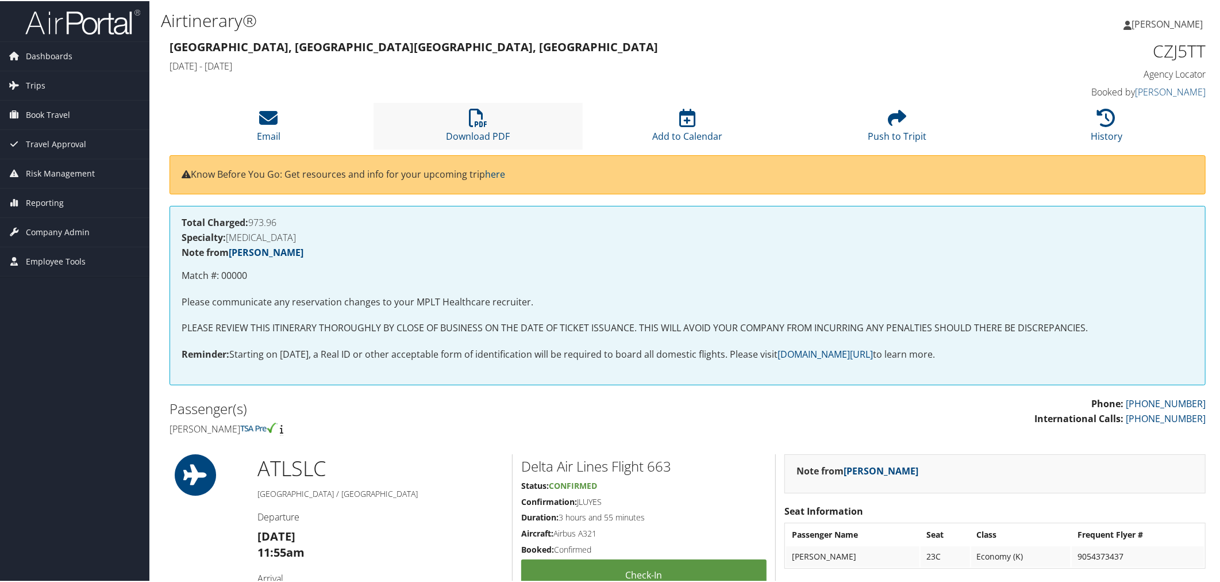
click at [466, 148] on li "Download PDF" at bounding box center [479, 125] width 210 height 47
click at [451, 137] on li "Download PDF" at bounding box center [479, 125] width 210 height 47
click at [464, 148] on li "Download PDF" at bounding box center [479, 125] width 210 height 47
click at [470, 126] on icon at bounding box center [478, 116] width 18 height 18
click at [467, 148] on li "Download PDF" at bounding box center [479, 125] width 210 height 47
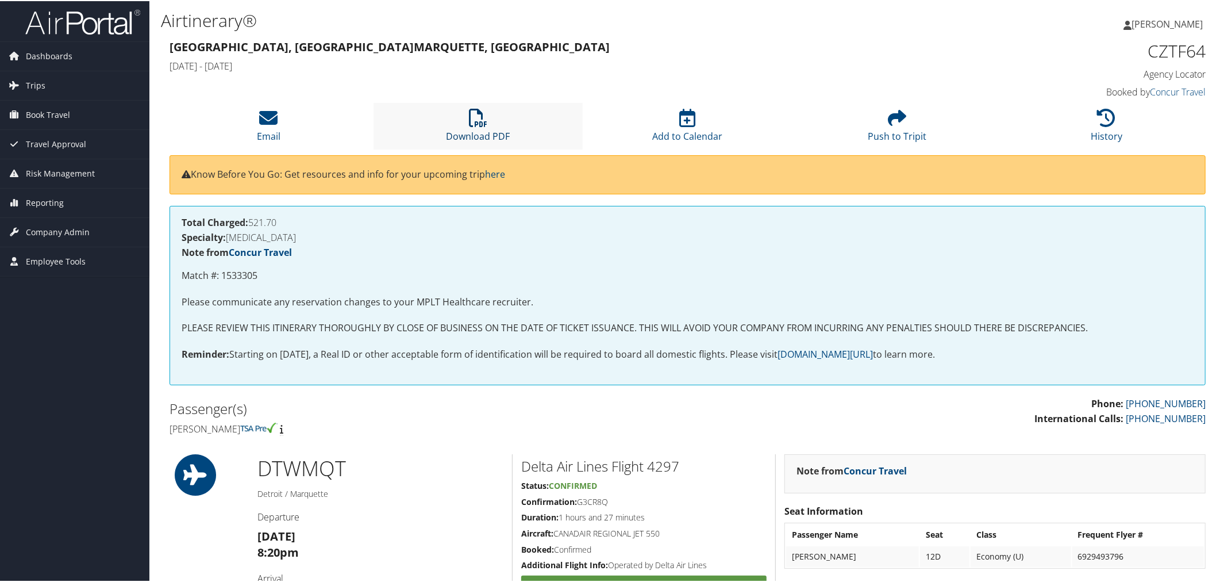
click at [479, 126] on icon at bounding box center [478, 116] width 18 height 18
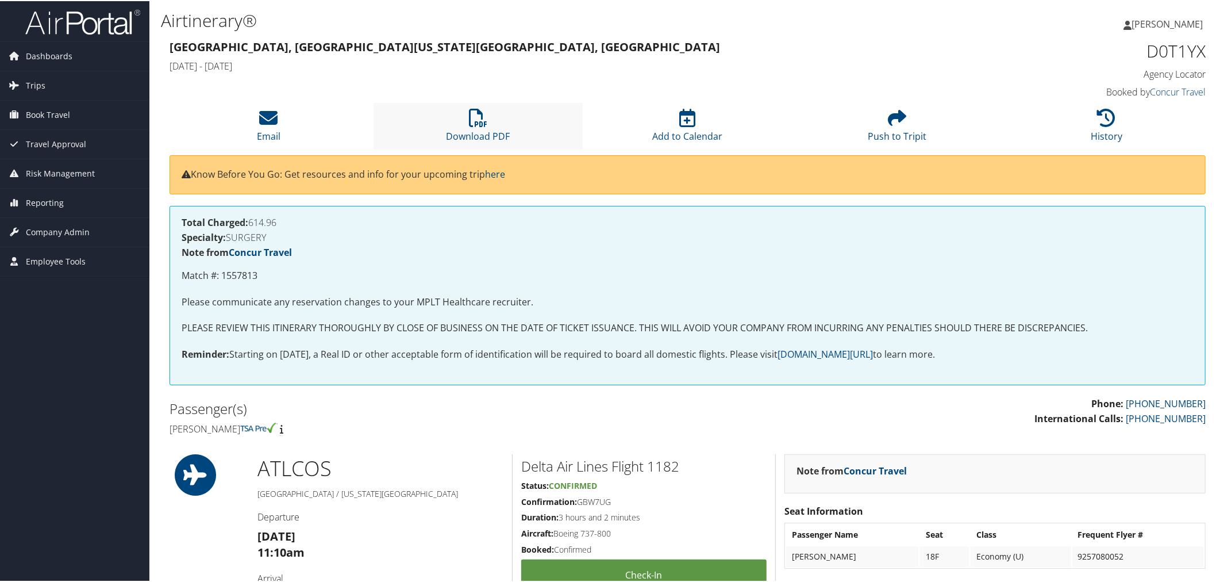
click at [463, 148] on li "Download PDF" at bounding box center [479, 125] width 210 height 47
click at [475, 148] on li "Download PDF" at bounding box center [479, 125] width 210 height 47
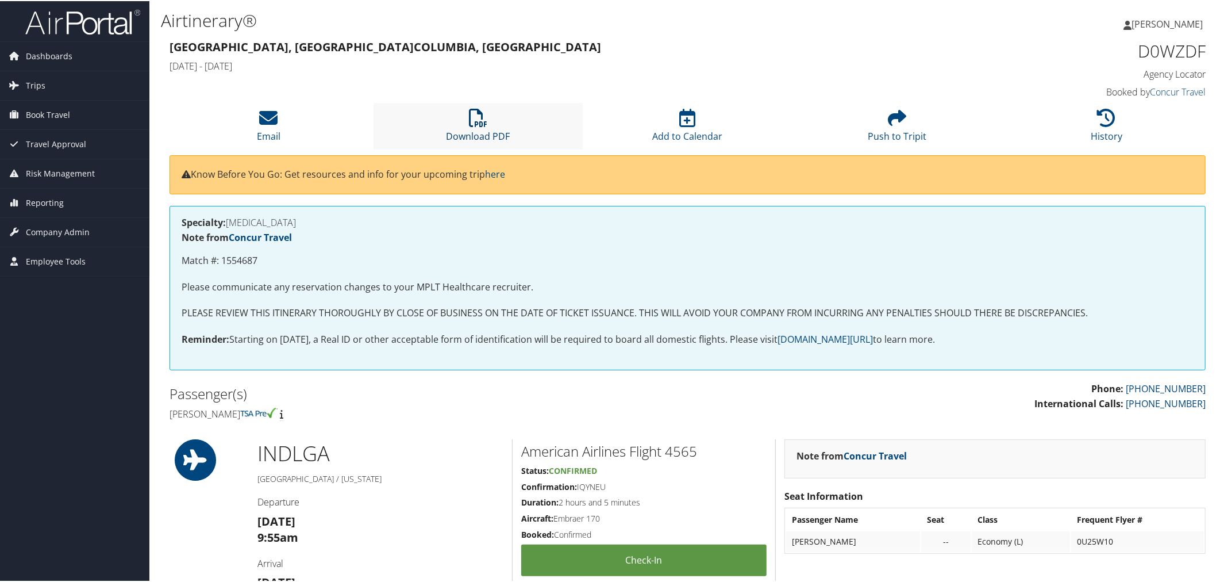
click at [480, 126] on icon at bounding box center [478, 116] width 18 height 18
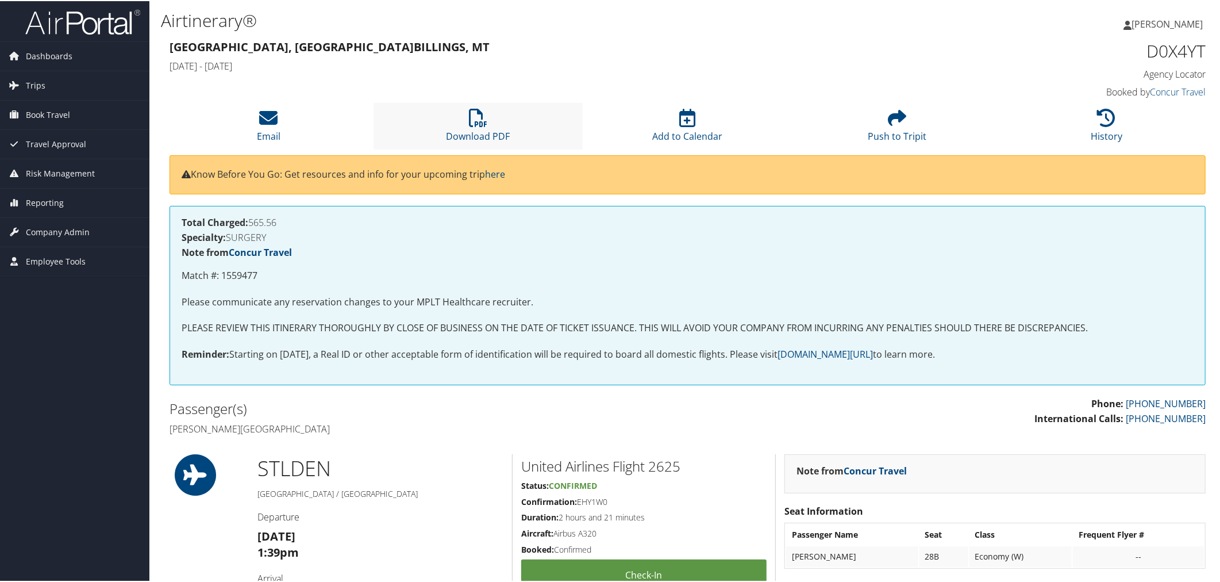
click at [480, 148] on li "Download PDF" at bounding box center [479, 125] width 210 height 47
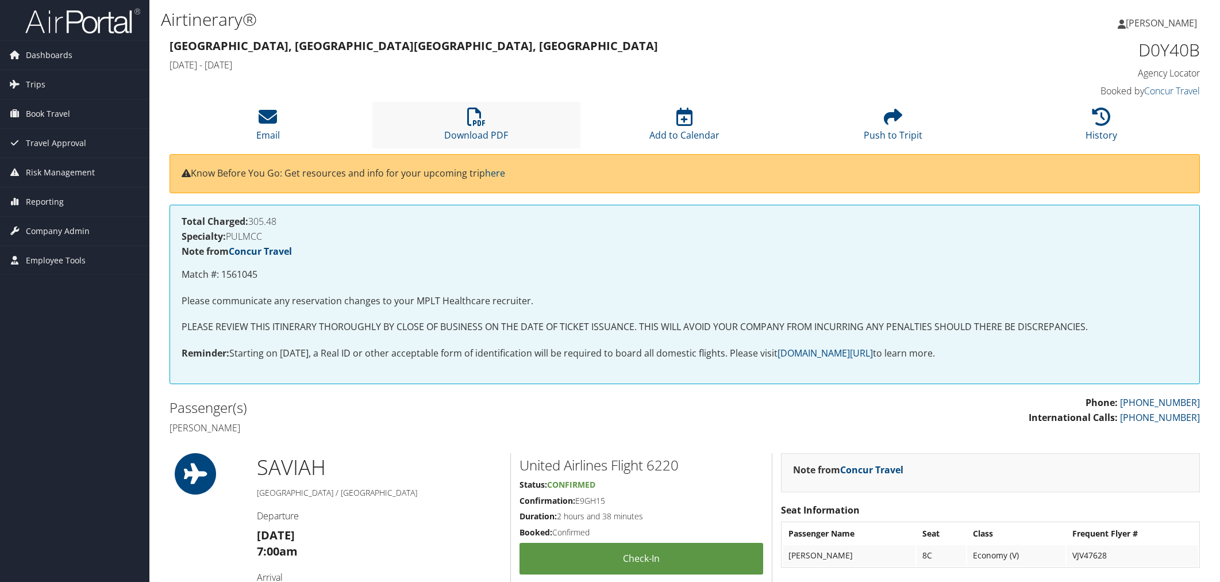
click at [486, 148] on li "Download PDF" at bounding box center [476, 125] width 209 height 47
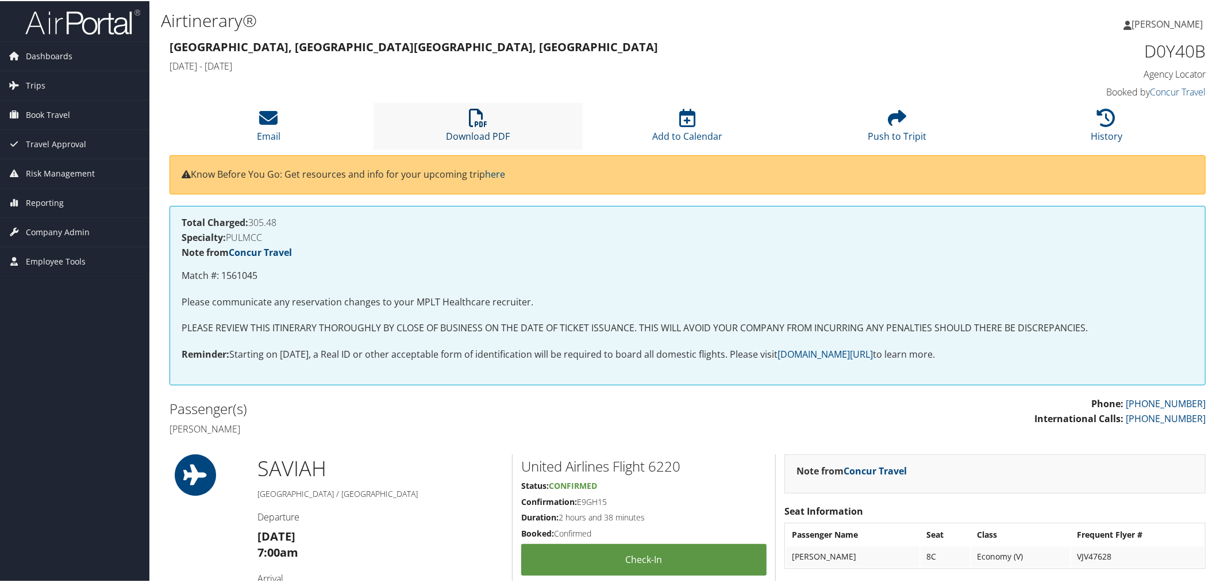
click at [471, 126] on icon at bounding box center [478, 116] width 18 height 18
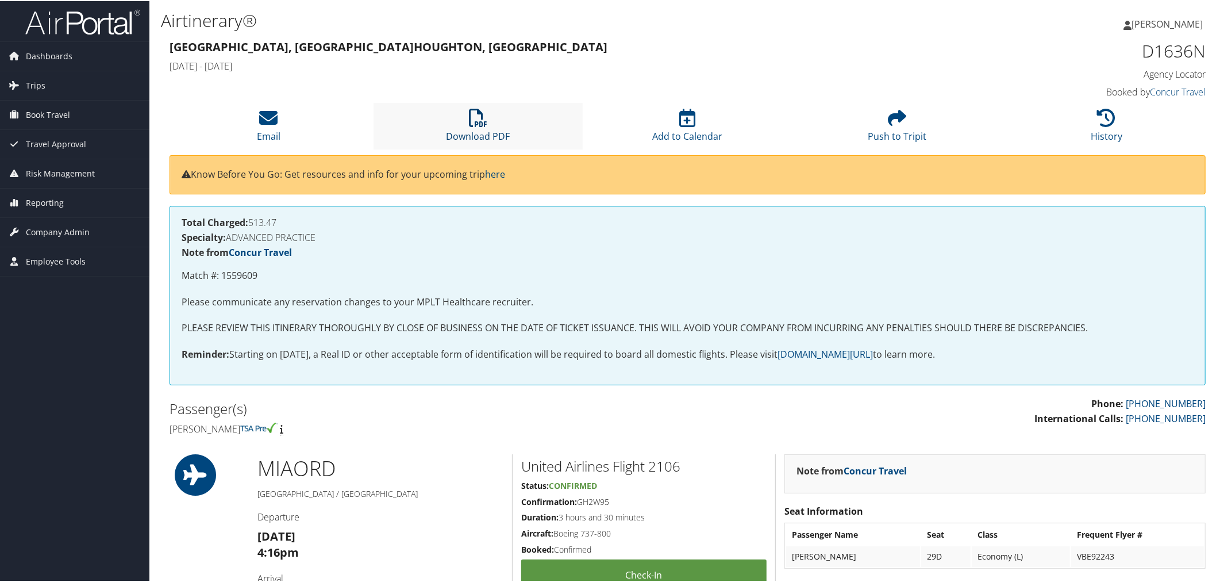
click at [477, 141] on link "Download PDF" at bounding box center [478, 128] width 64 height 28
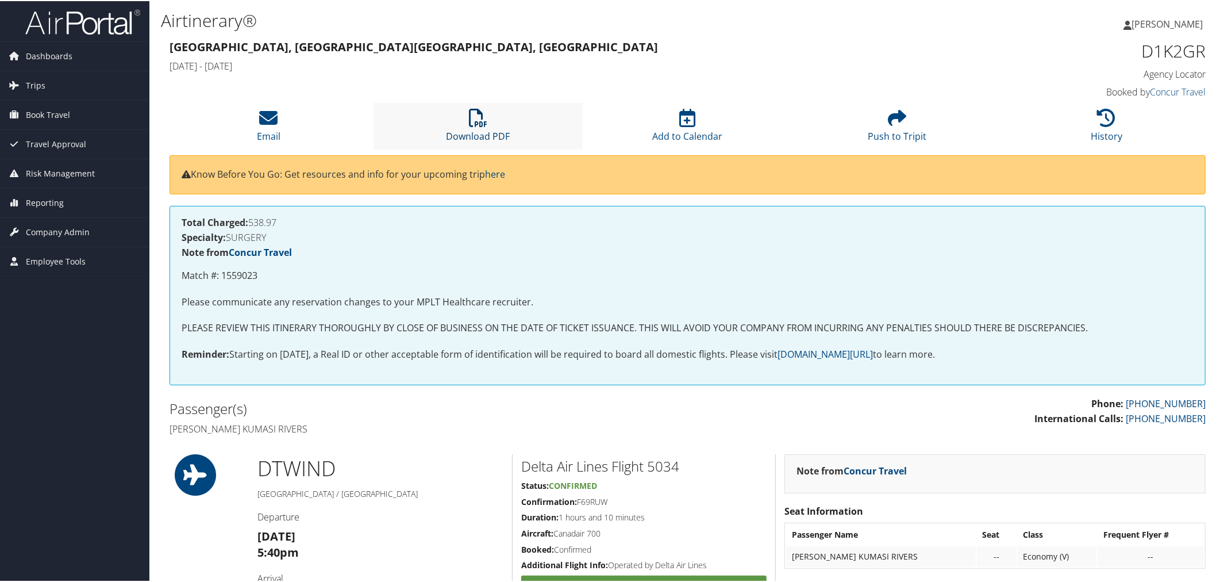
click at [473, 126] on icon at bounding box center [478, 116] width 18 height 18
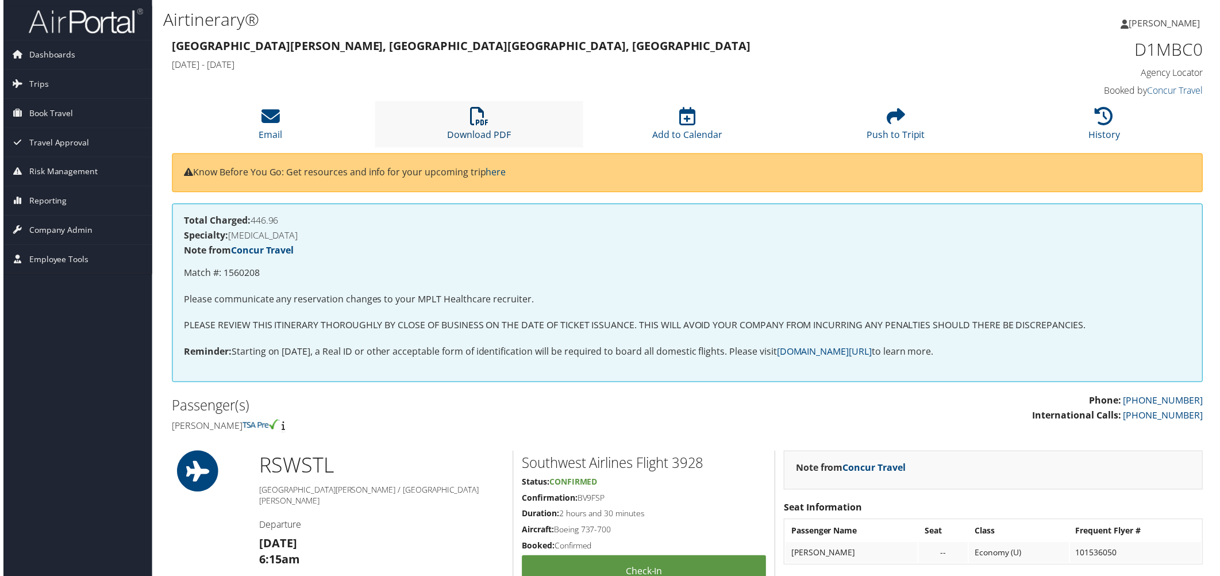
click at [479, 126] on icon at bounding box center [478, 116] width 18 height 18
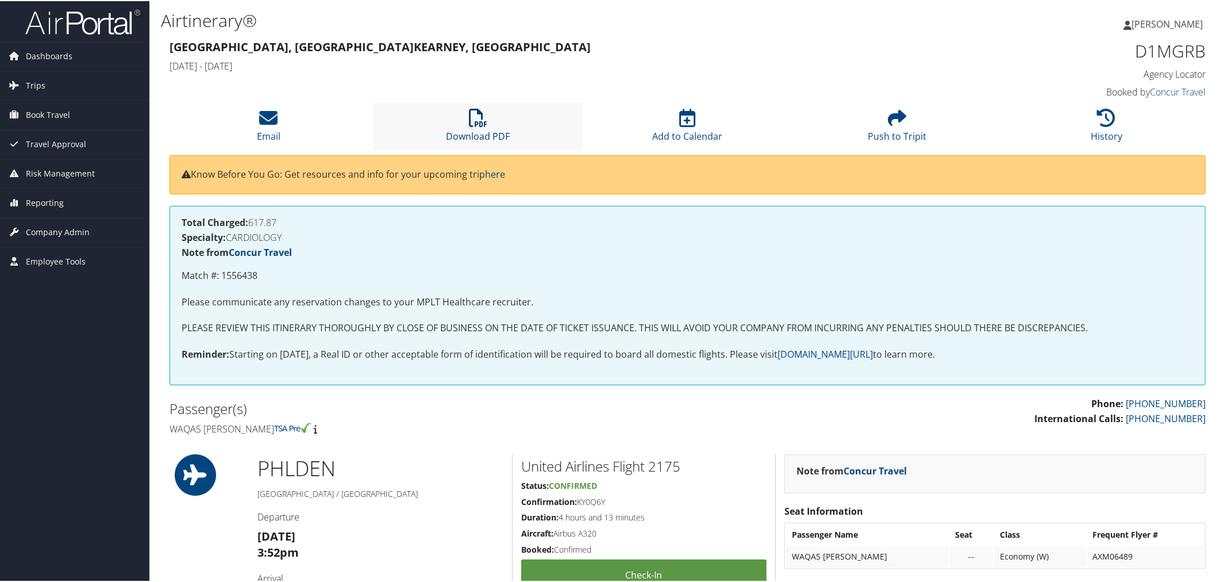
click at [479, 126] on icon at bounding box center [478, 116] width 18 height 18
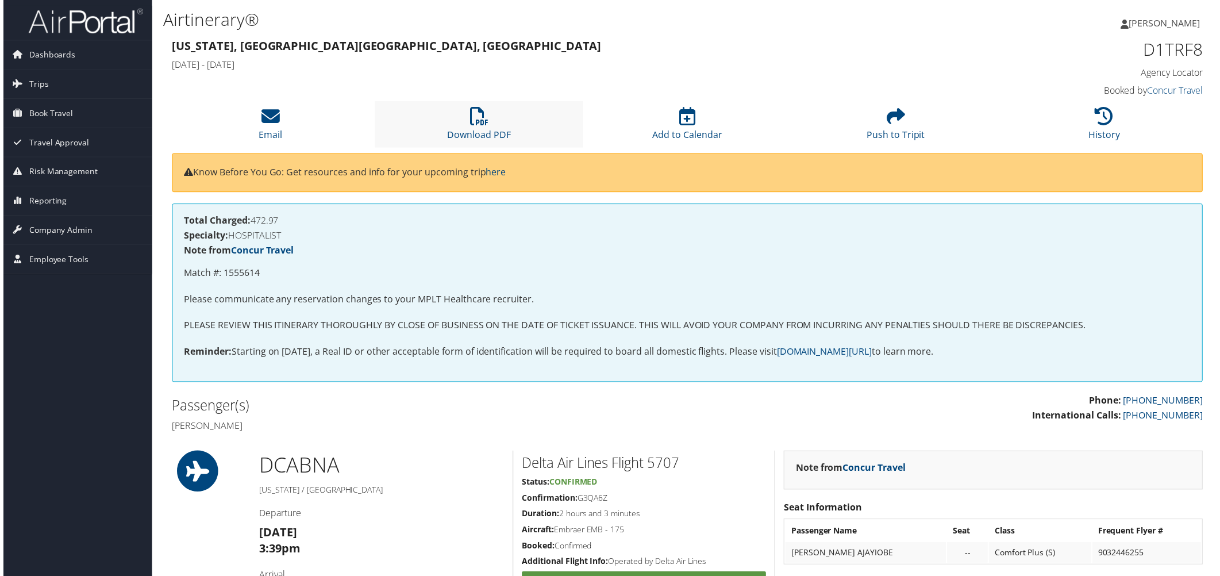
click at [470, 148] on li "Download PDF" at bounding box center [479, 125] width 210 height 47
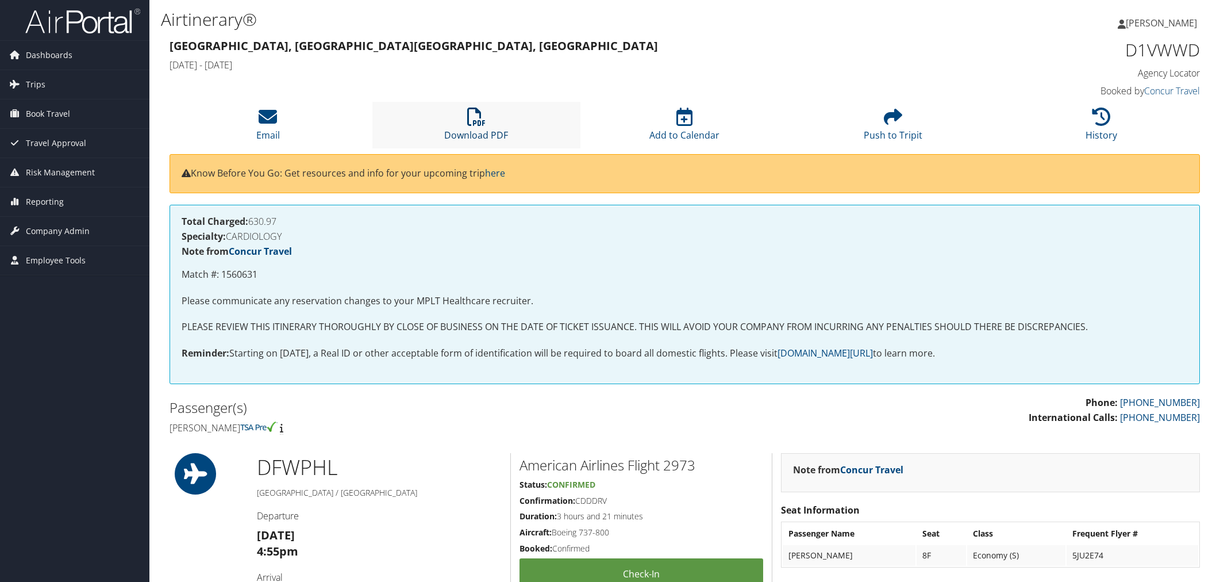
click at [476, 148] on li "Download PDF" at bounding box center [476, 125] width 209 height 47
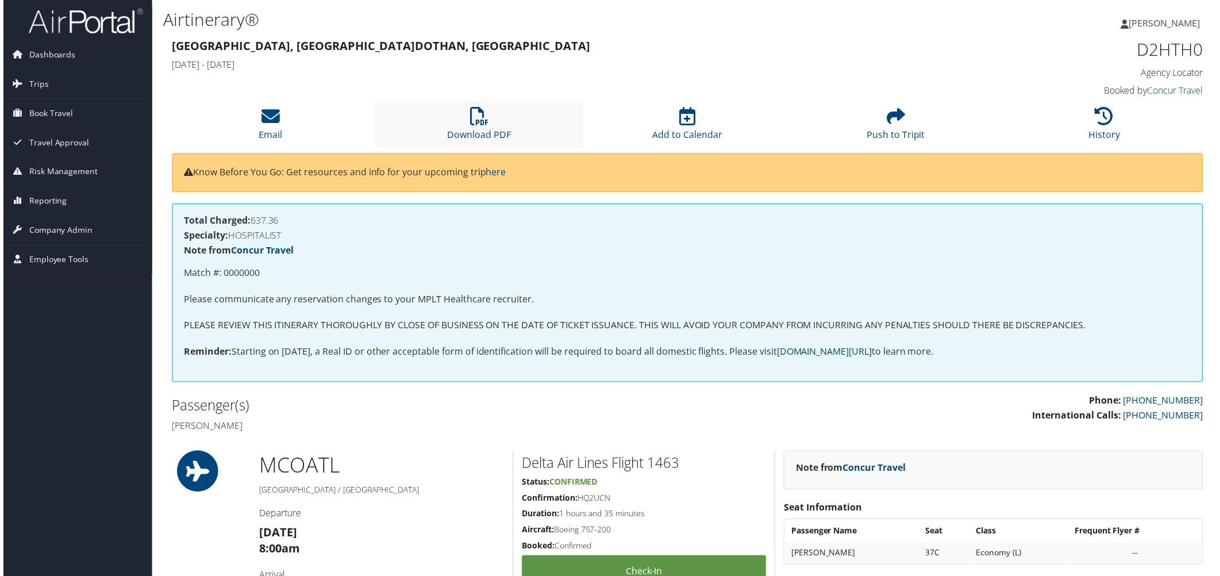
click at [470, 148] on li "Download PDF" at bounding box center [479, 125] width 210 height 47
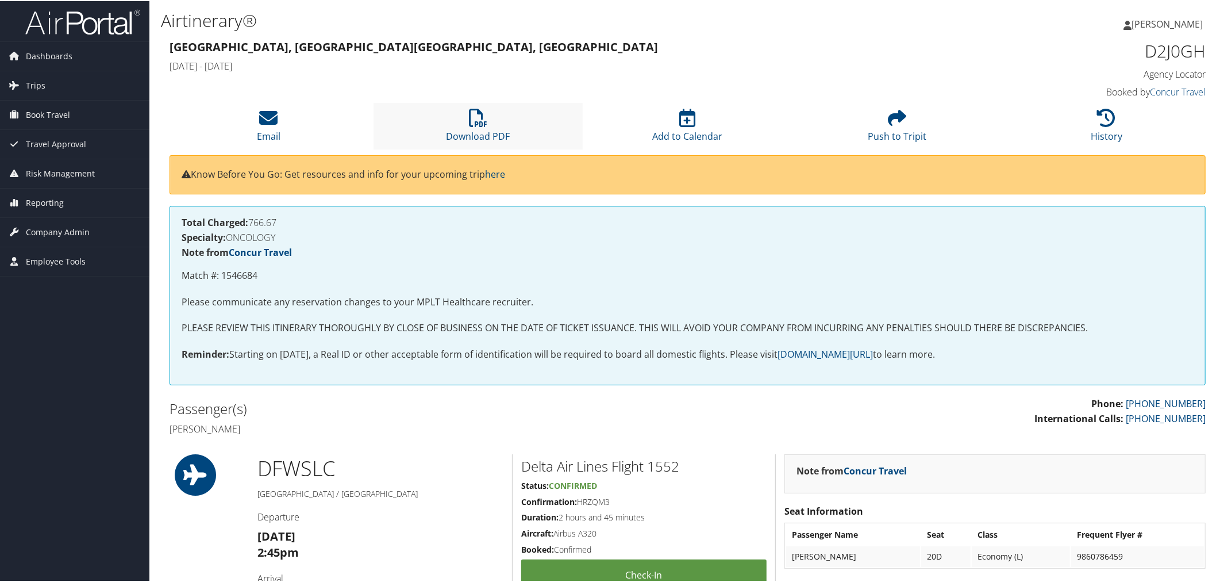
click at [478, 148] on li "Download PDF" at bounding box center [479, 125] width 210 height 47
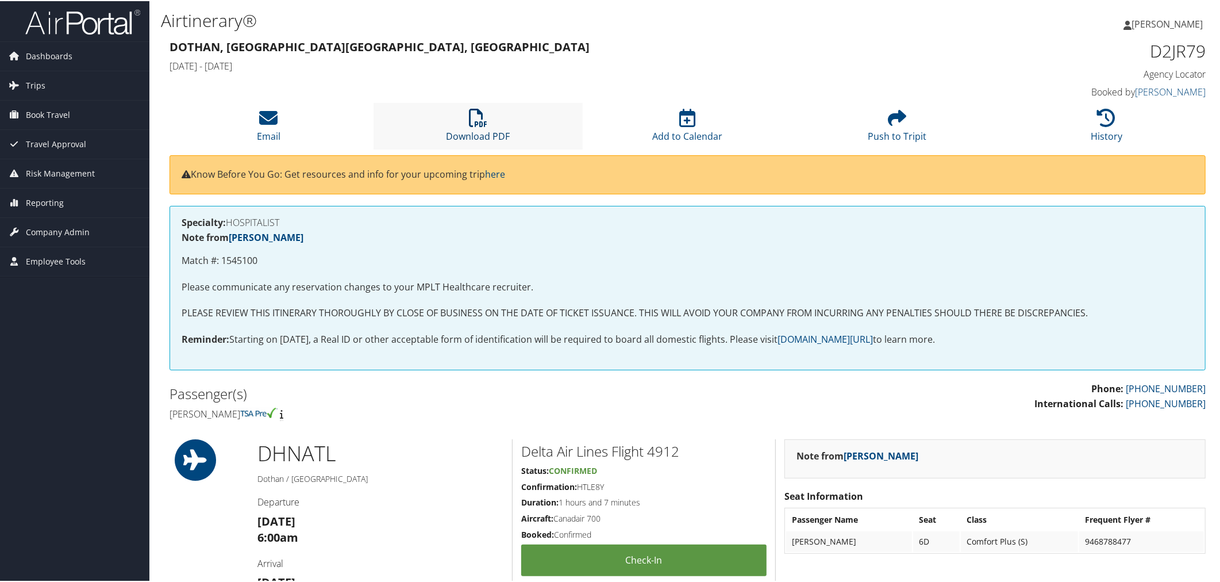
click at [472, 126] on icon at bounding box center [478, 116] width 18 height 18
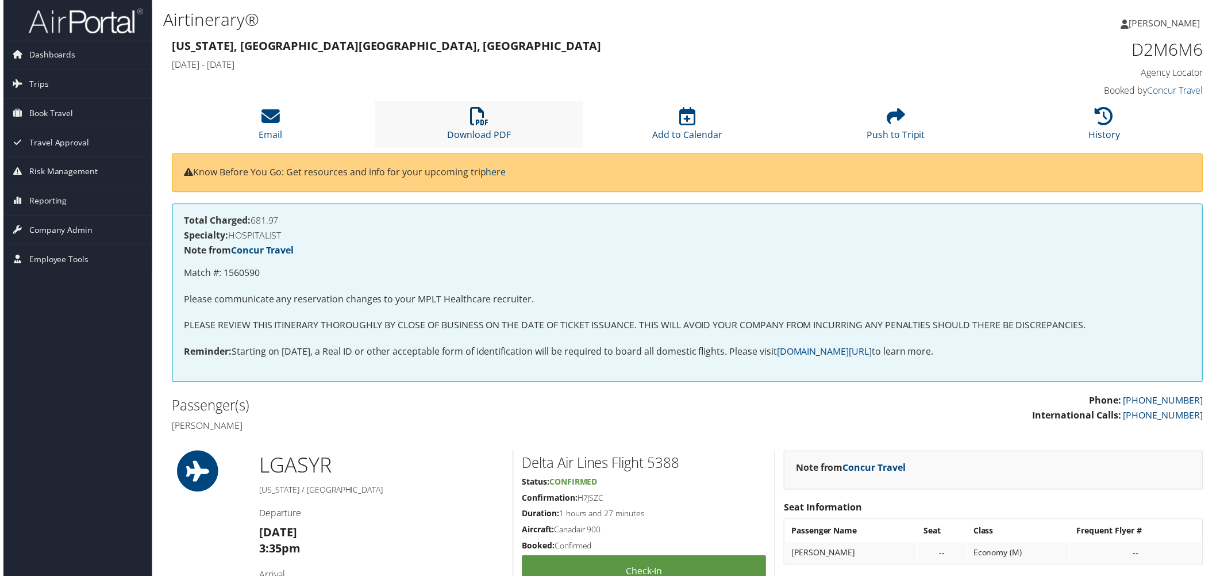
click at [470, 126] on icon at bounding box center [478, 116] width 18 height 18
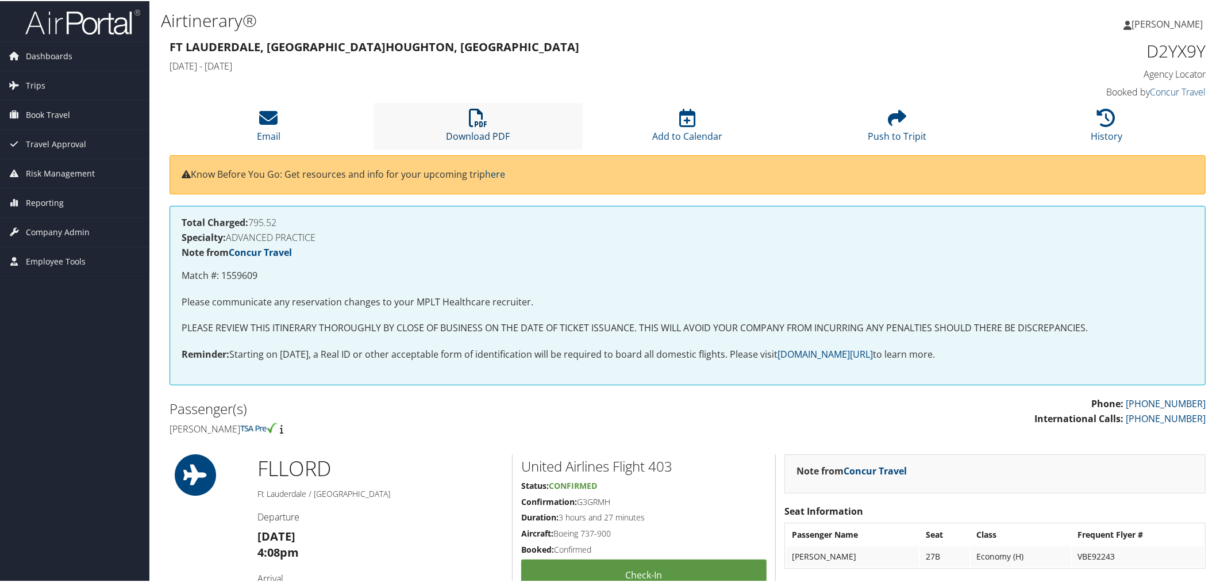
click at [479, 126] on icon at bounding box center [478, 116] width 18 height 18
click at [472, 126] on icon at bounding box center [478, 116] width 18 height 18
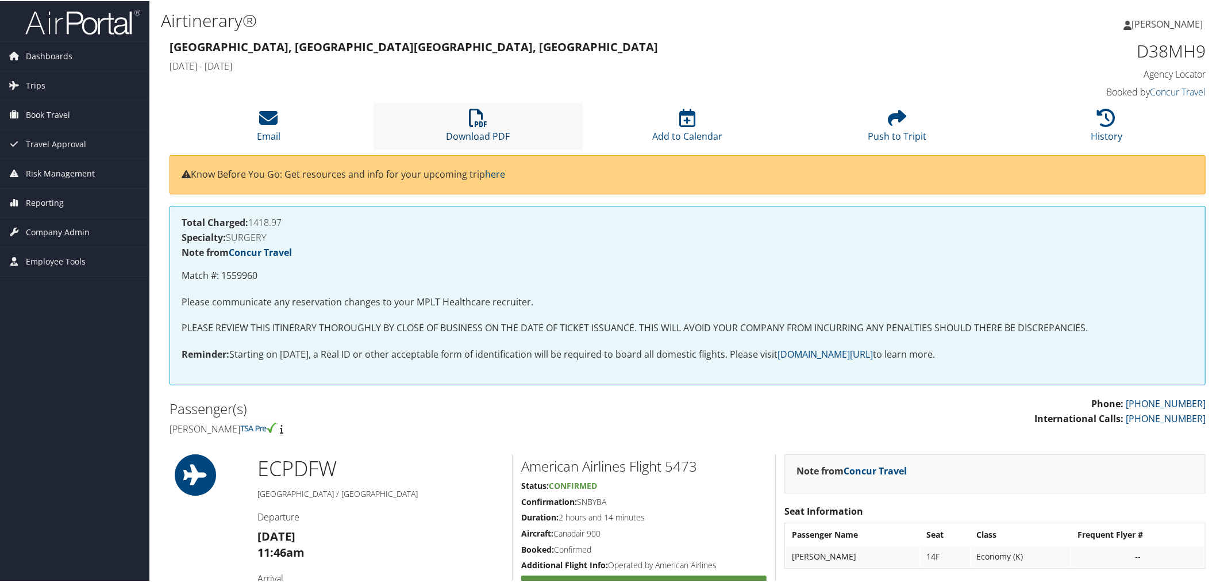
click at [480, 126] on icon at bounding box center [478, 116] width 18 height 18
click at [483, 141] on link "Download PDF" at bounding box center [478, 128] width 64 height 28
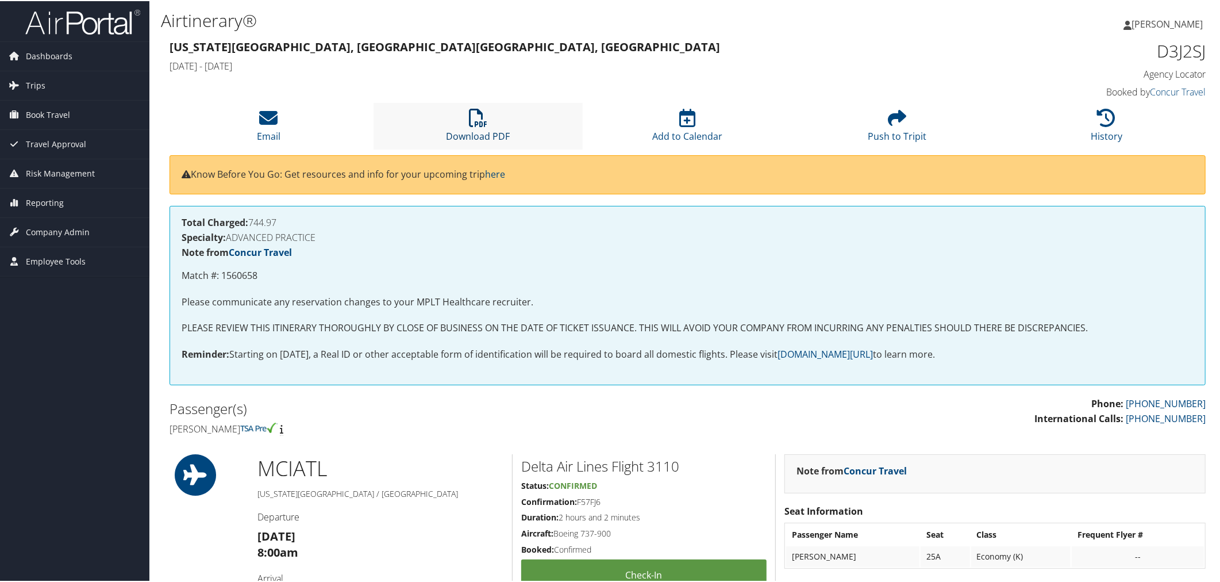
click at [480, 126] on icon at bounding box center [478, 116] width 18 height 18
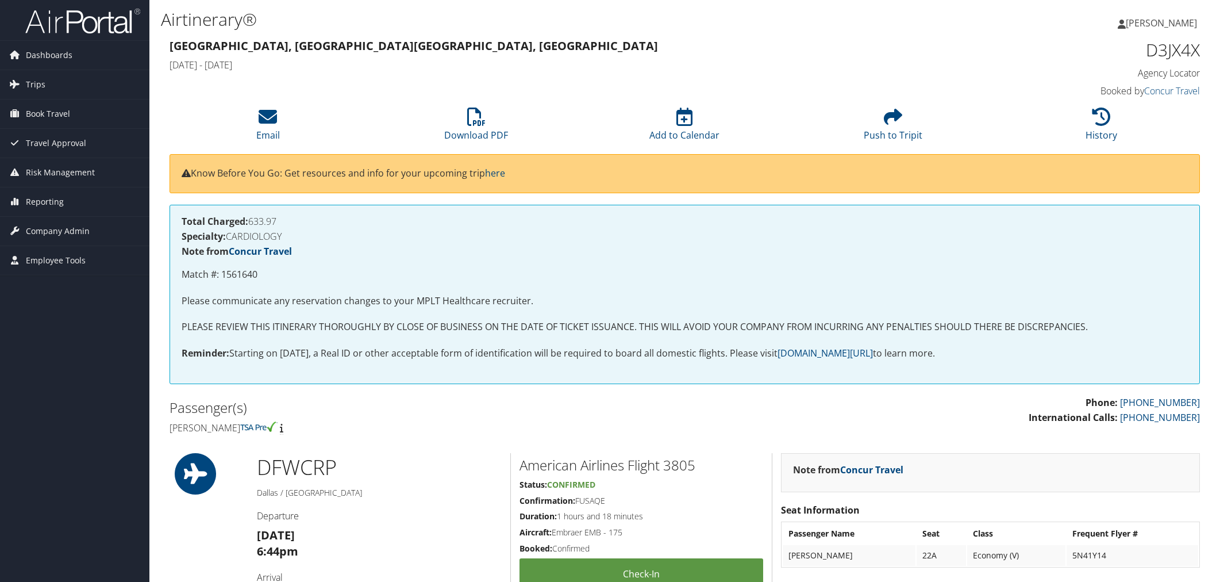
click at [475, 148] on li "Download PDF" at bounding box center [476, 125] width 209 height 47
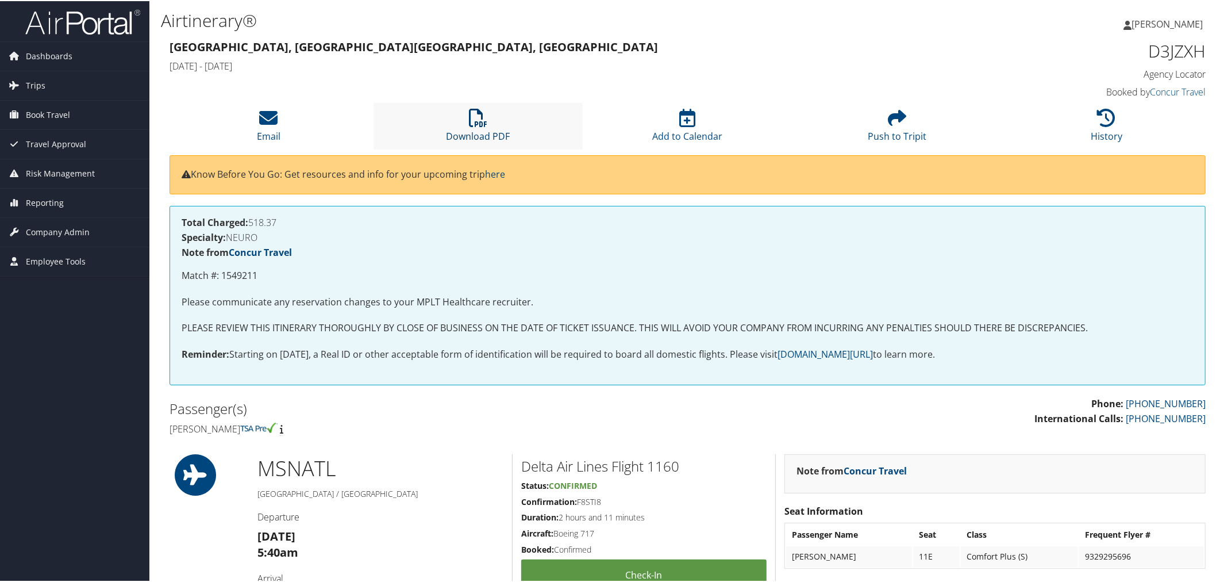
click at [474, 126] on icon at bounding box center [478, 116] width 18 height 18
click at [478, 126] on icon at bounding box center [478, 116] width 18 height 18
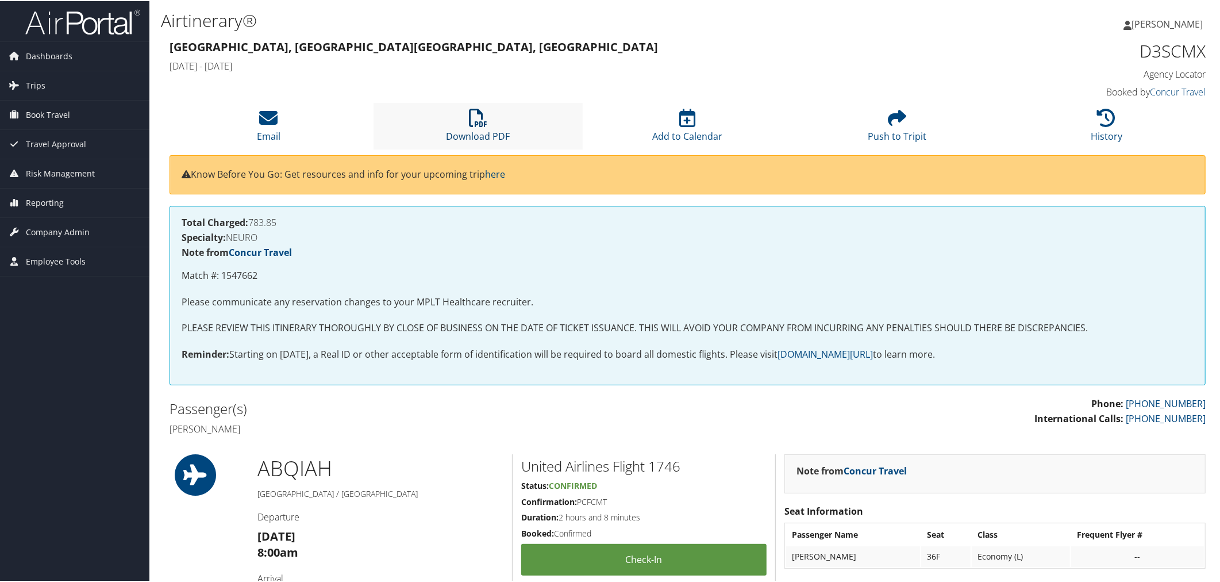
drag, startPoint x: 479, startPoint y: 161, endPoint x: 479, endPoint y: 167, distance: 5.8
click at [479, 126] on icon at bounding box center [478, 116] width 18 height 18
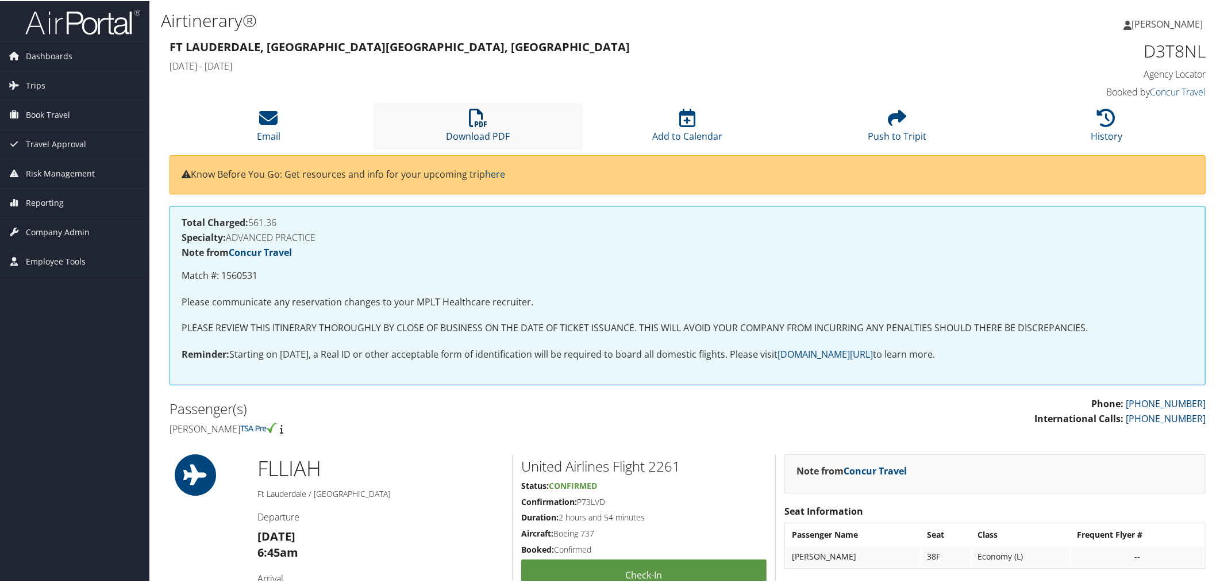
click at [467, 148] on li "Download PDF" at bounding box center [479, 125] width 210 height 47
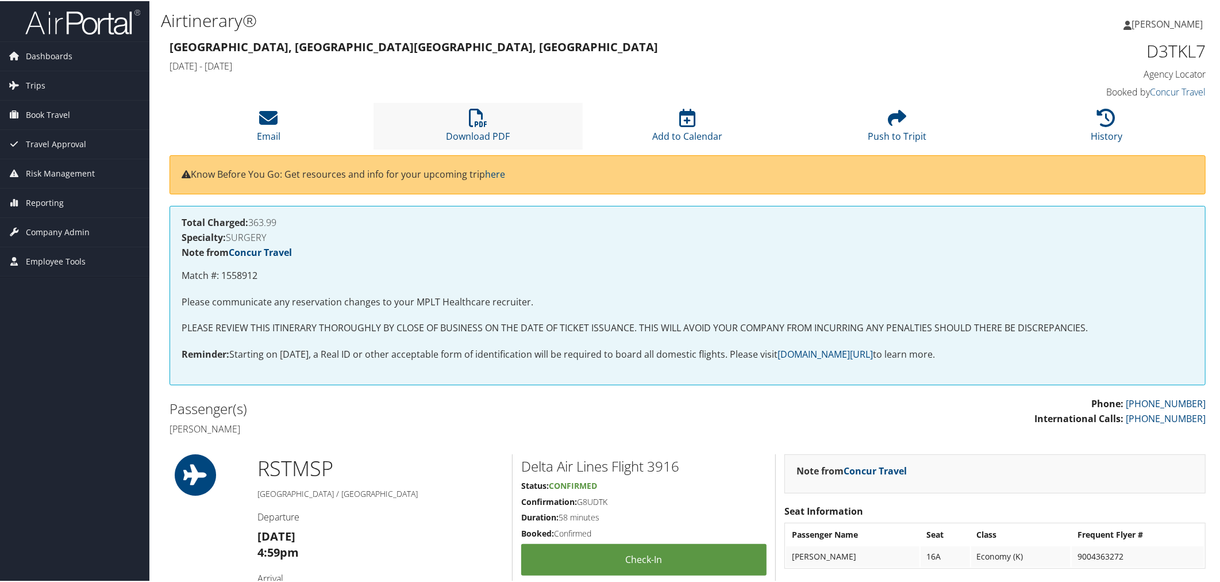
click at [475, 148] on li "Download PDF" at bounding box center [479, 125] width 210 height 47
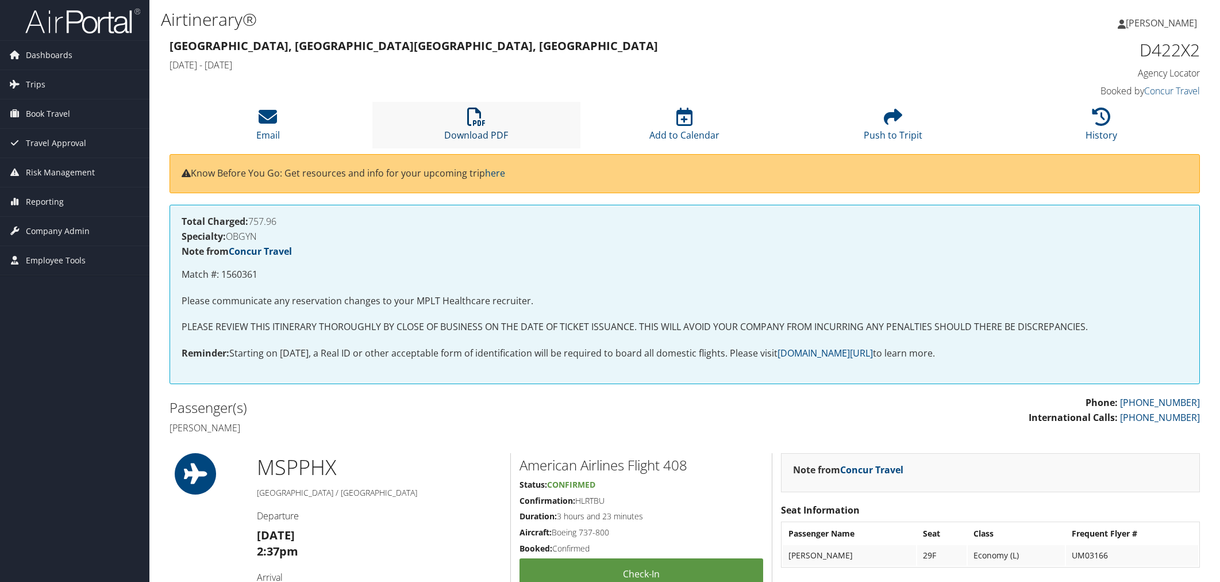
click at [483, 126] on icon at bounding box center [476, 116] width 18 height 18
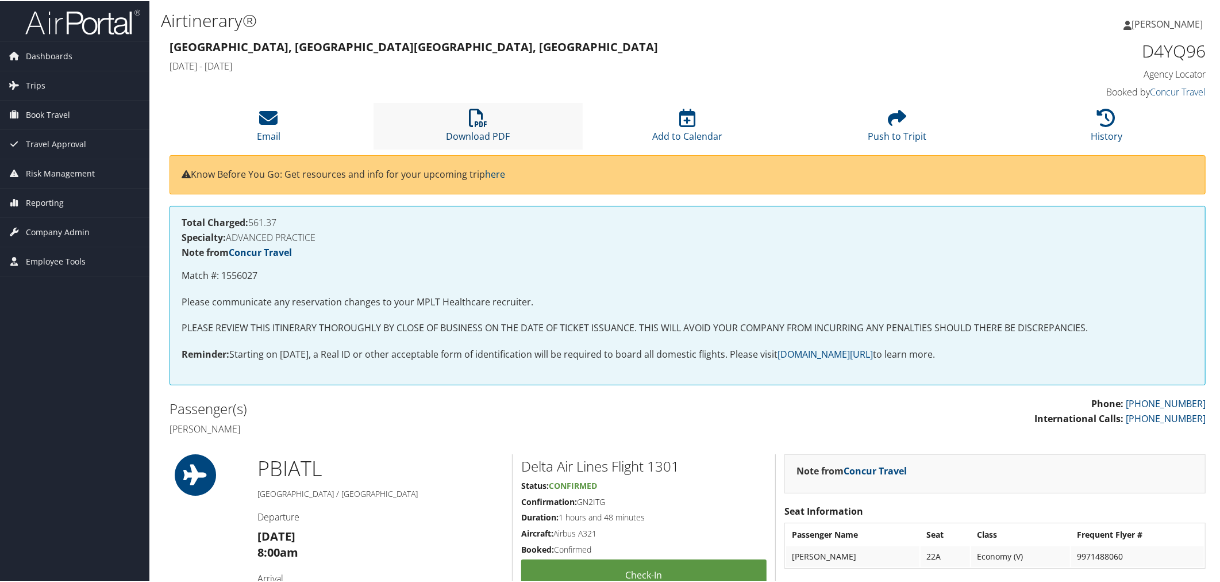
click at [478, 148] on li "Download PDF" at bounding box center [479, 125] width 210 height 47
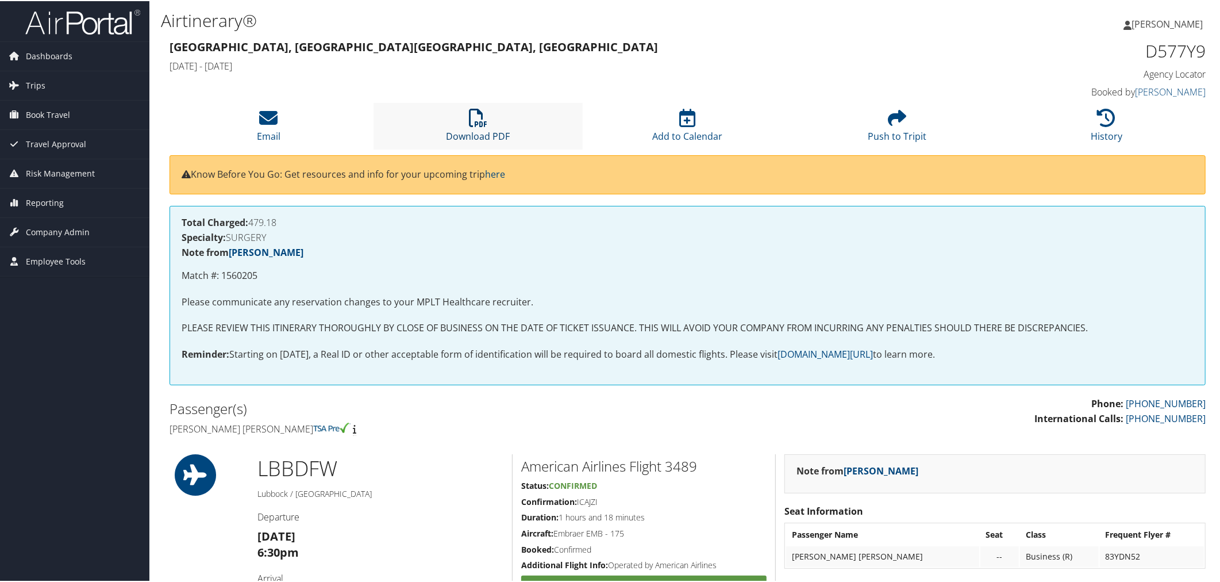
drag, startPoint x: 0, startPoint y: 0, endPoint x: 485, endPoint y: 159, distance: 510.5
click at [487, 148] on li "Download PDF" at bounding box center [479, 125] width 210 height 47
click at [476, 148] on li "Download PDF" at bounding box center [479, 125] width 210 height 47
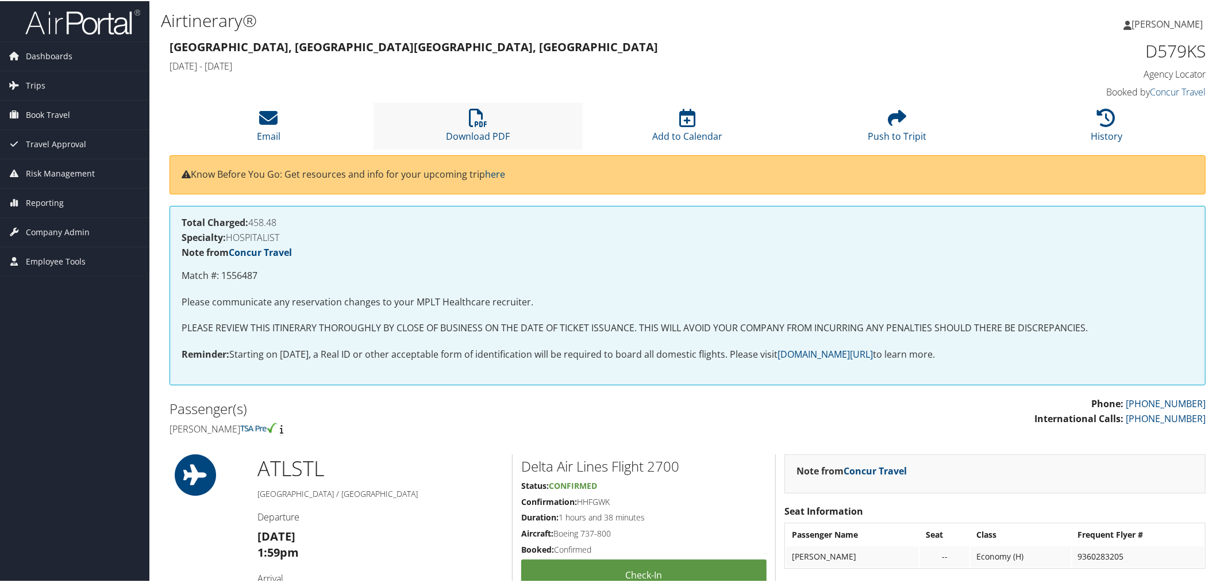
click at [478, 148] on li "Download PDF" at bounding box center [479, 125] width 210 height 47
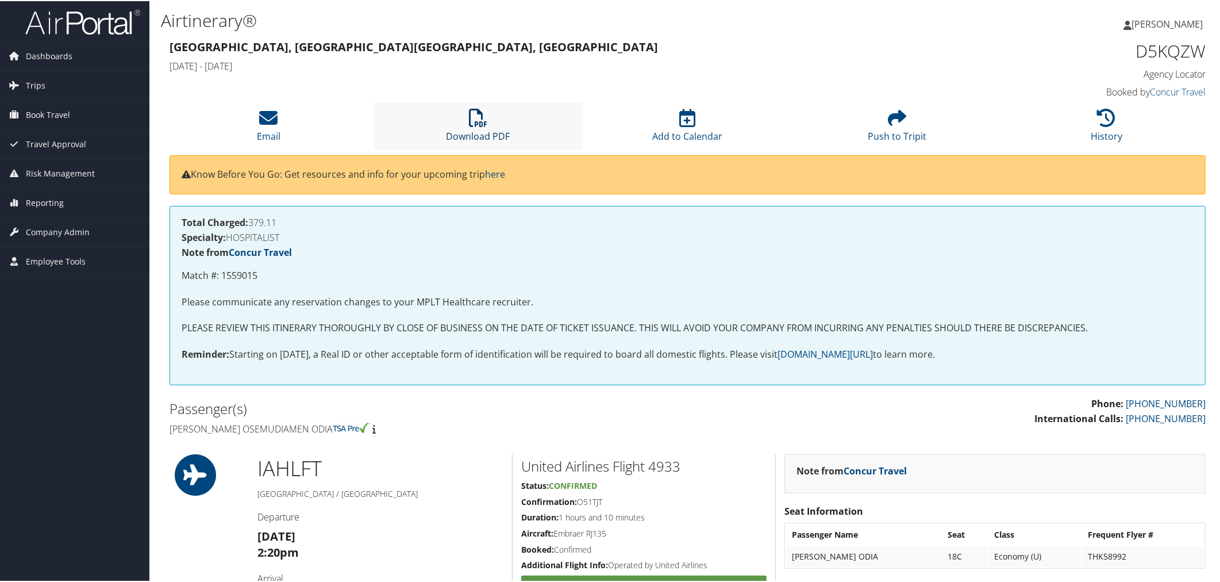
click at [469, 126] on icon at bounding box center [478, 116] width 18 height 18
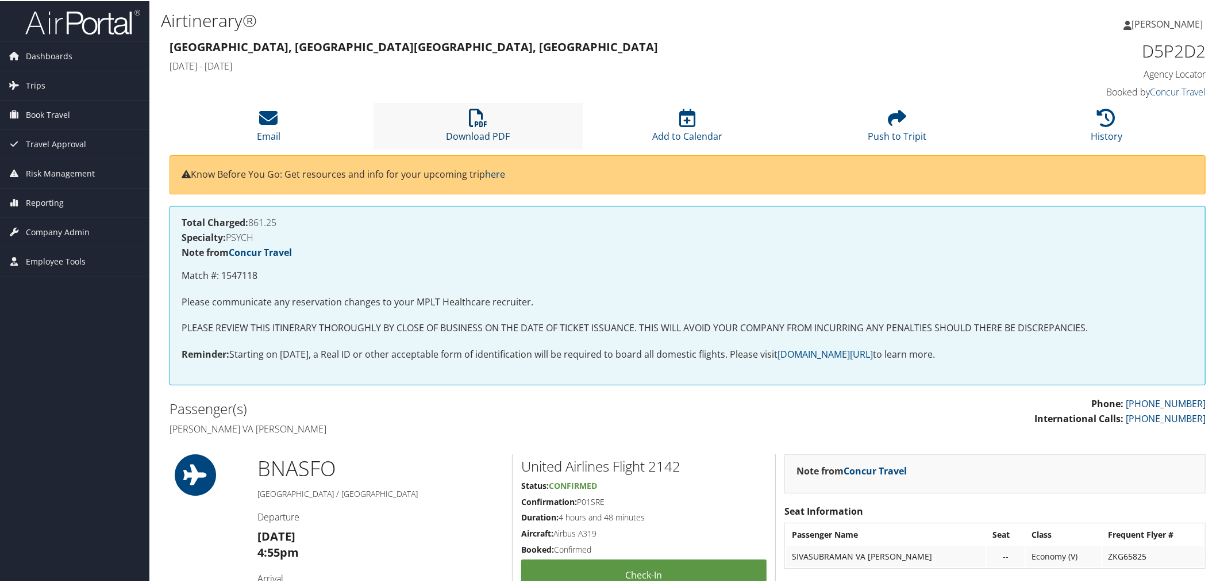
click at [474, 126] on icon at bounding box center [478, 116] width 18 height 18
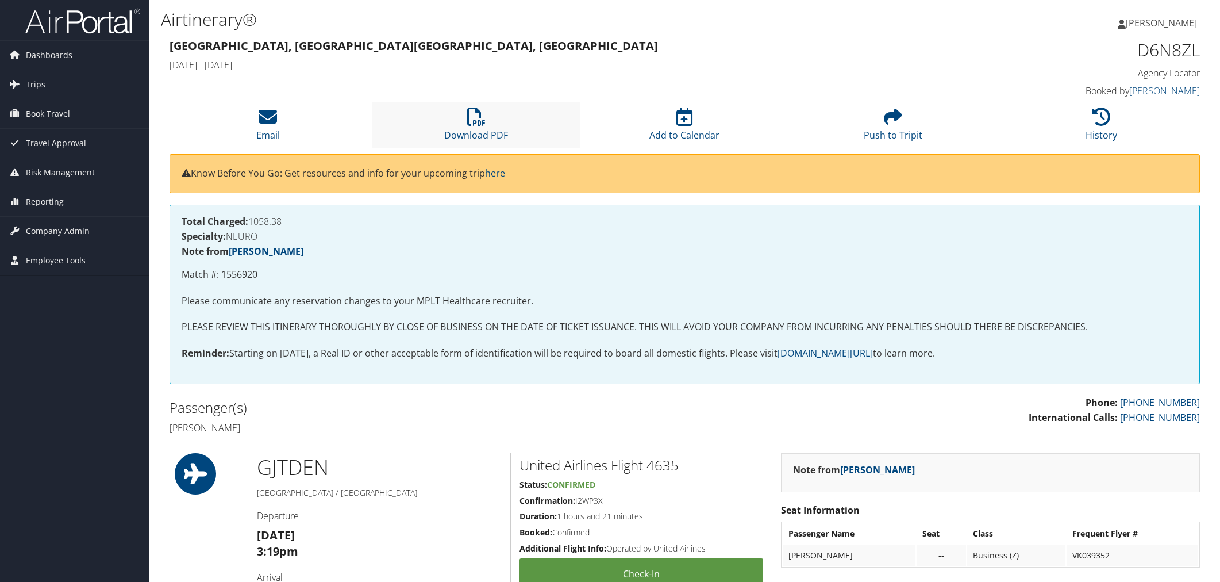
click at [497, 148] on li "Download PDF" at bounding box center [476, 125] width 209 height 47
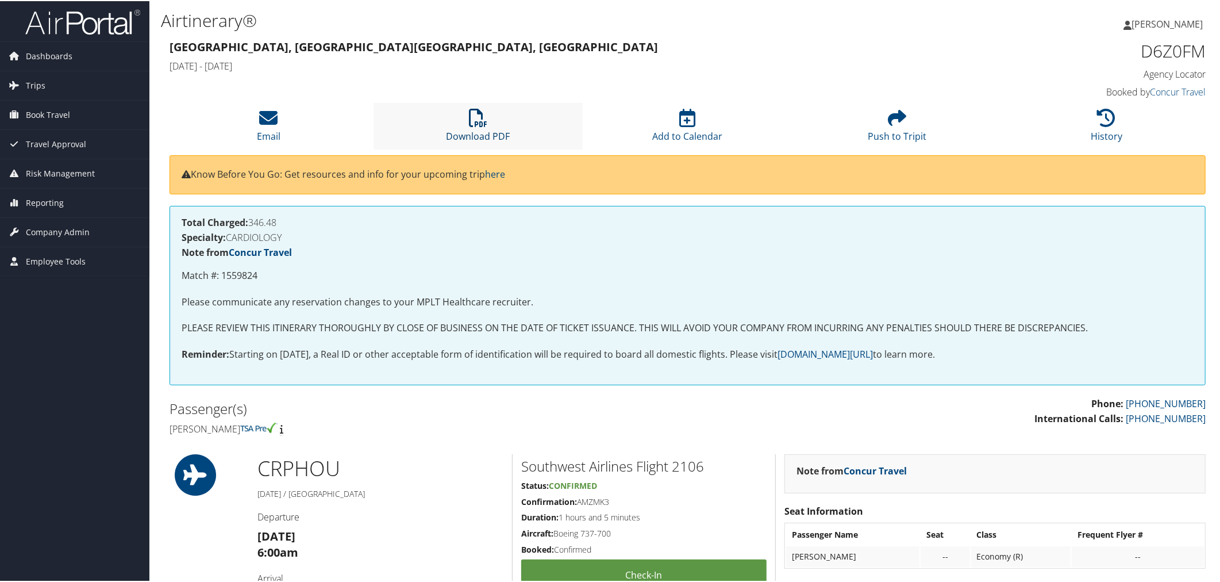
click at [475, 126] on icon at bounding box center [478, 116] width 18 height 18
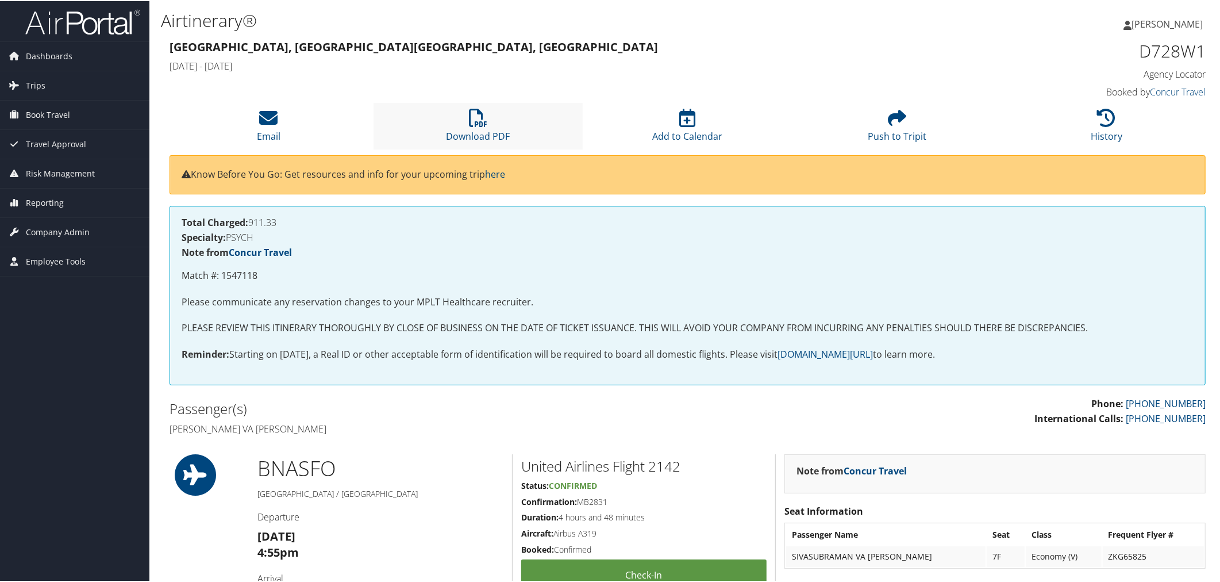
click at [462, 148] on li "Download PDF" at bounding box center [479, 125] width 210 height 47
click at [484, 148] on li "Download PDF" at bounding box center [479, 125] width 210 height 47
click at [483, 148] on li "Download PDF" at bounding box center [479, 125] width 210 height 47
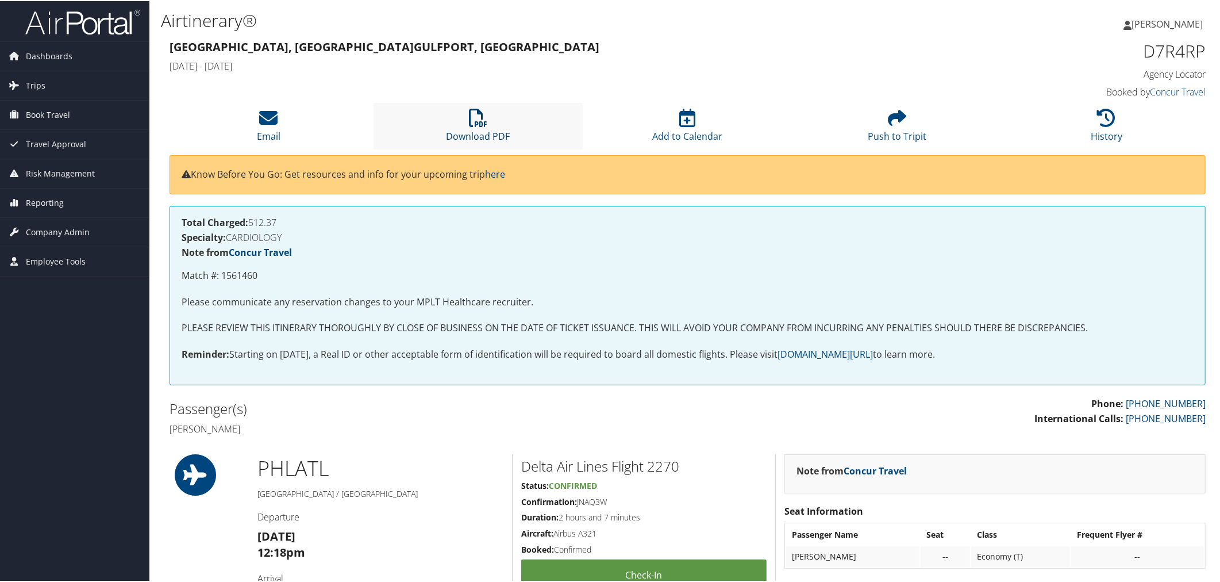
click at [478, 126] on icon at bounding box center [478, 116] width 18 height 18
